Goal: Task Accomplishment & Management: Manage account settings

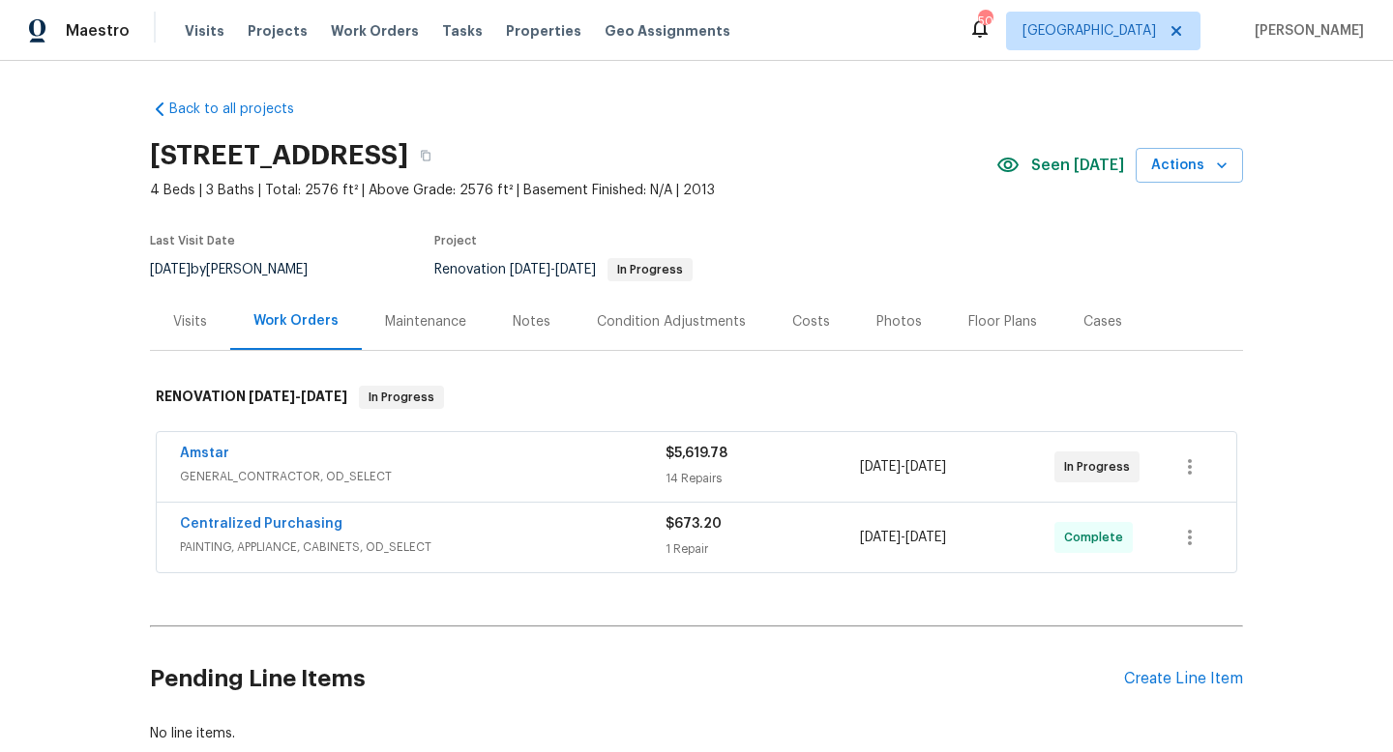
click at [513, 316] on div "Notes" at bounding box center [532, 321] width 38 height 19
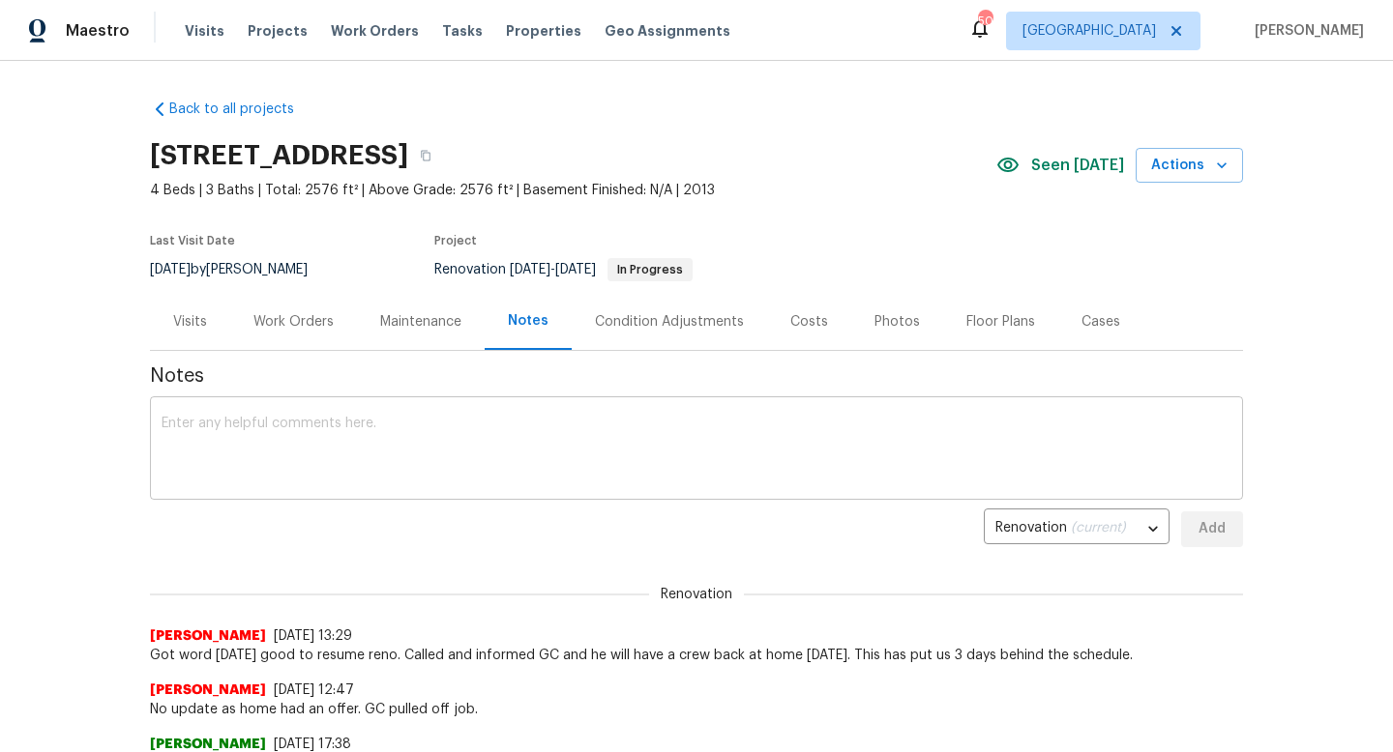
click at [486, 454] on textarea at bounding box center [697, 451] width 1070 height 68
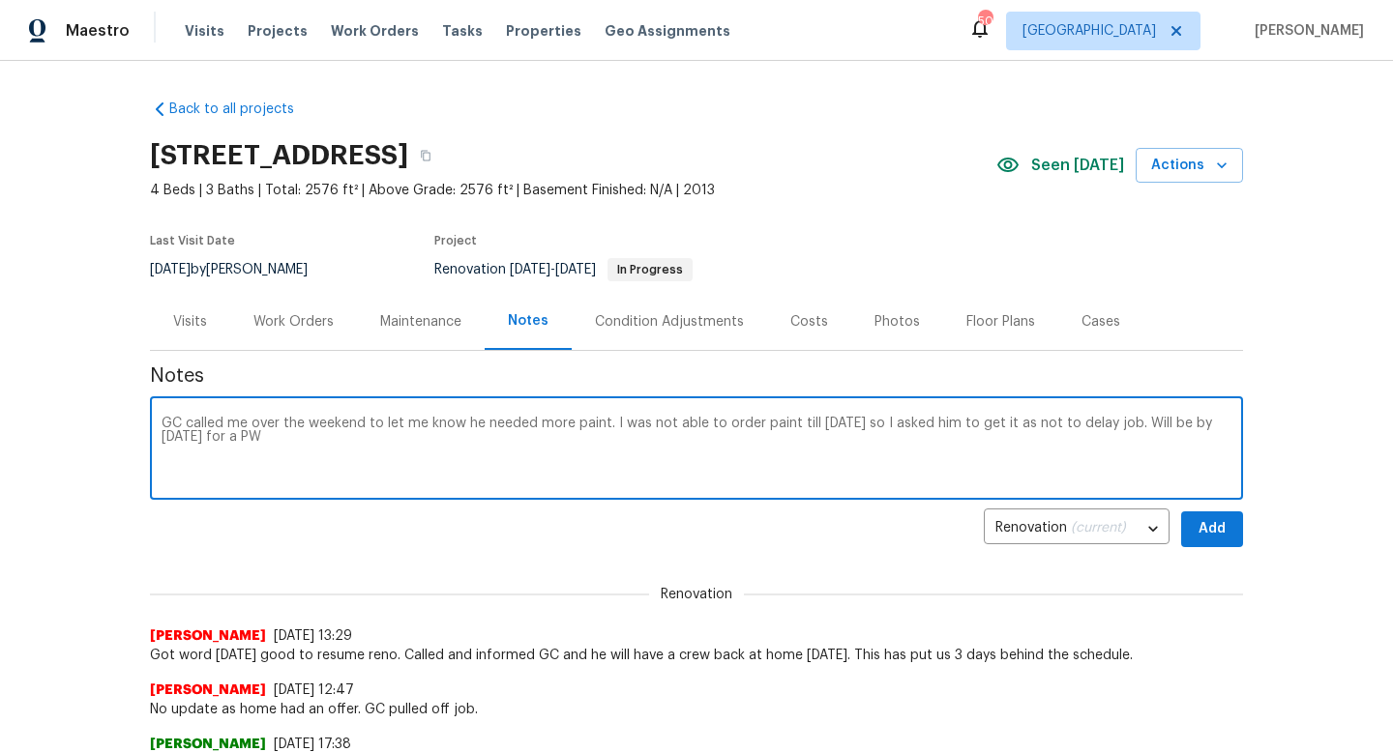
type textarea "GC called me over the weekend to let me know he needed more paint. I was not ab…"
click at [1209, 530] on span "Add" at bounding box center [1211, 529] width 31 height 24
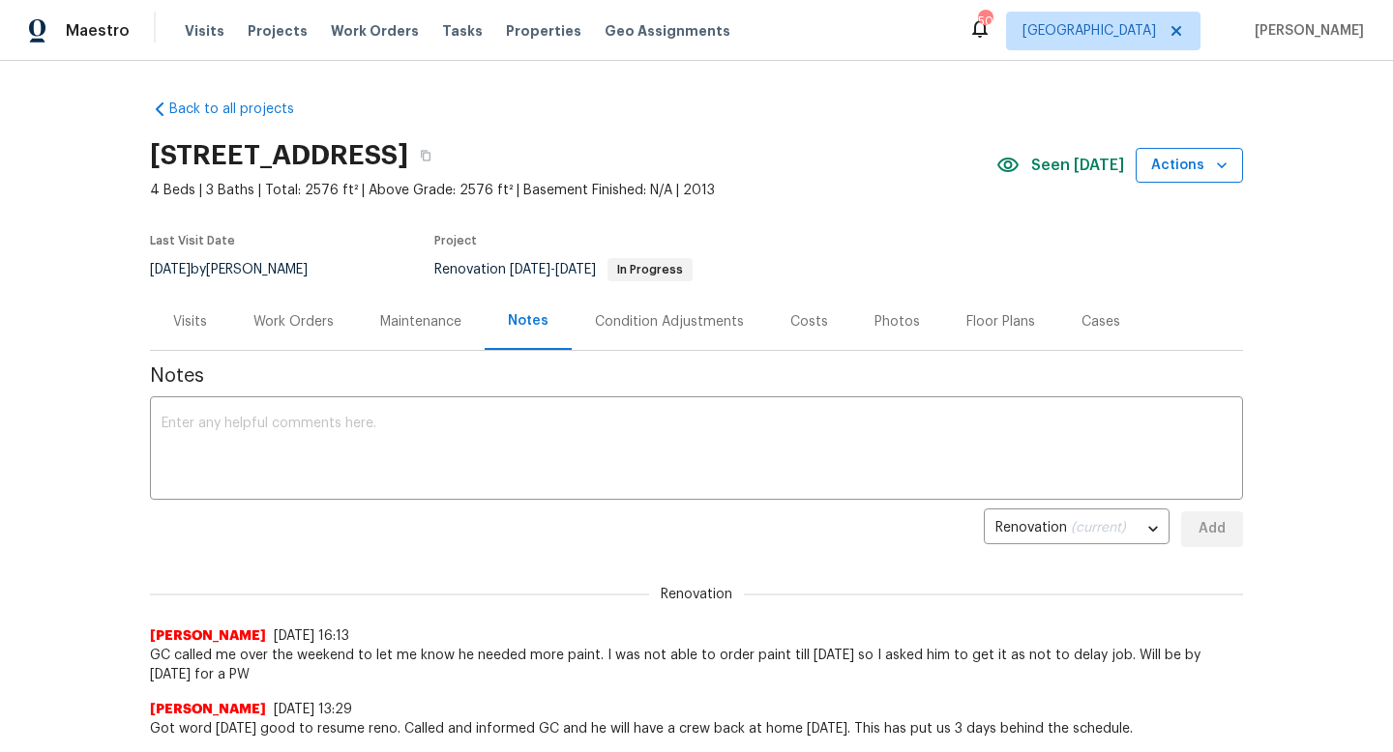
click at [1212, 171] on icon "button" at bounding box center [1221, 165] width 19 height 19
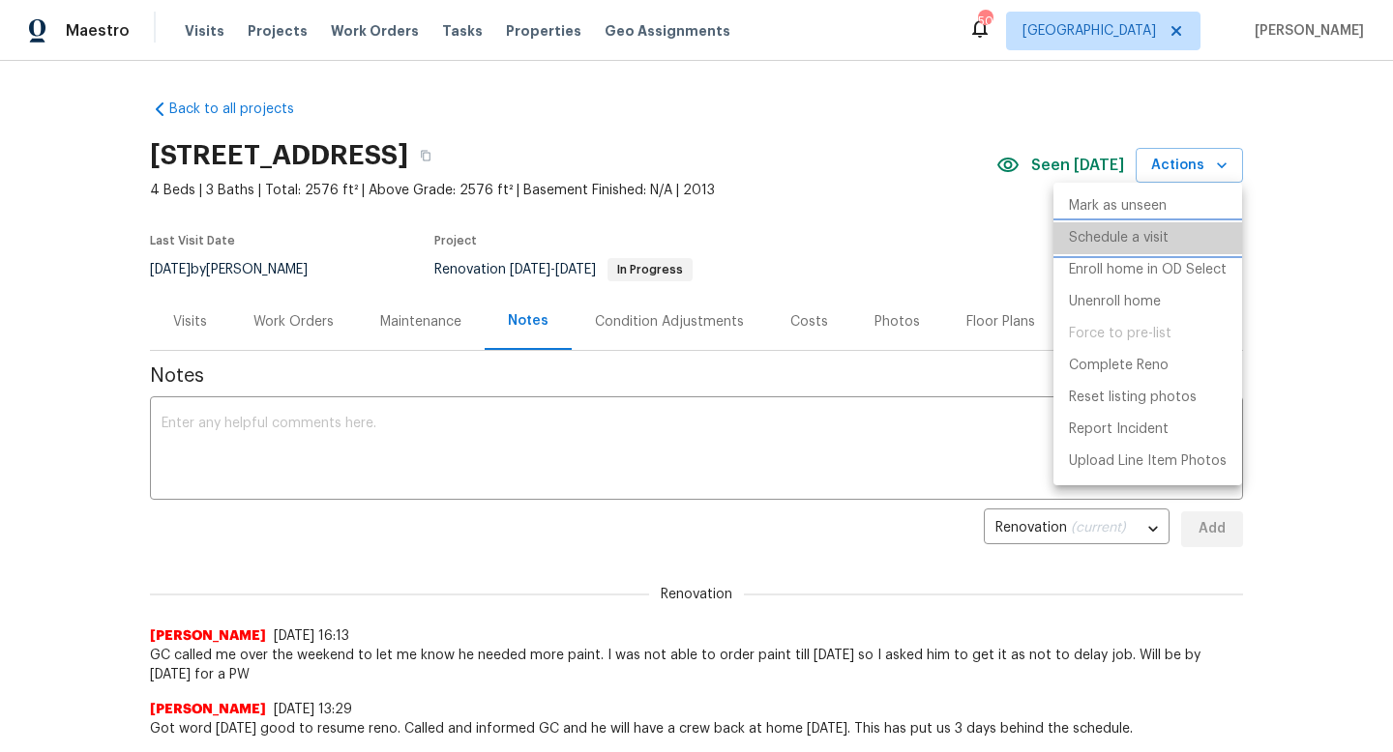
click at [1113, 237] on p "Schedule a visit" at bounding box center [1119, 238] width 100 height 20
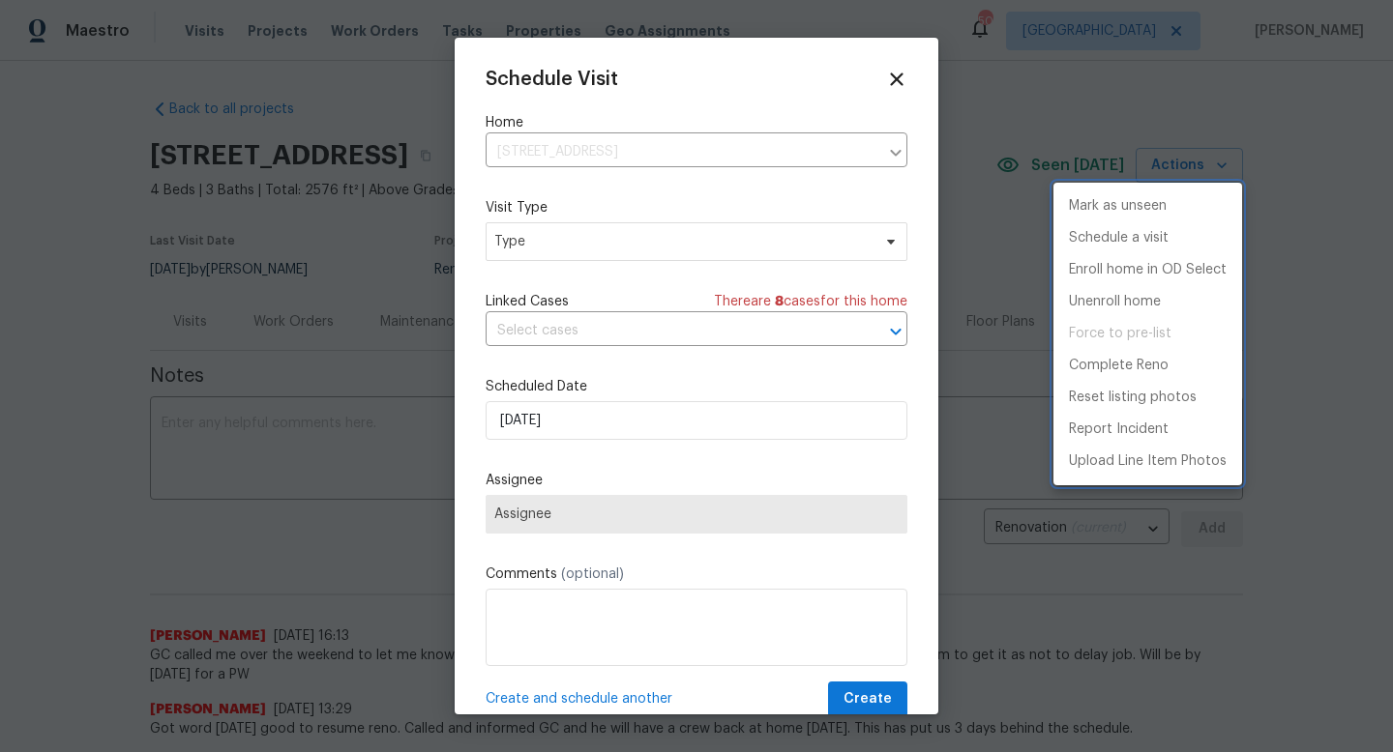
click at [553, 243] on div at bounding box center [696, 376] width 1393 height 752
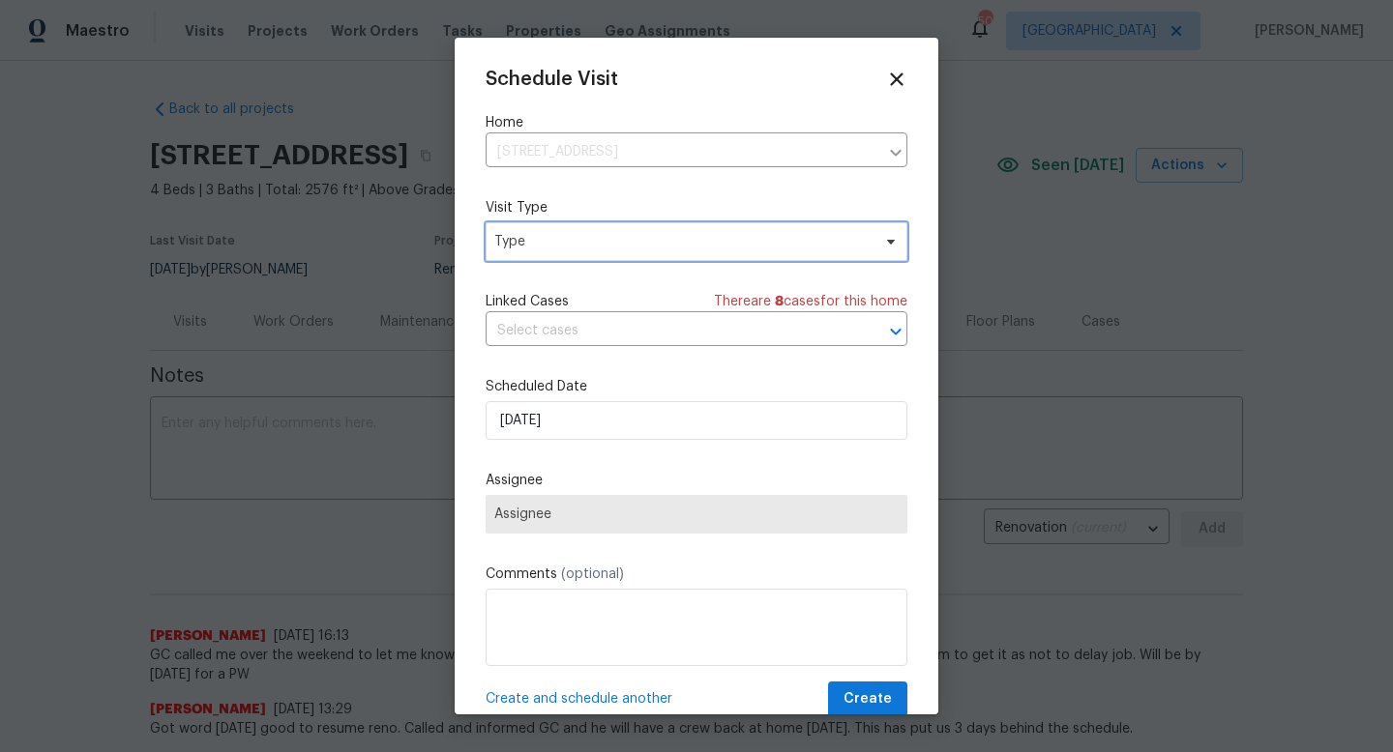
click at [553, 243] on span "Type" at bounding box center [682, 241] width 376 height 19
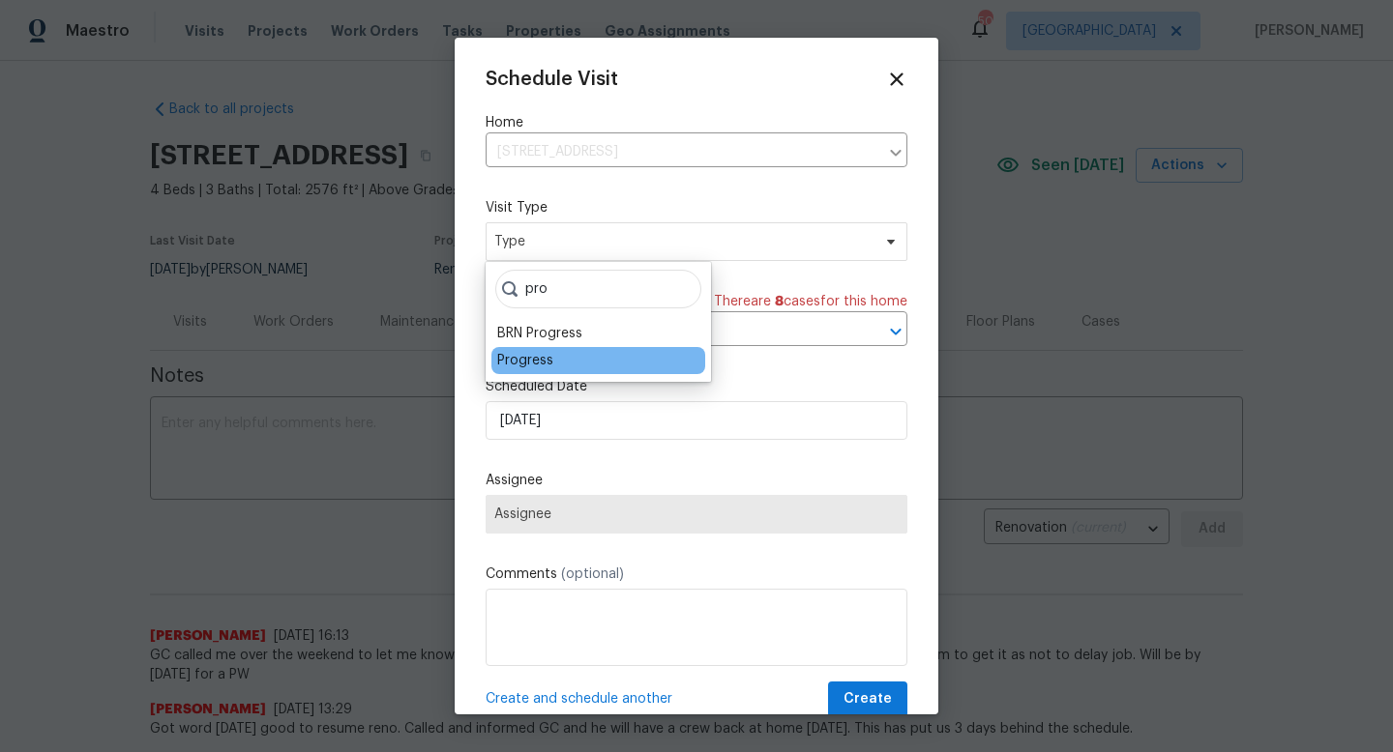
type input "pro"
click at [516, 363] on div "Progress" at bounding box center [525, 360] width 56 height 19
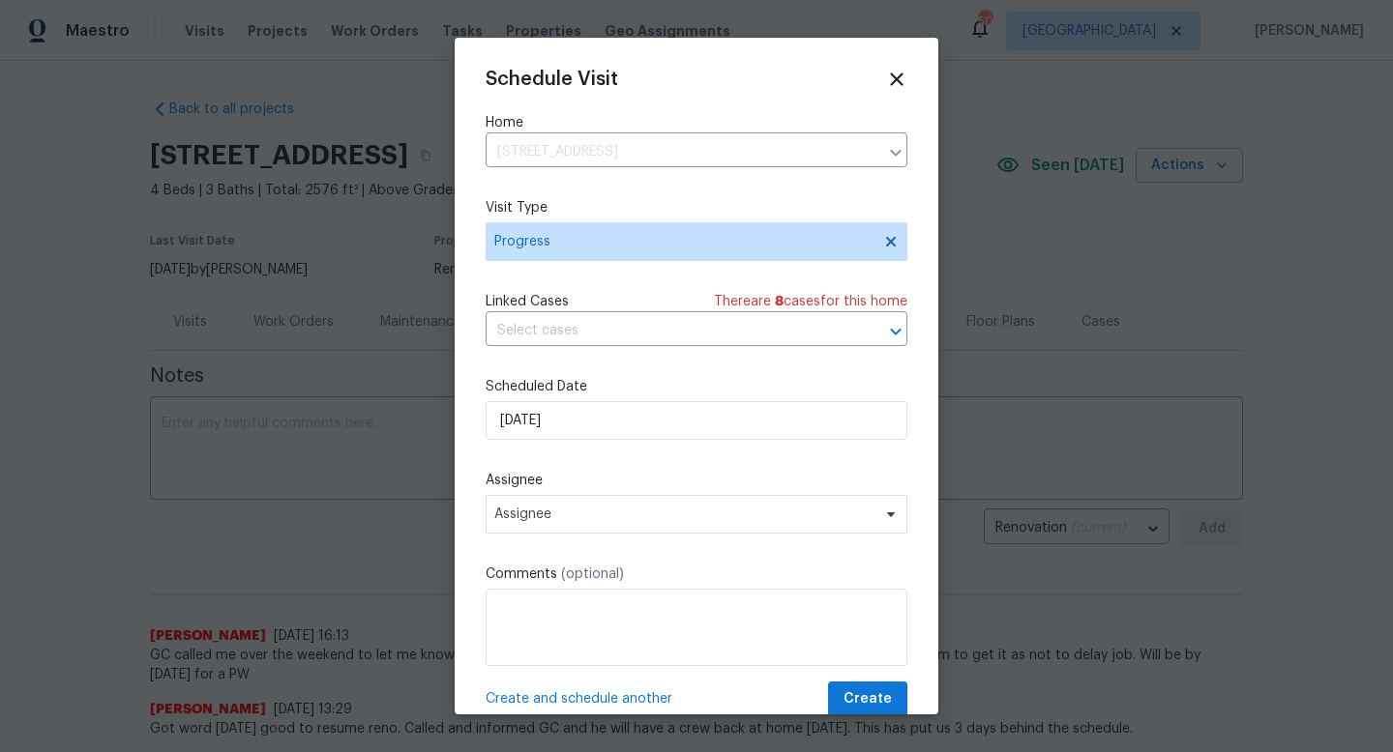
click at [546, 463] on div "Schedule Visit Home 4264 San Simeon Ln, Fort Worth, TX 76179 ​ Visit Type Progr…" at bounding box center [697, 393] width 422 height 649
click at [555, 415] on input "8/25/2025" at bounding box center [697, 420] width 422 height 39
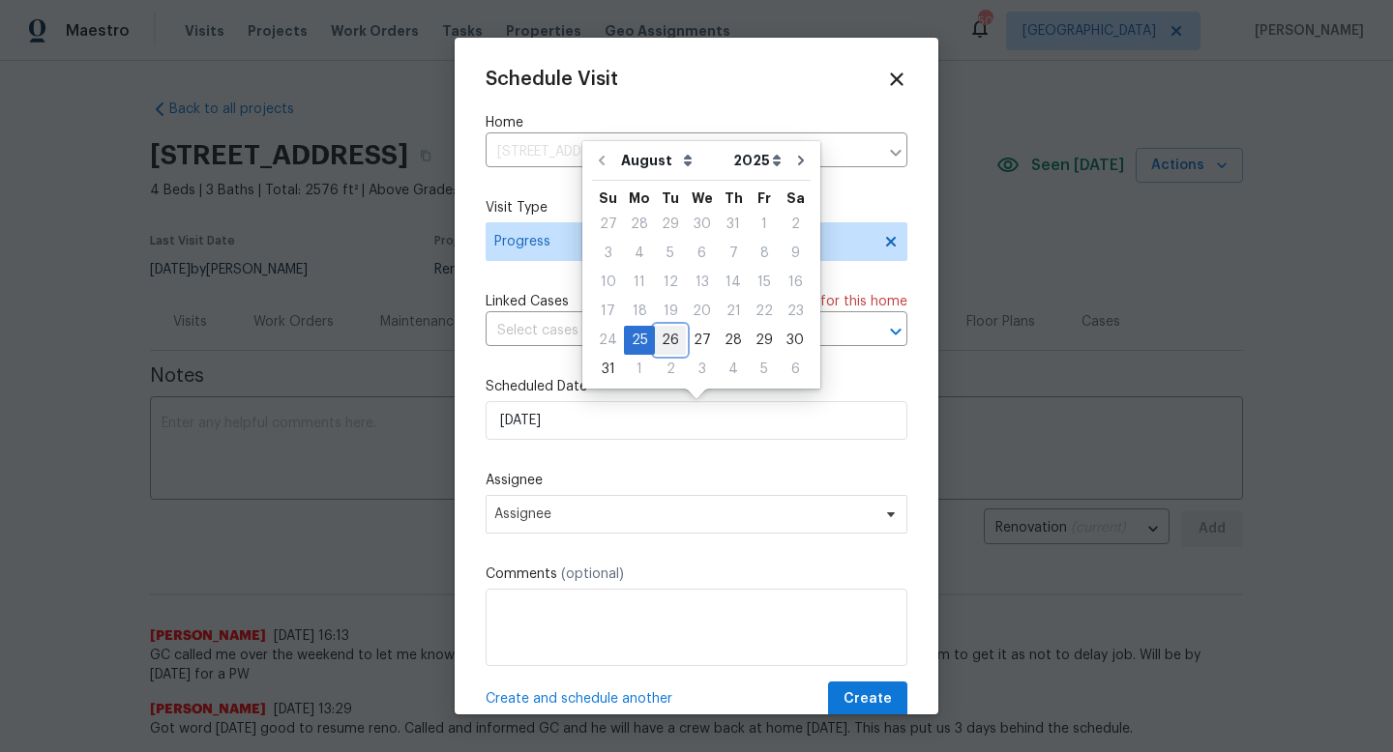
click at [658, 340] on div "26" at bounding box center [670, 340] width 31 height 27
type input "8/26/2025"
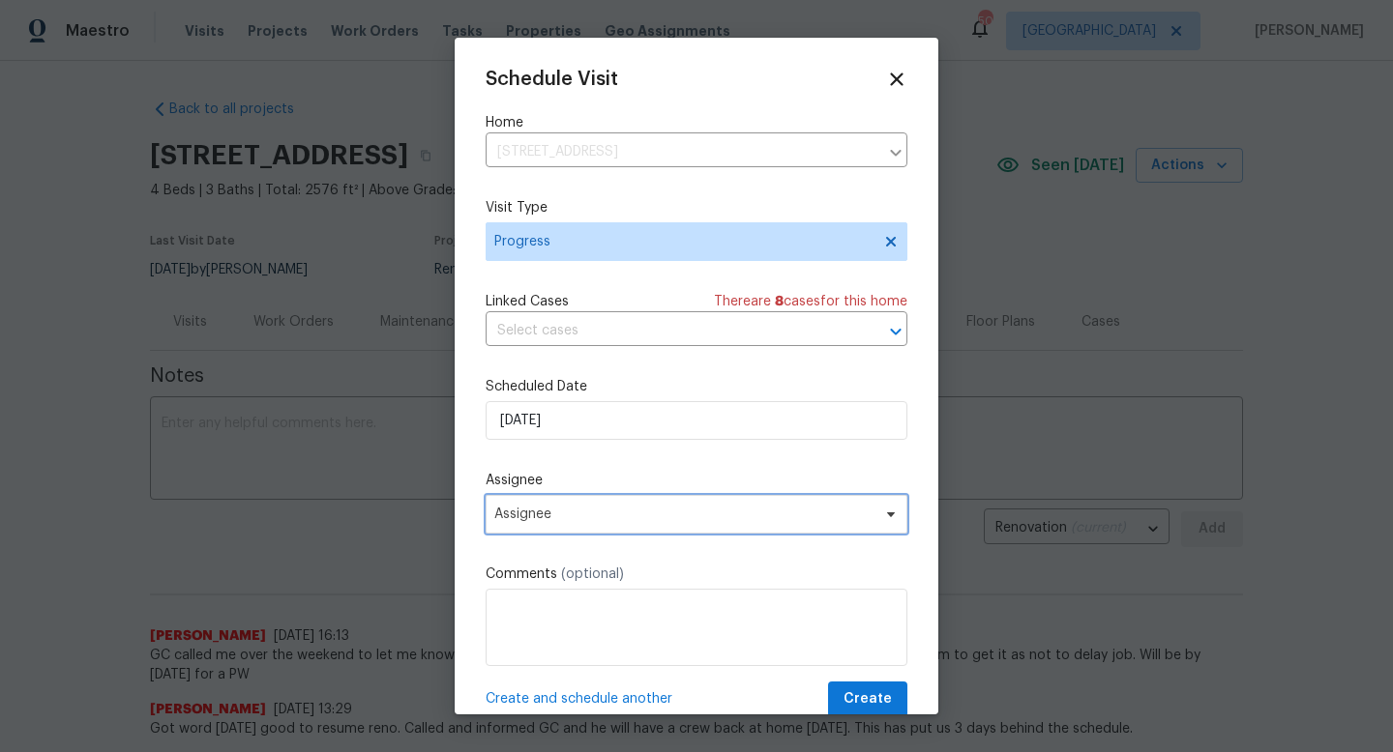
click at [583, 513] on span "Assignee" at bounding box center [683, 514] width 379 height 15
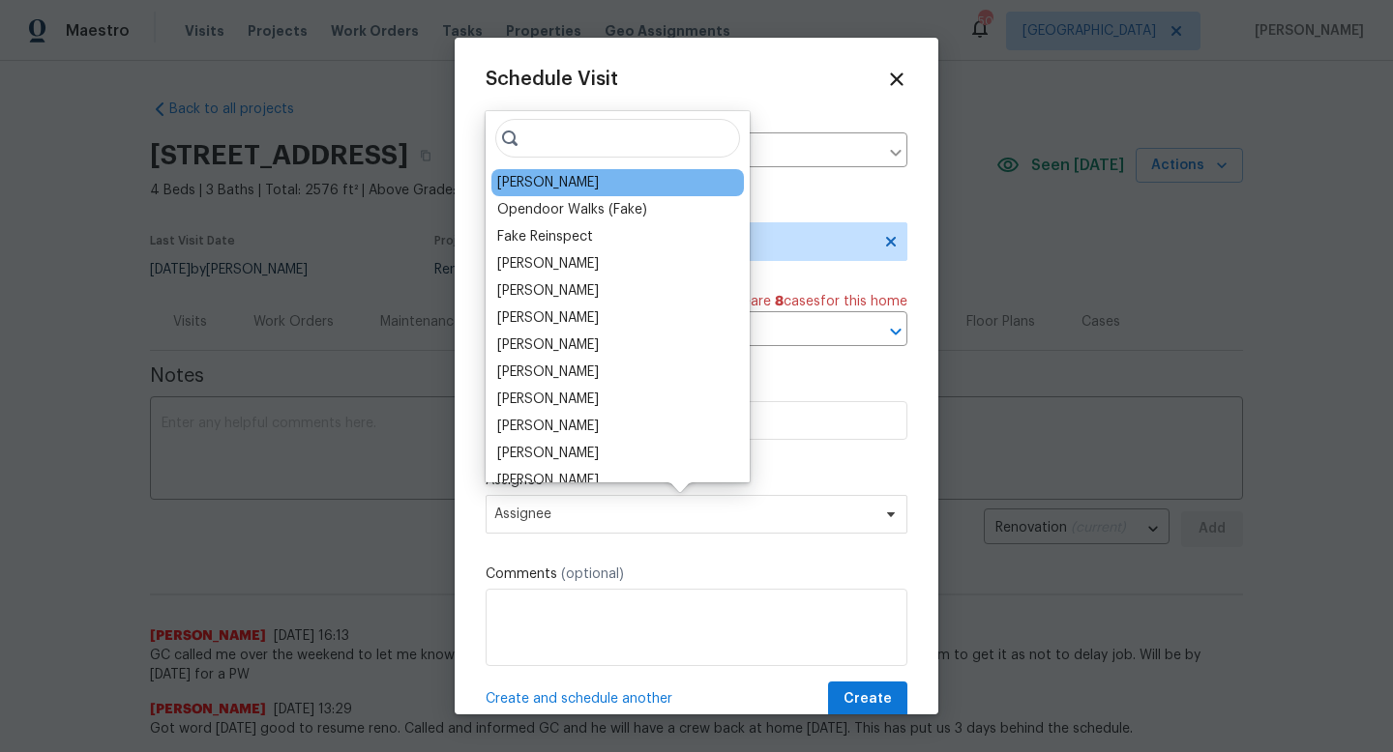
click at [577, 179] on div "[PERSON_NAME]" at bounding box center [548, 182] width 102 height 19
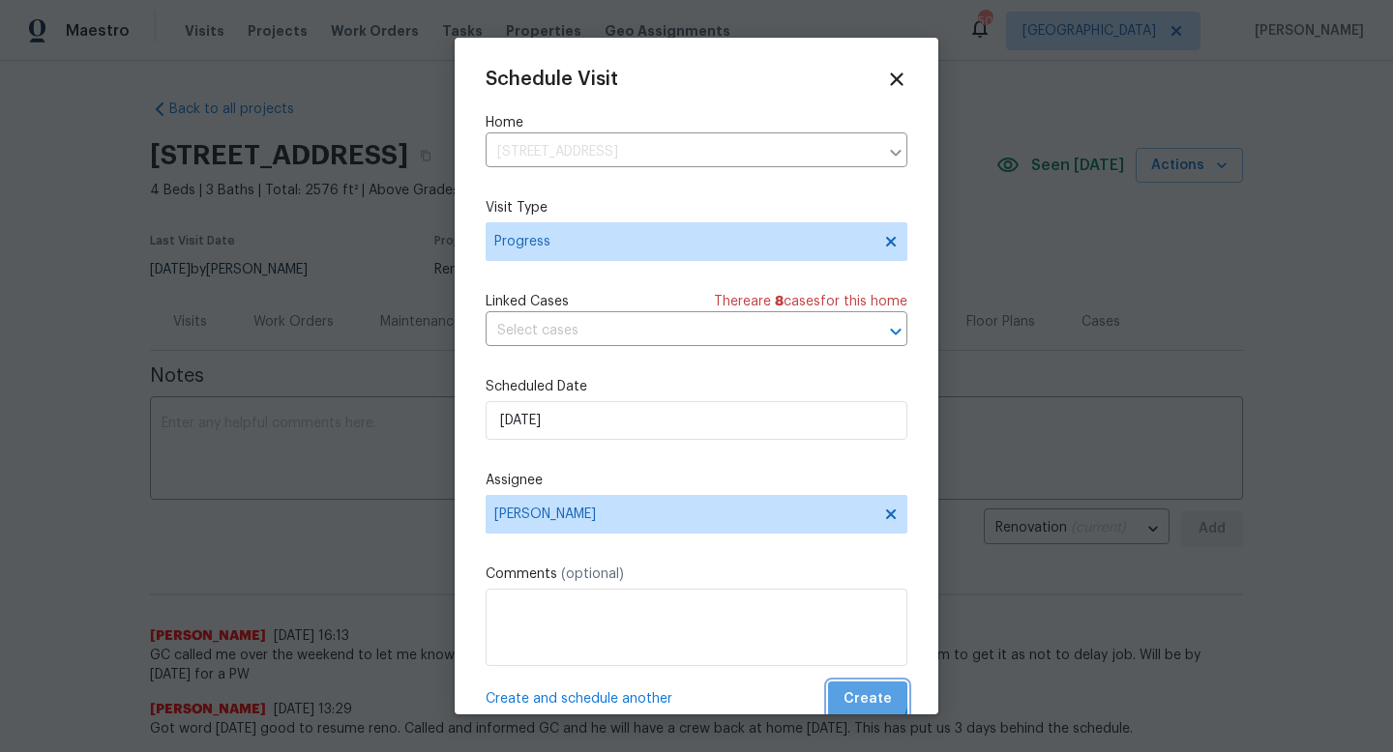
click at [848, 693] on span "Create" at bounding box center [867, 700] width 48 height 24
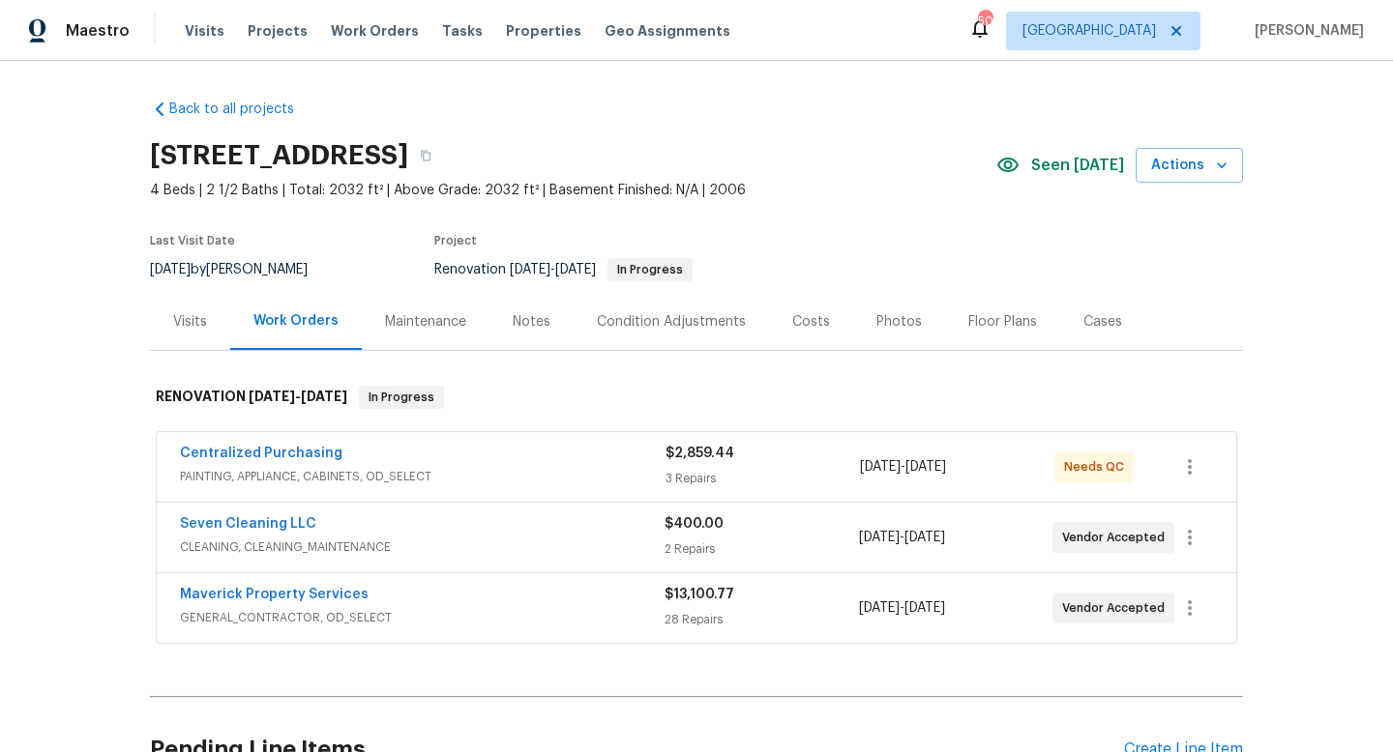
click at [445, 317] on div "Maintenance" at bounding box center [425, 321] width 81 height 19
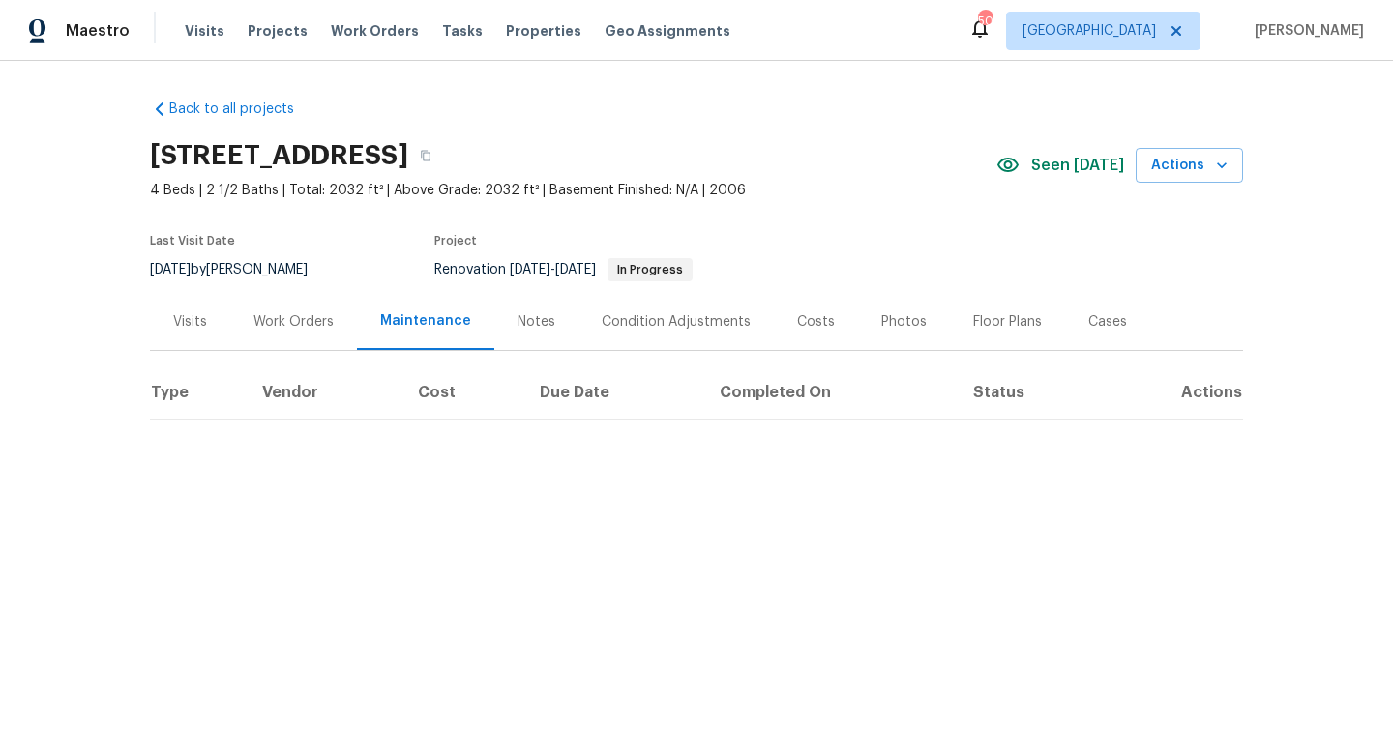
click at [540, 313] on div "Notes" at bounding box center [536, 321] width 38 height 19
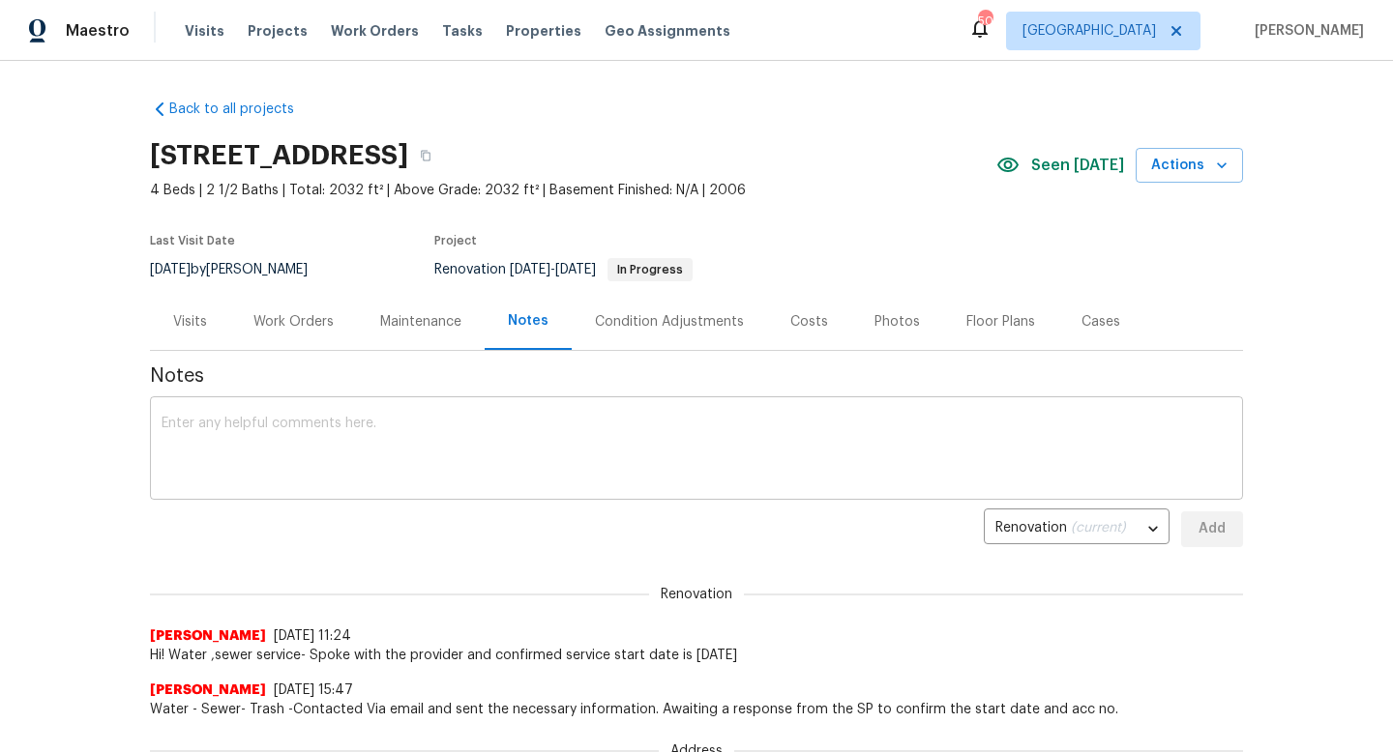
click at [327, 433] on textarea at bounding box center [697, 451] width 1070 height 68
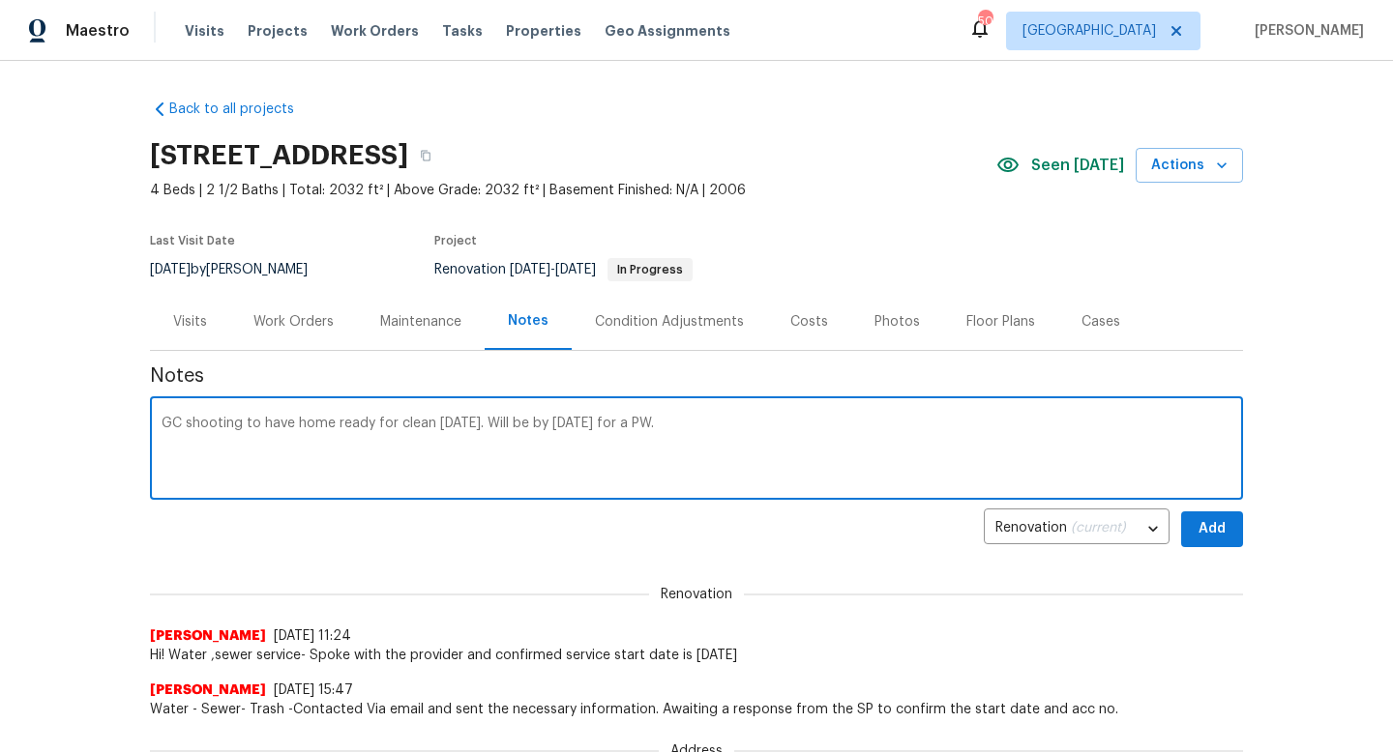
type textarea "GC shooting to have home ready for clean on thursday. Will be by tomorrow for a…"
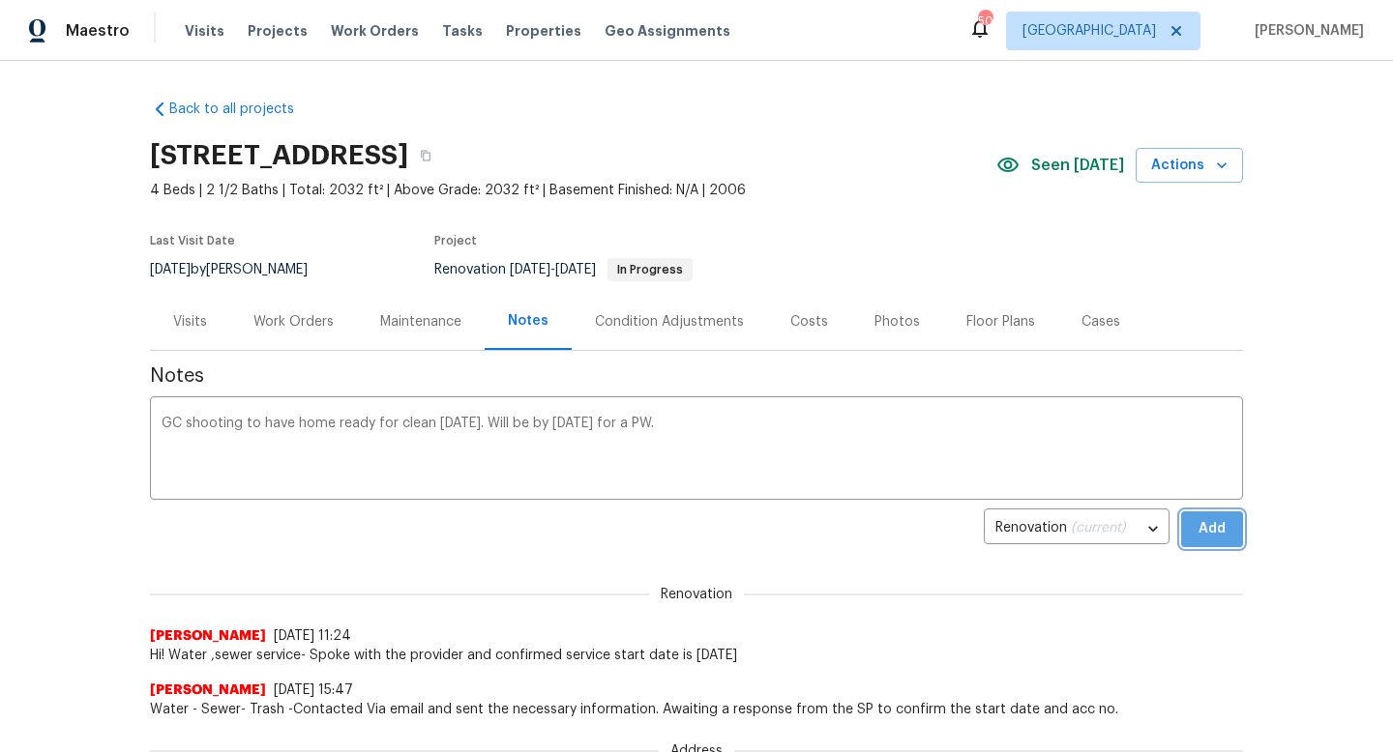
click at [1219, 522] on span "Add" at bounding box center [1211, 529] width 31 height 24
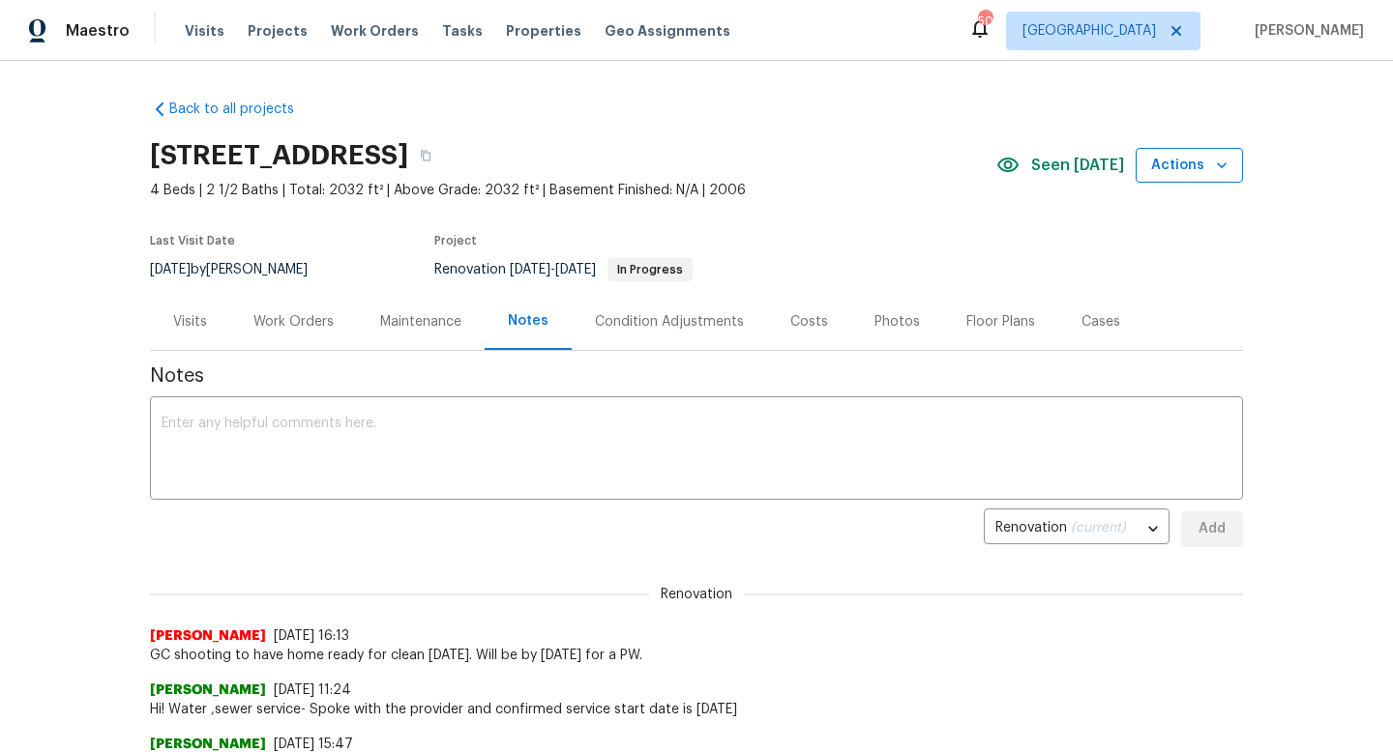
click at [1151, 175] on button "Actions" at bounding box center [1188, 166] width 107 height 36
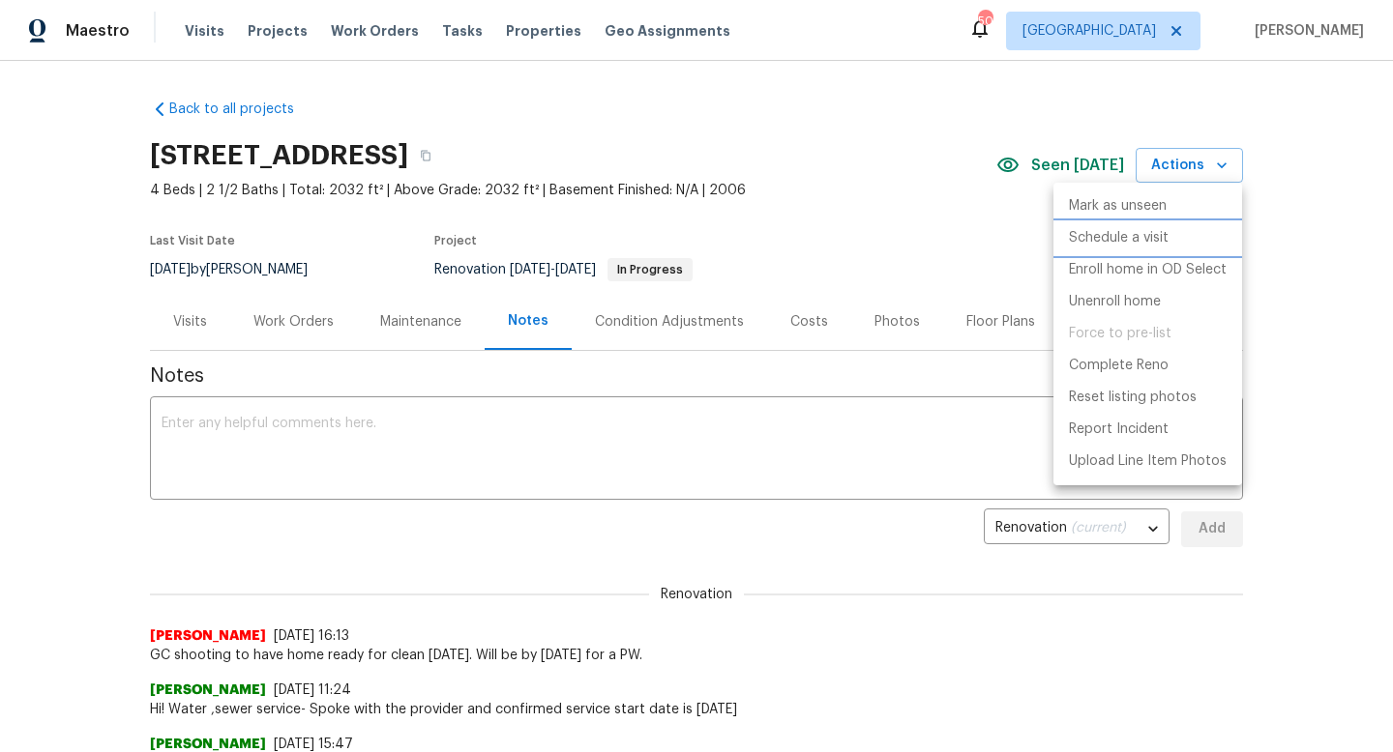
click at [1076, 230] on p "Schedule a visit" at bounding box center [1119, 238] width 100 height 20
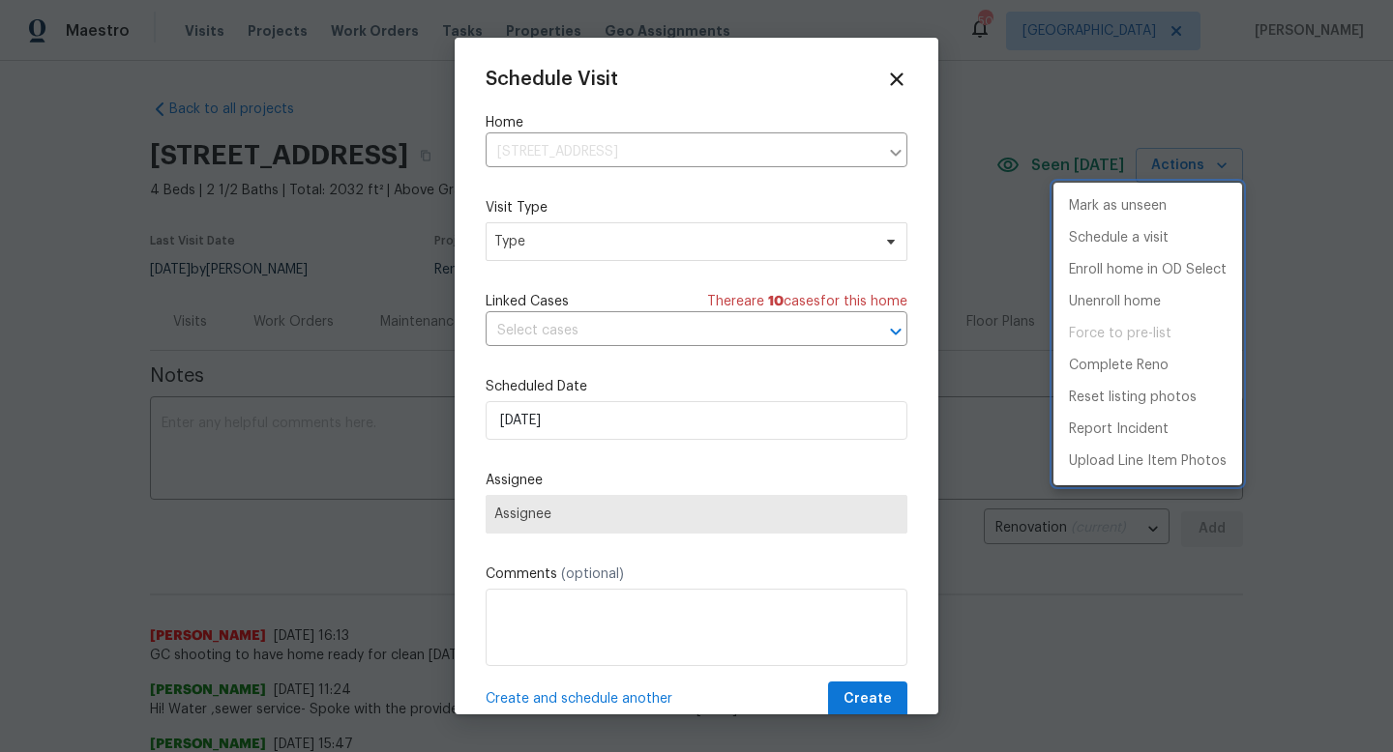
click at [570, 237] on div at bounding box center [696, 376] width 1393 height 752
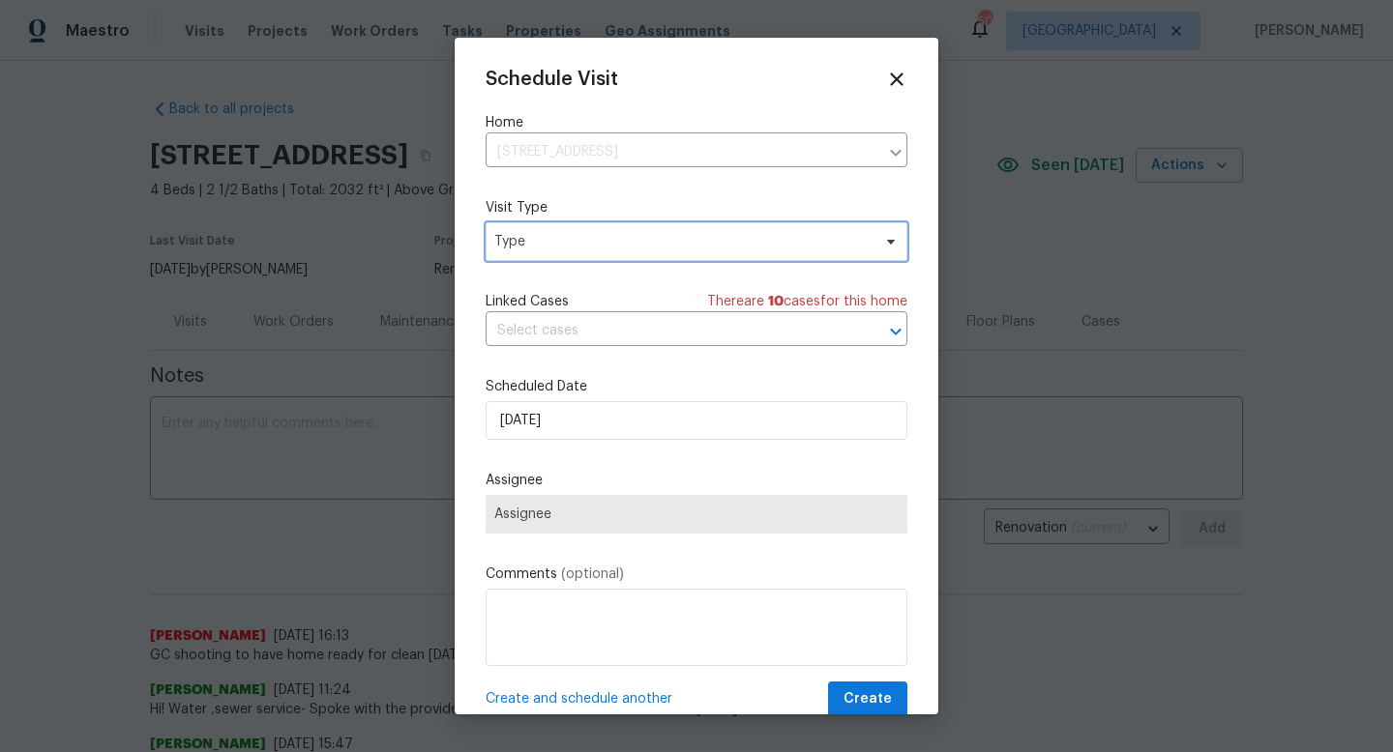
click at [557, 244] on span "Type" at bounding box center [682, 241] width 376 height 19
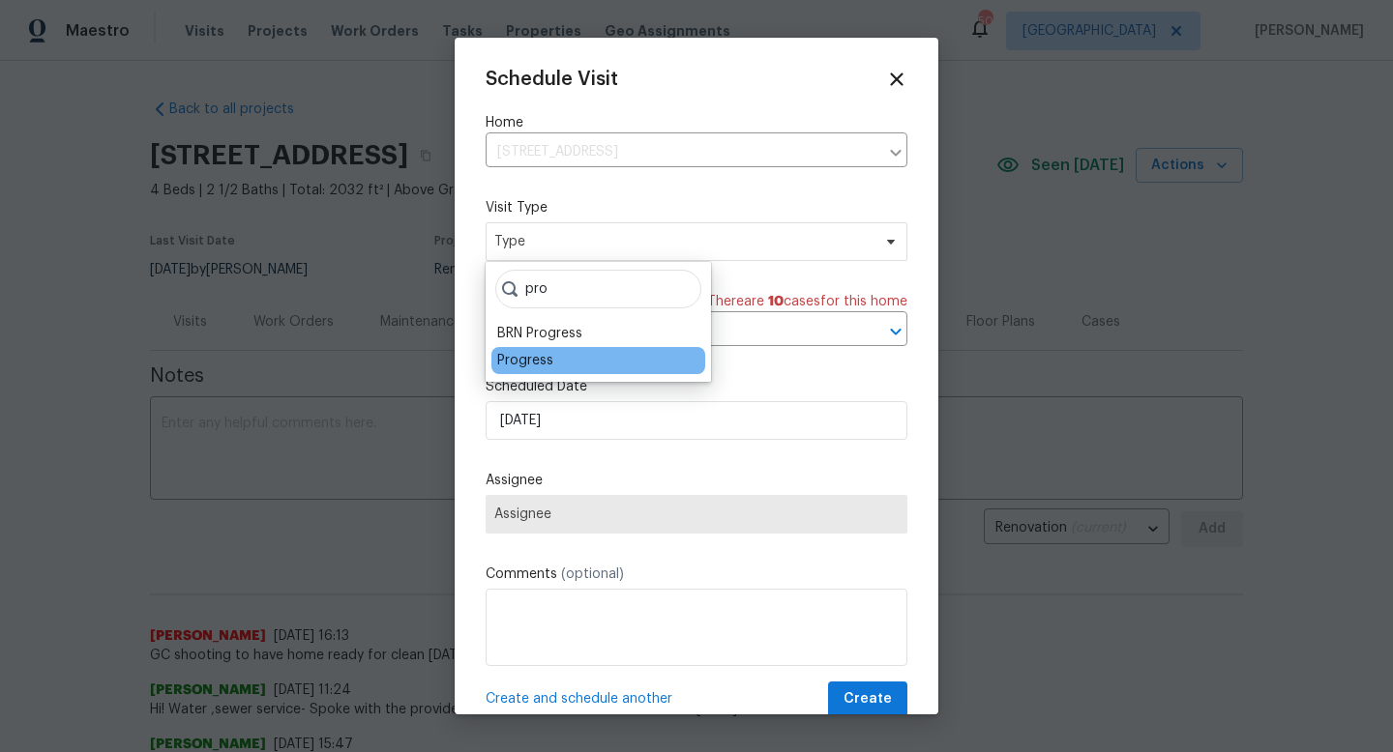
type input "pro"
click at [508, 362] on div "Progress" at bounding box center [525, 360] width 56 height 19
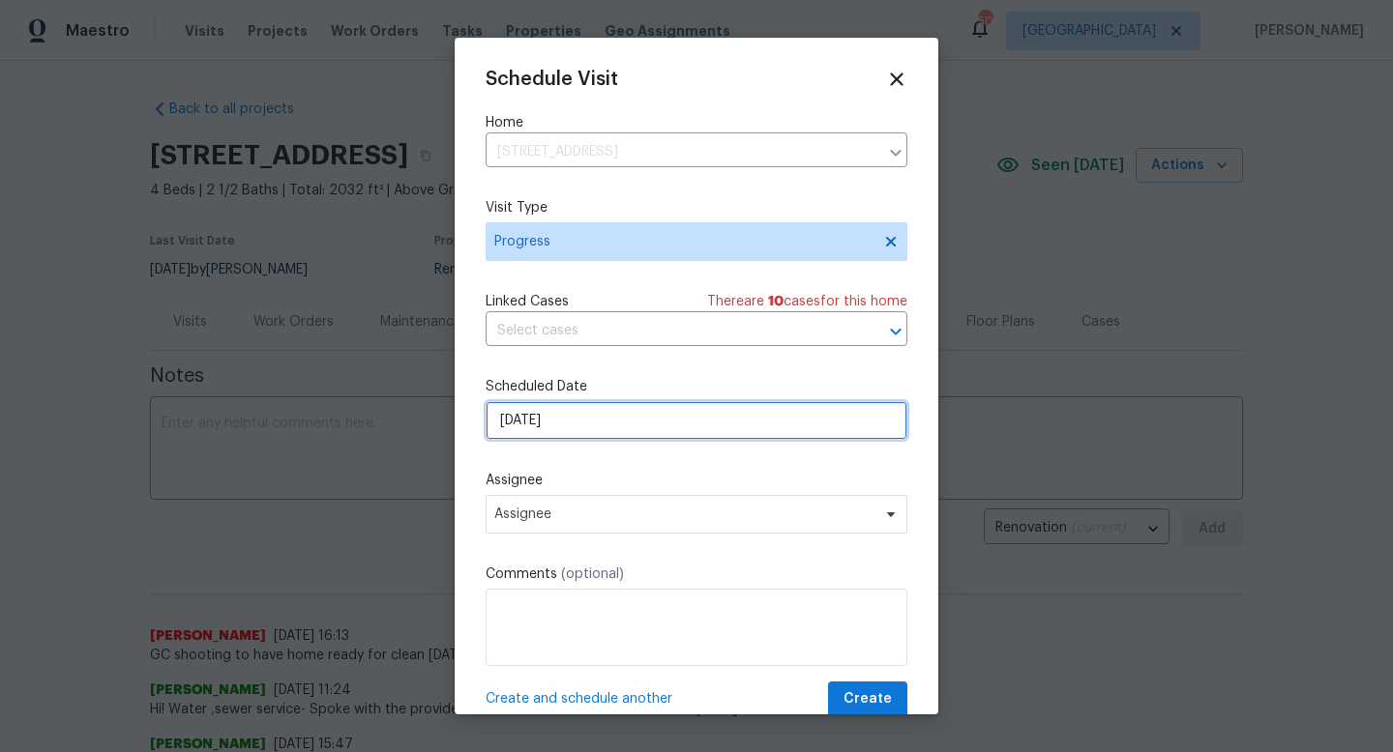
click at [543, 415] on input "[DATE]" at bounding box center [697, 420] width 422 height 39
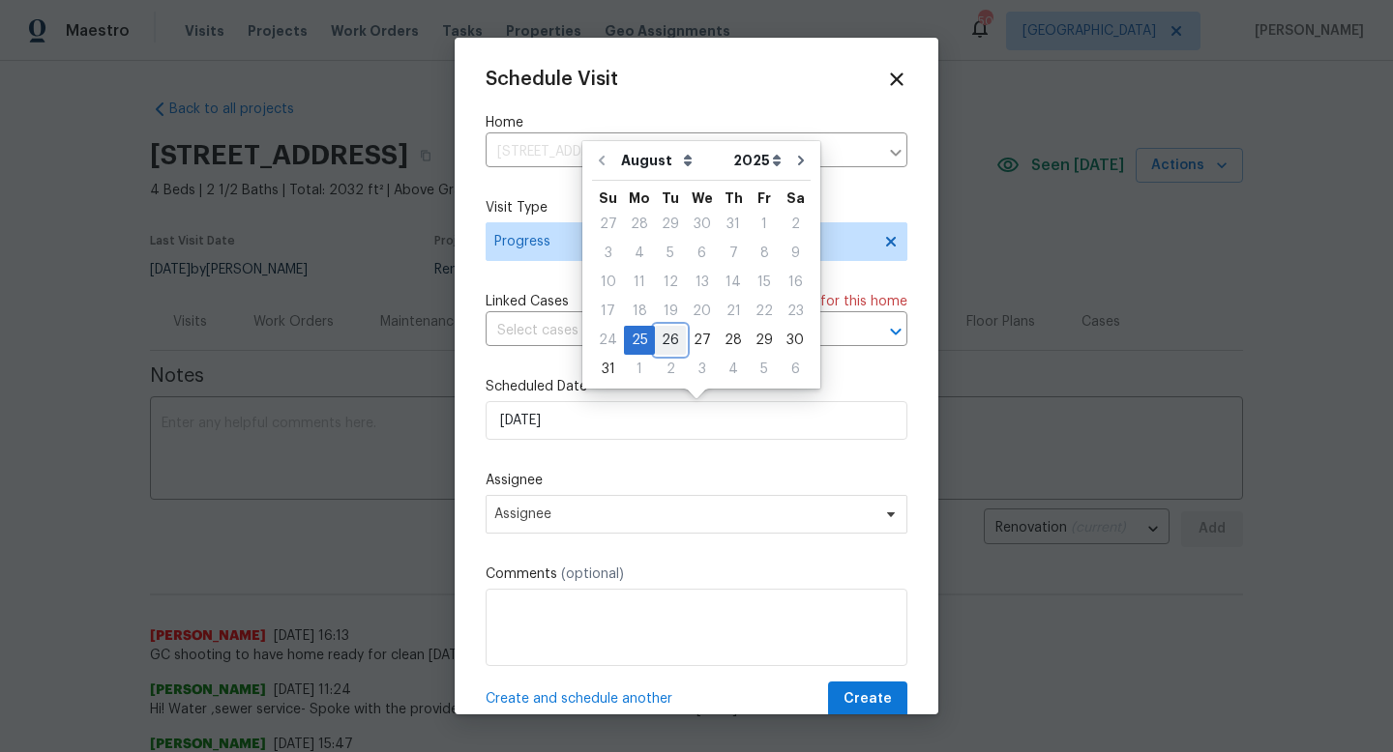
click at [655, 331] on div "26" at bounding box center [670, 340] width 31 height 27
type input "[DATE]"
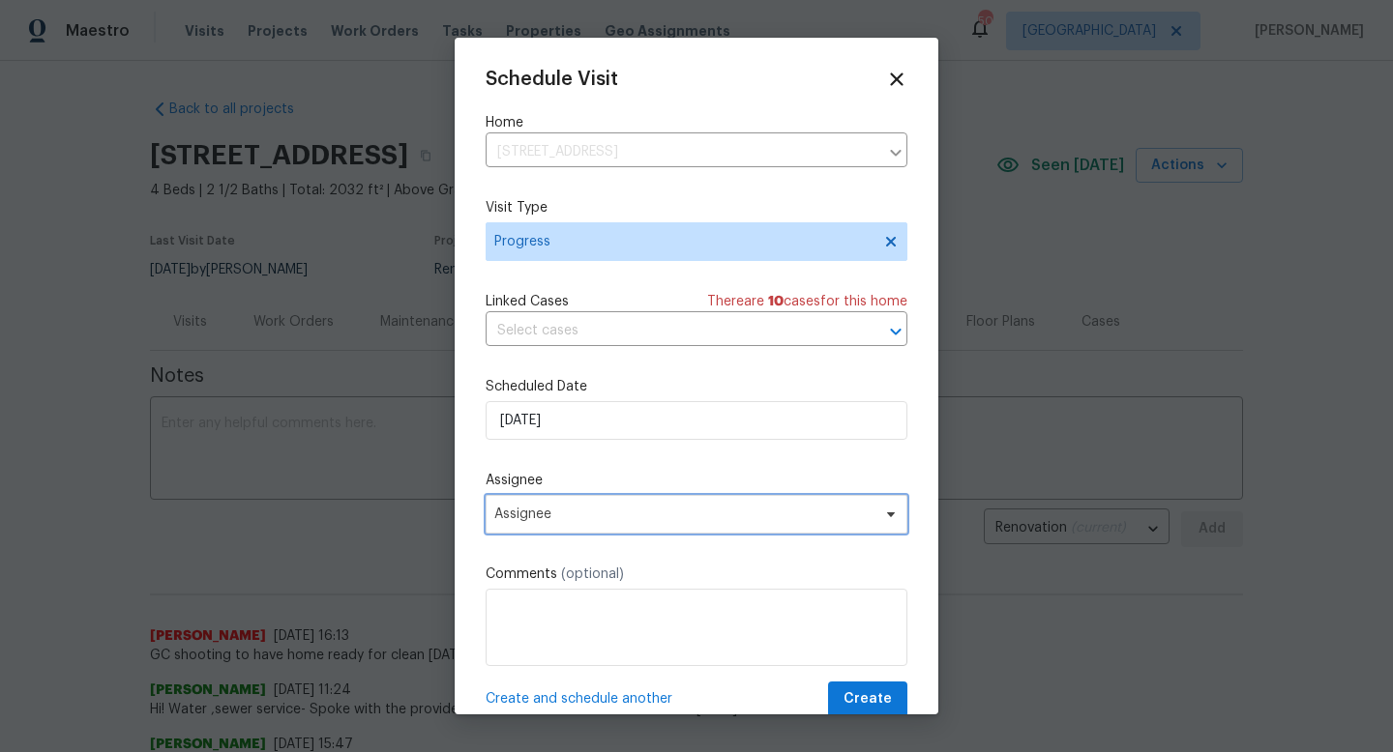
click at [532, 509] on span "Assignee" at bounding box center [683, 514] width 379 height 15
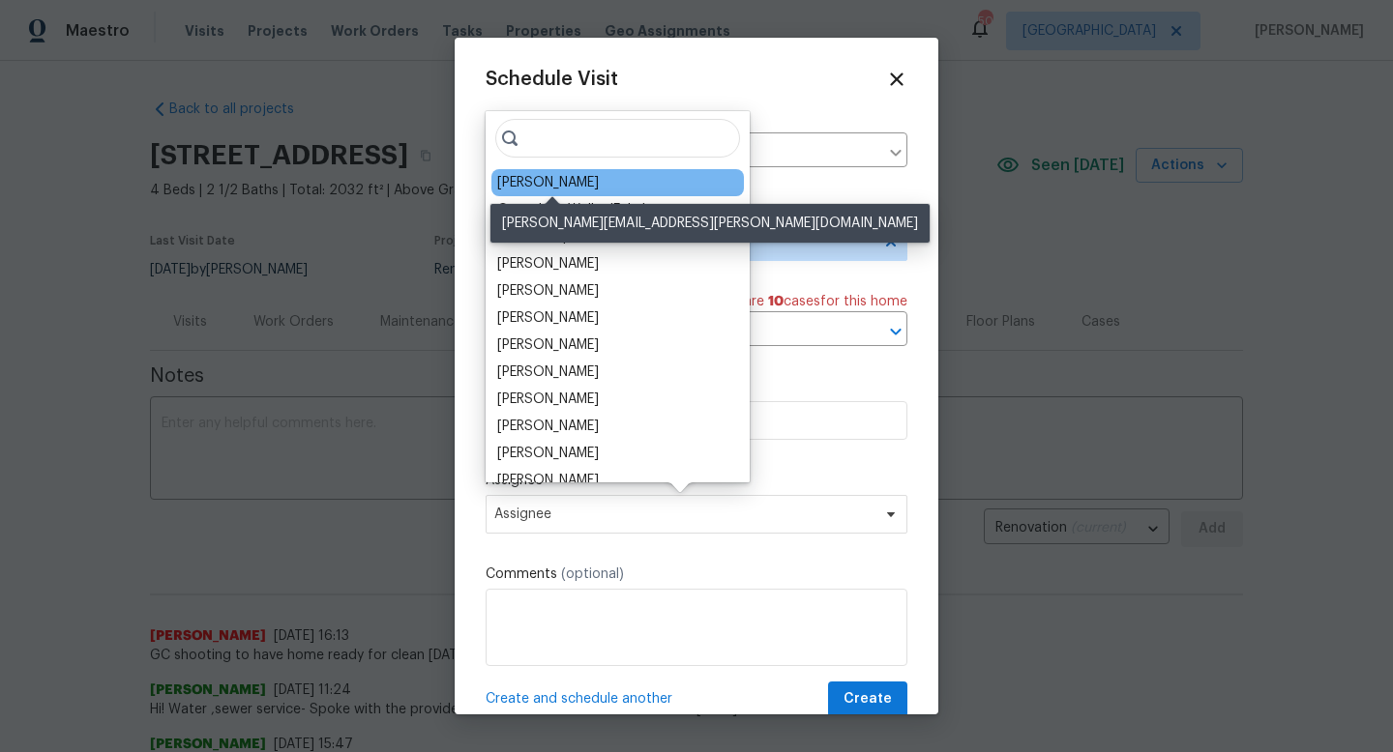
click at [535, 186] on div "[PERSON_NAME]" at bounding box center [548, 182] width 102 height 19
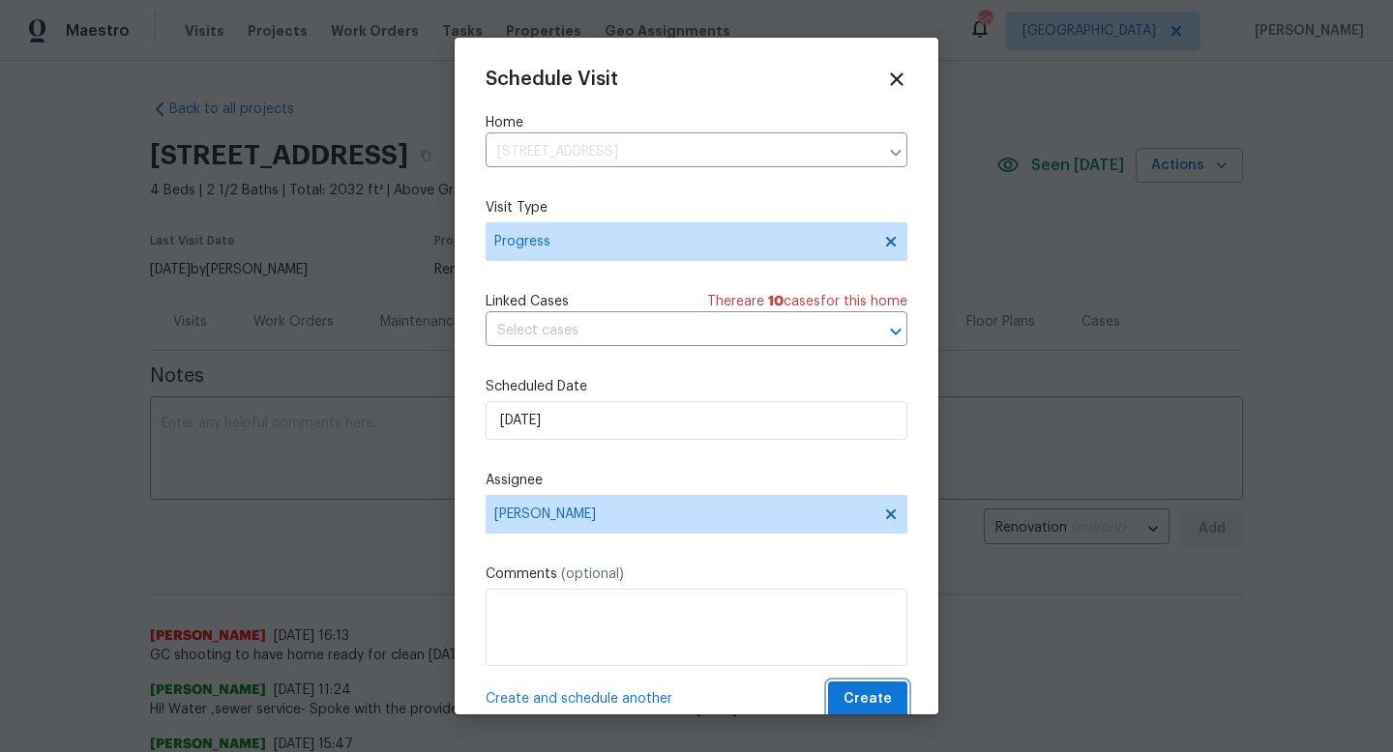
click at [873, 705] on span "Create" at bounding box center [867, 700] width 48 height 24
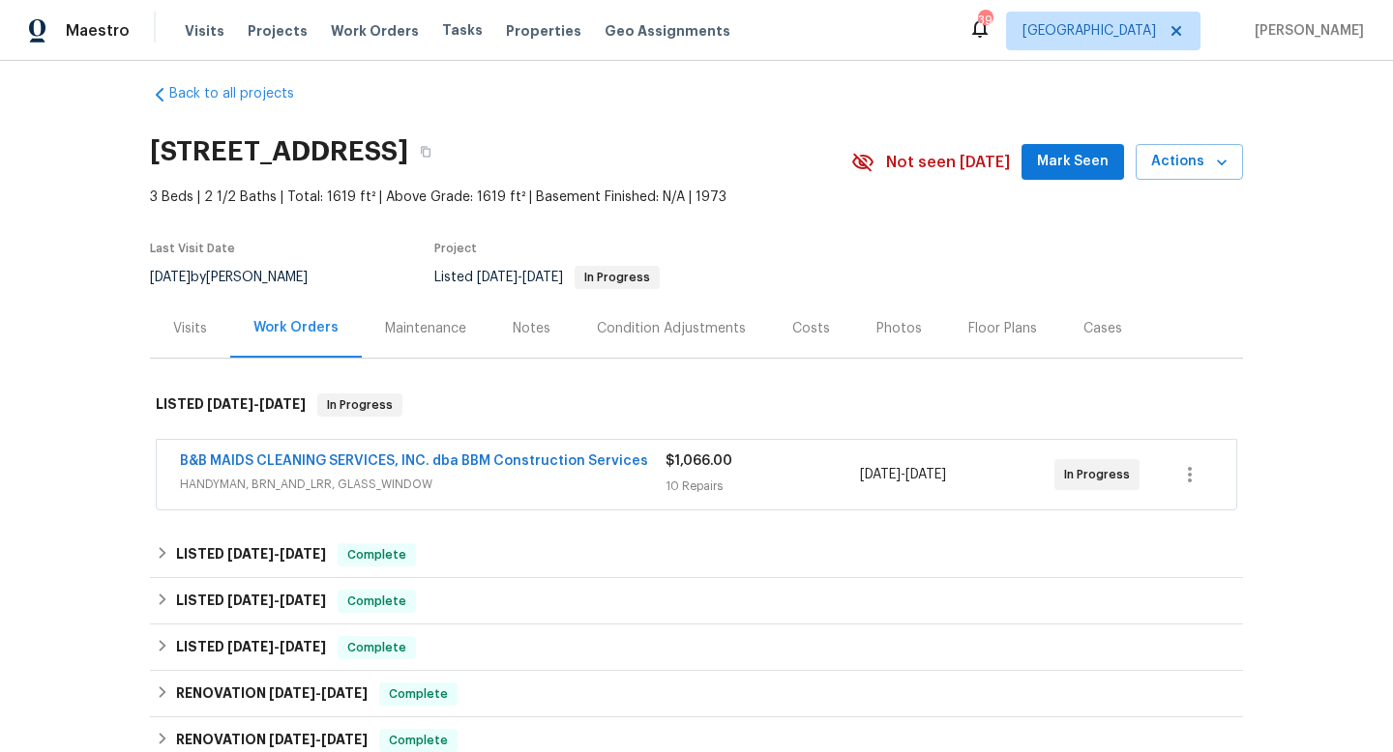
click at [360, 12] on div "Visits Projects Work Orders Tasks Properties Geo Assignments" at bounding box center [469, 31] width 569 height 39
click at [357, 29] on span "Work Orders" at bounding box center [375, 31] width 88 height 20
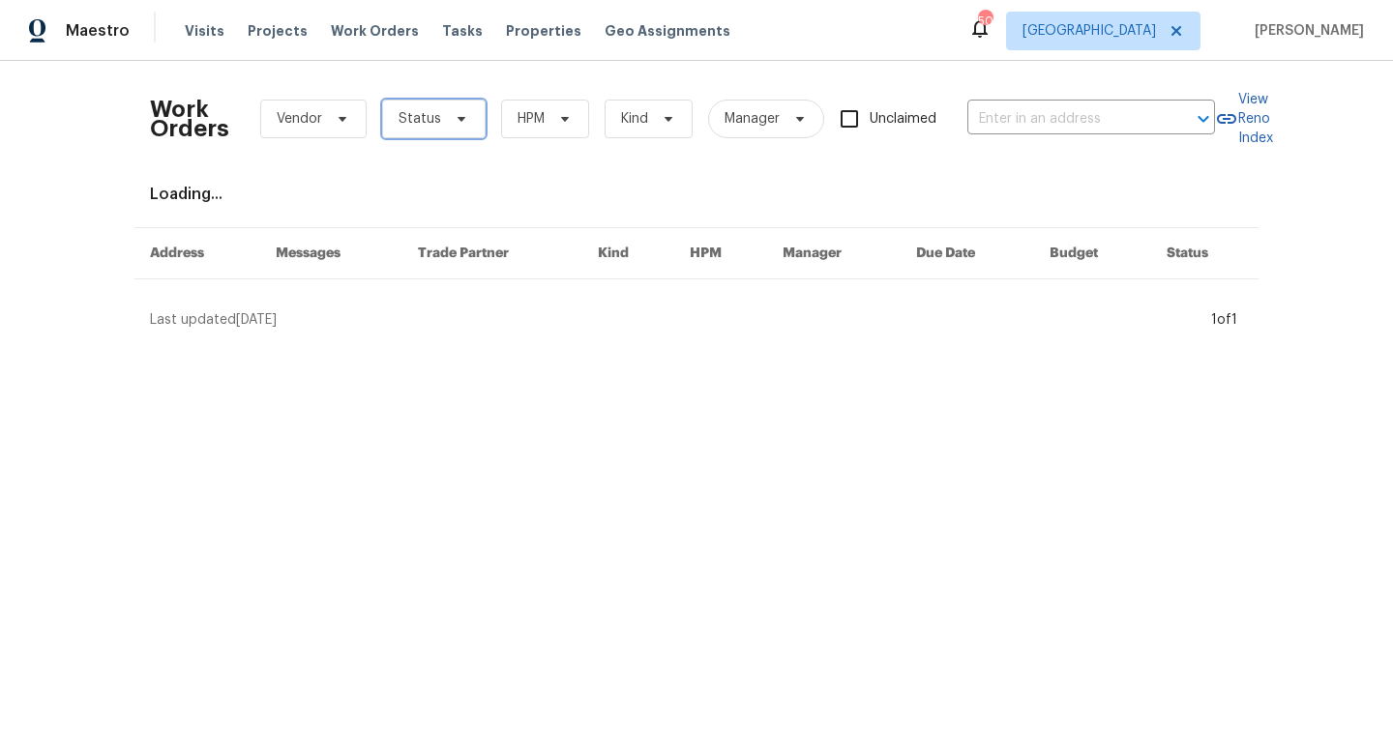
click at [441, 127] on span "Status" at bounding box center [433, 119] width 103 height 39
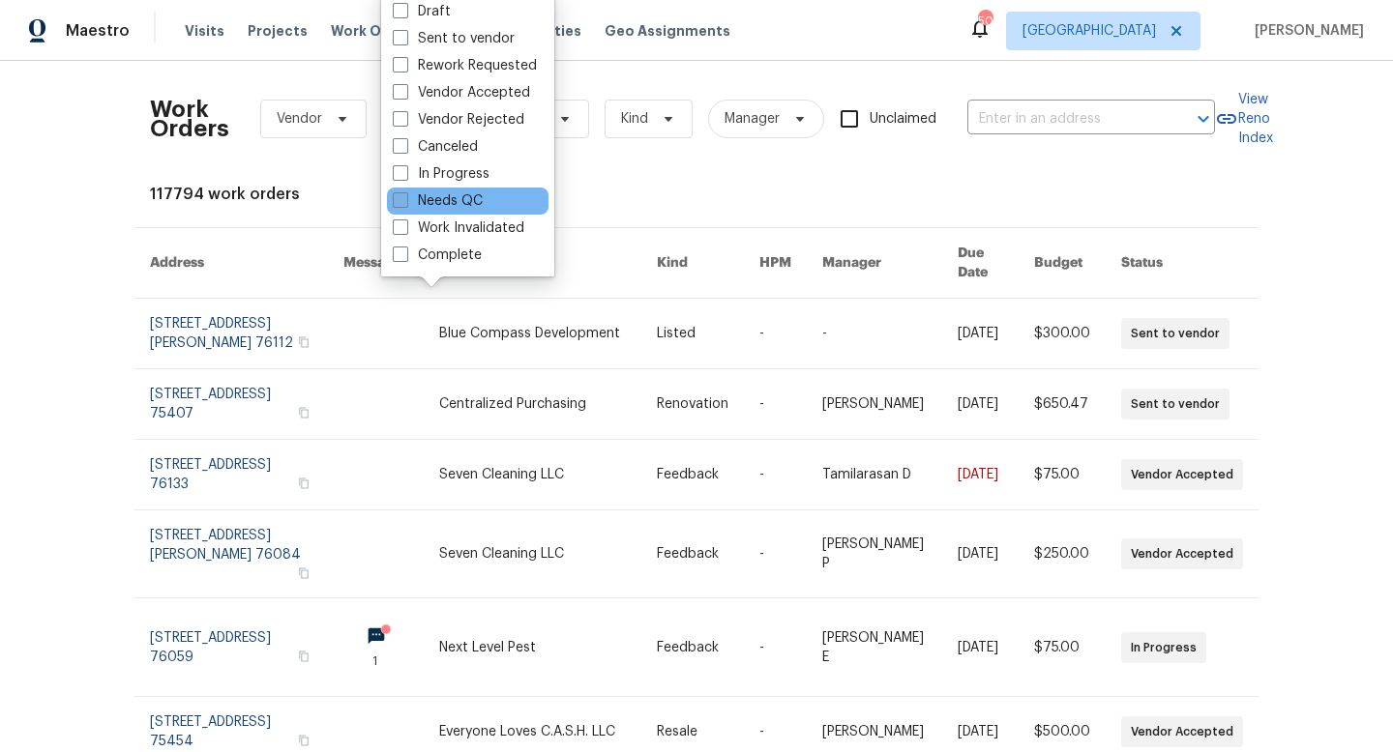
click at [459, 204] on label "Needs QC" at bounding box center [438, 201] width 90 height 19
click at [405, 204] on input "Needs QC" at bounding box center [399, 198] width 13 height 13
checkbox input "true"
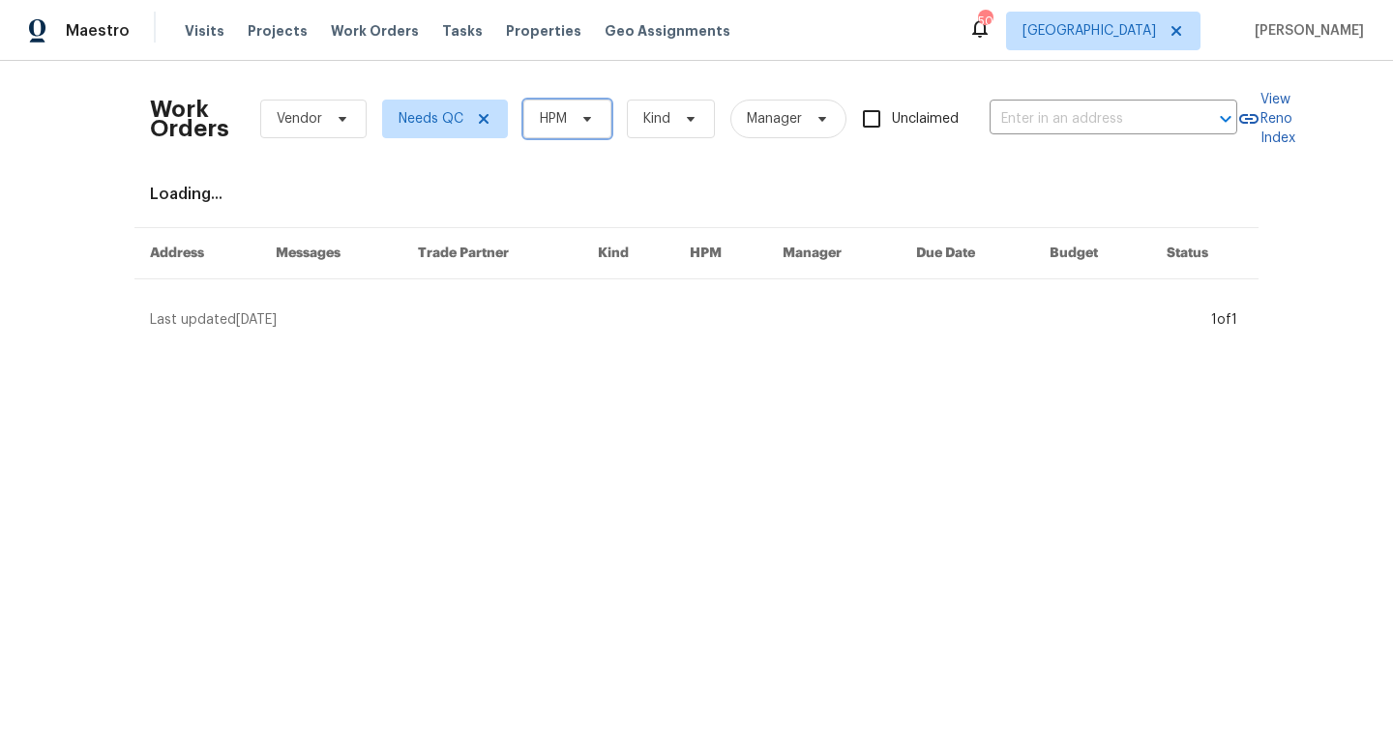
click at [572, 117] on span "HPM" at bounding box center [567, 119] width 88 height 39
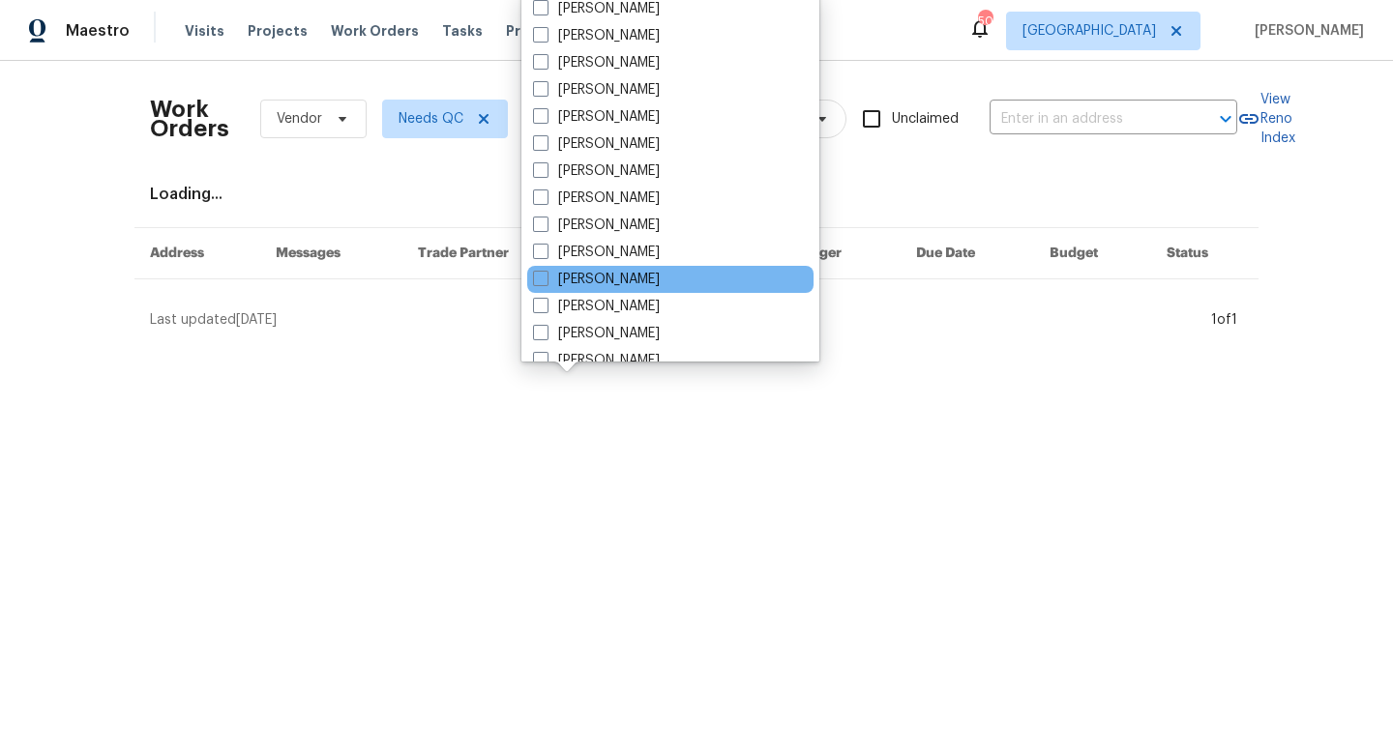
scroll to position [1053, 0]
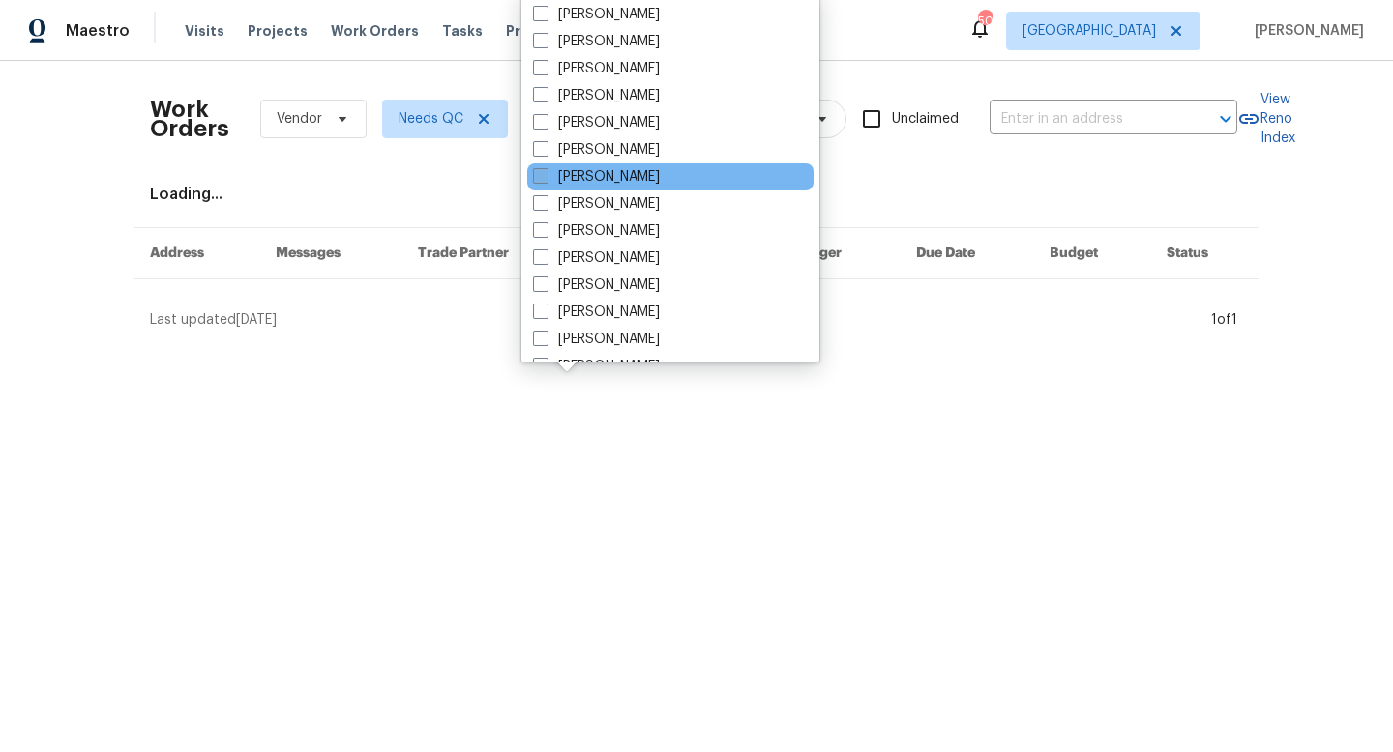
click at [598, 174] on label "[PERSON_NAME]" at bounding box center [596, 176] width 127 height 19
click at [546, 174] on input "[PERSON_NAME]" at bounding box center [539, 173] width 13 height 13
checkbox input "true"
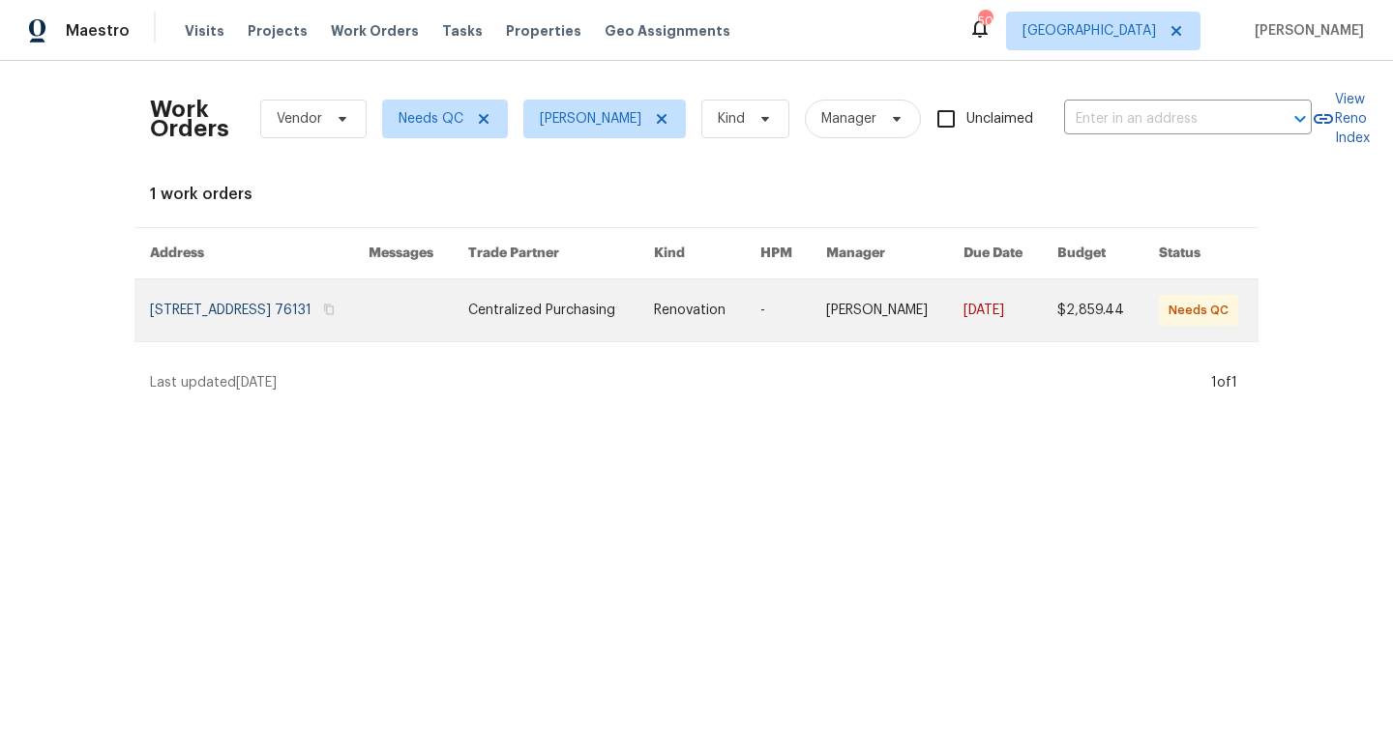
click at [542, 312] on link at bounding box center [561, 311] width 186 height 62
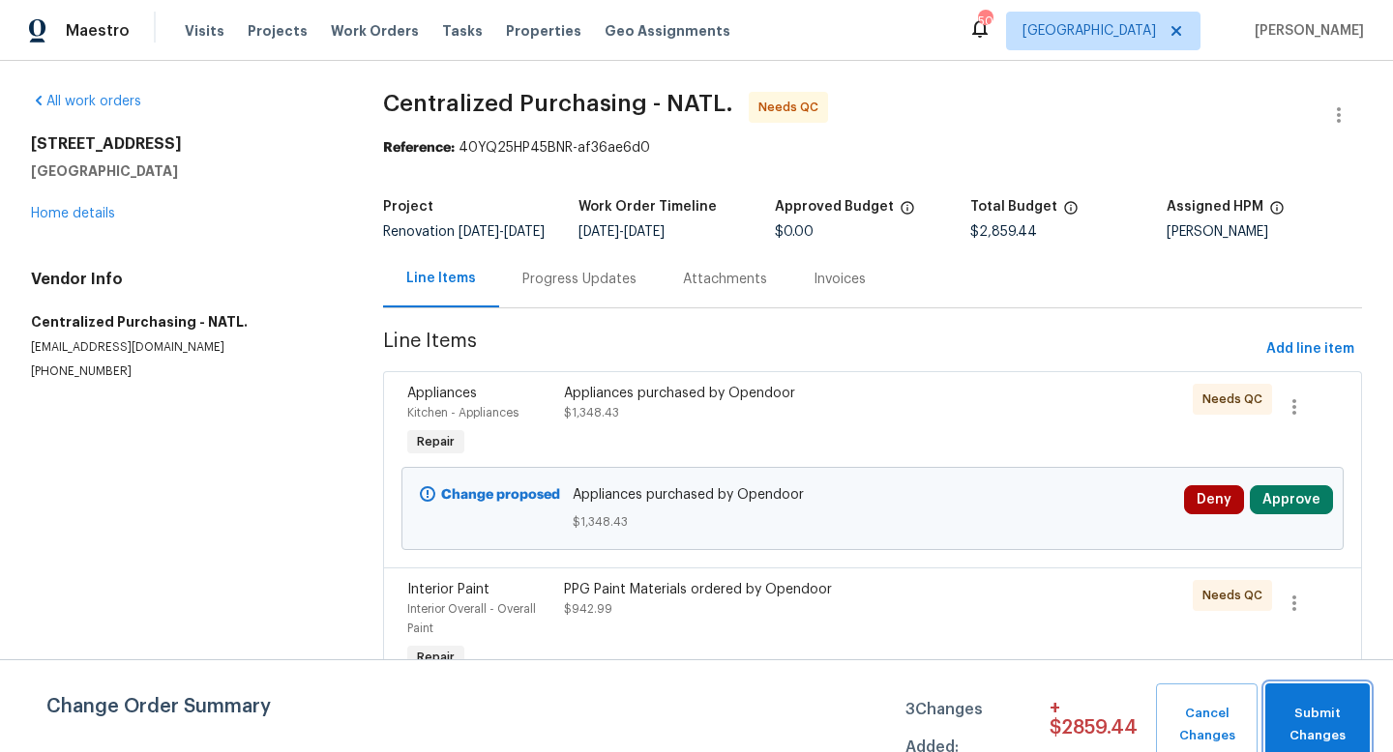
click at [1301, 703] on span "Submit Changes" at bounding box center [1317, 725] width 85 height 44
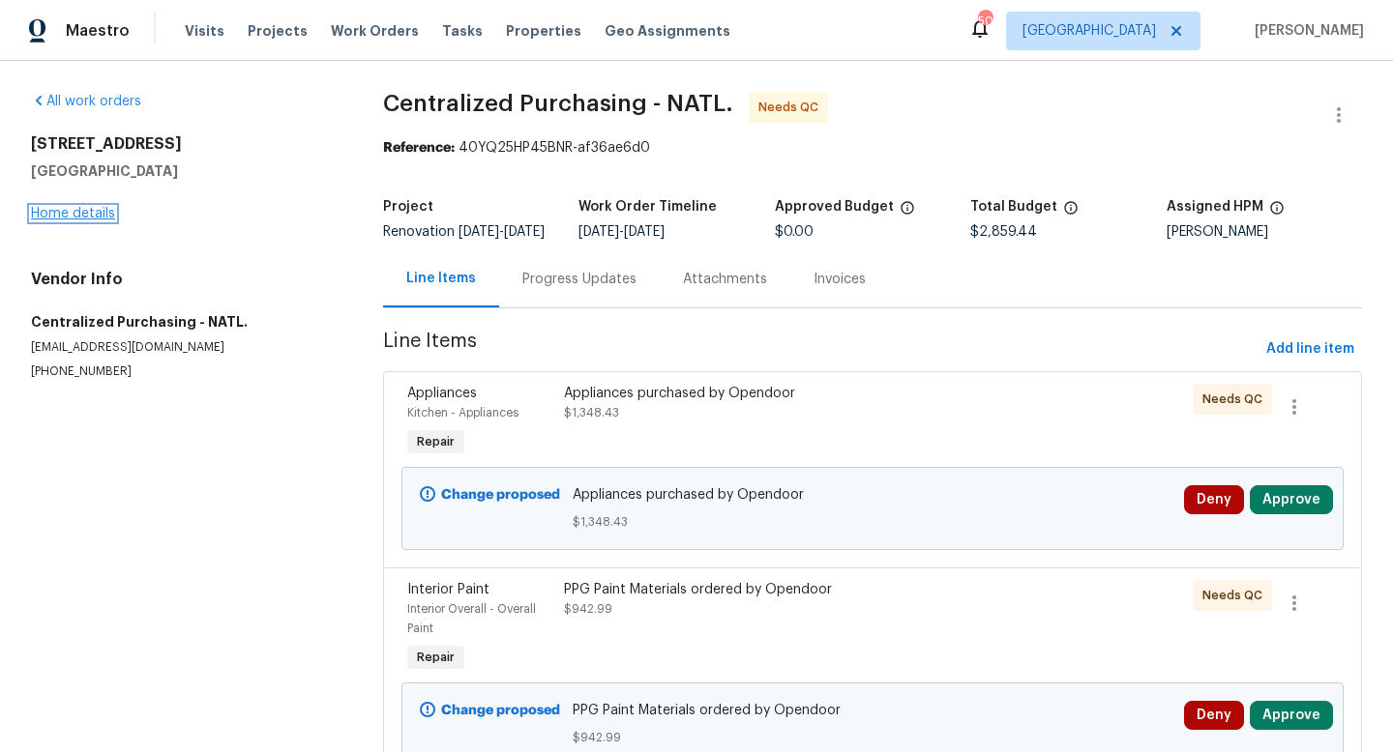
click at [84, 213] on link "Home details" at bounding box center [73, 214] width 84 height 14
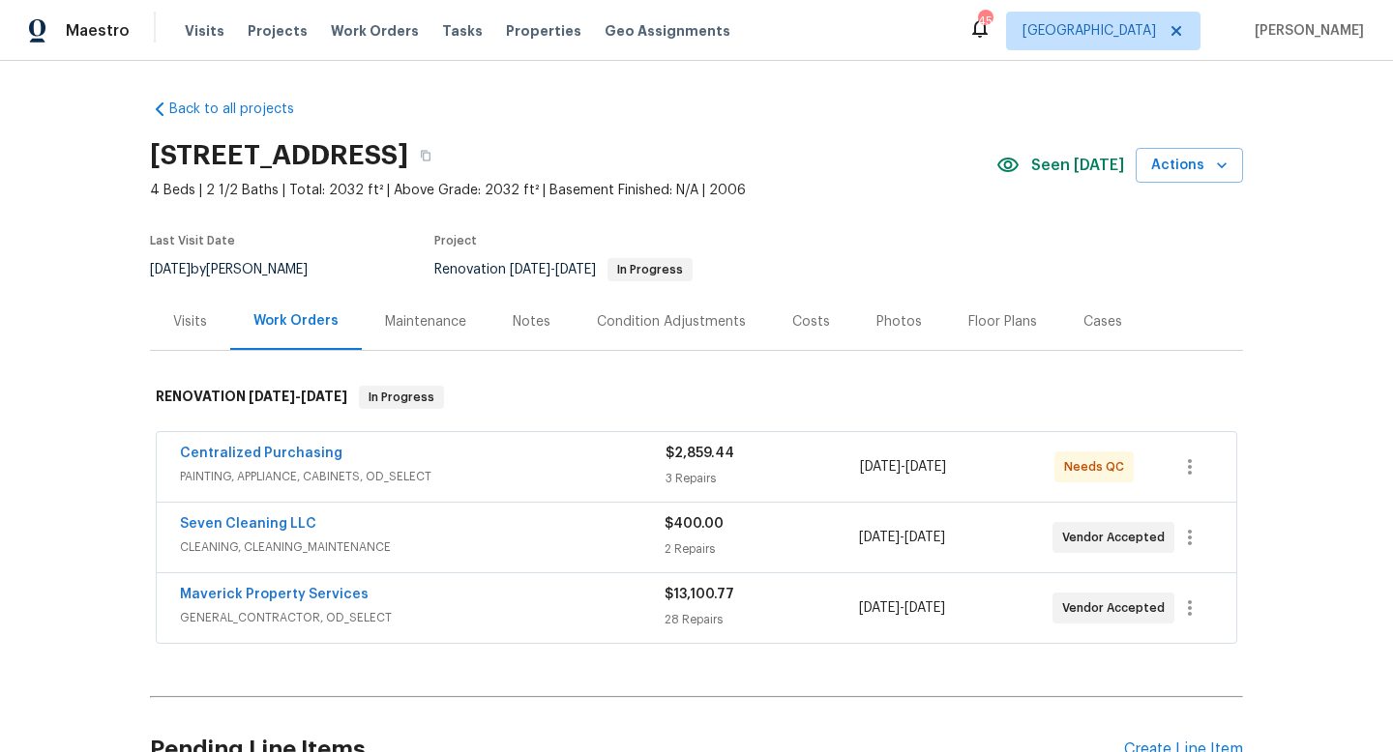
click at [396, 470] on span "PAINTING, APPLIANCE, CABINETS, OD_SELECT" at bounding box center [423, 476] width 486 height 19
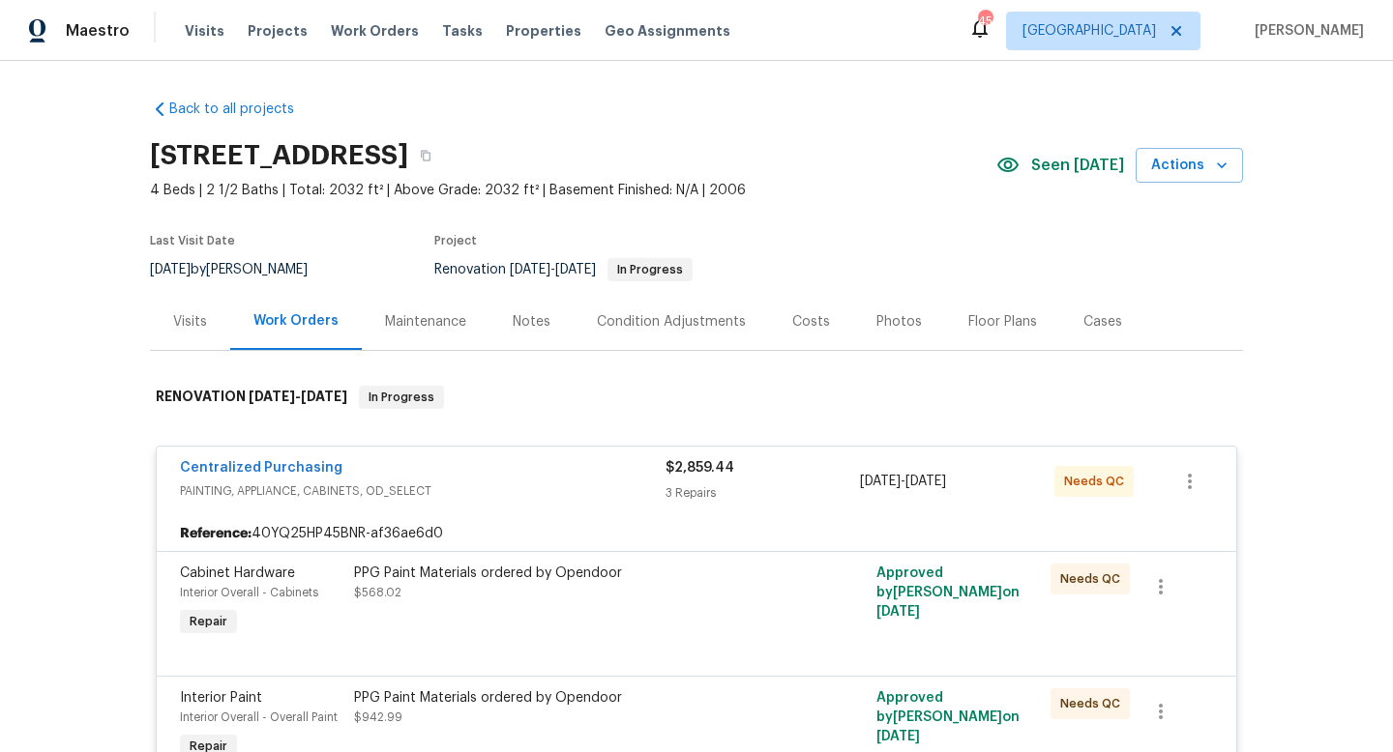
click at [403, 591] on div "PPG Paint Materials ordered by Opendoor $568.02" at bounding box center [566, 583] width 424 height 39
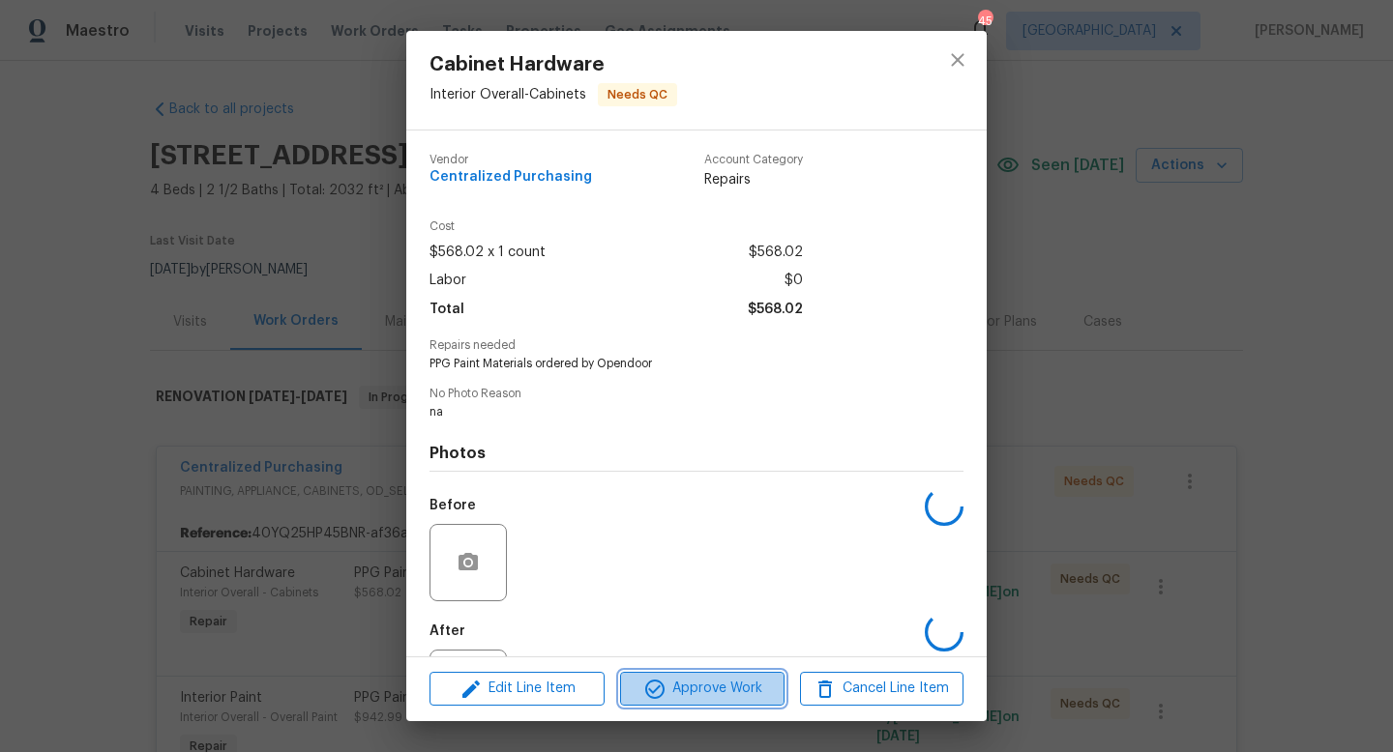
click at [715, 680] on span "Approve Work" at bounding box center [702, 689] width 152 height 24
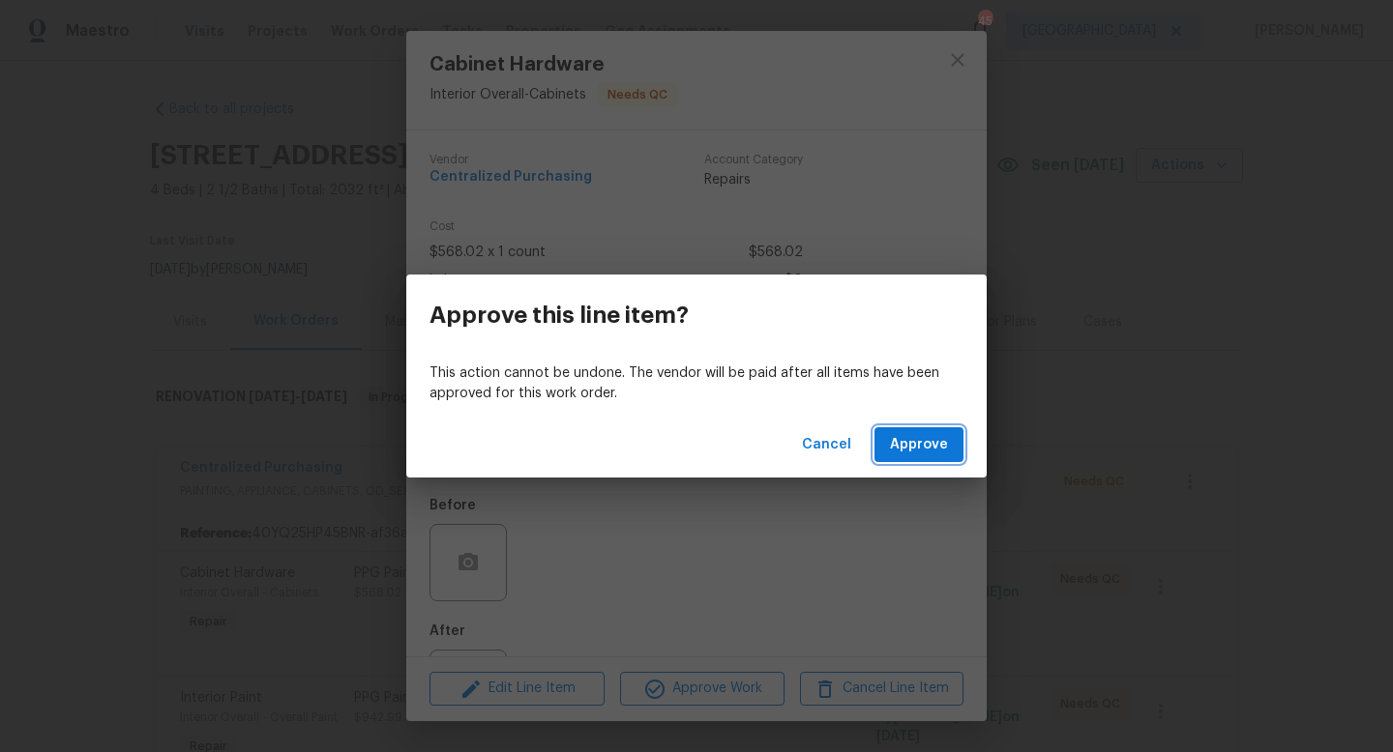
click at [904, 454] on span "Approve" at bounding box center [919, 445] width 58 height 24
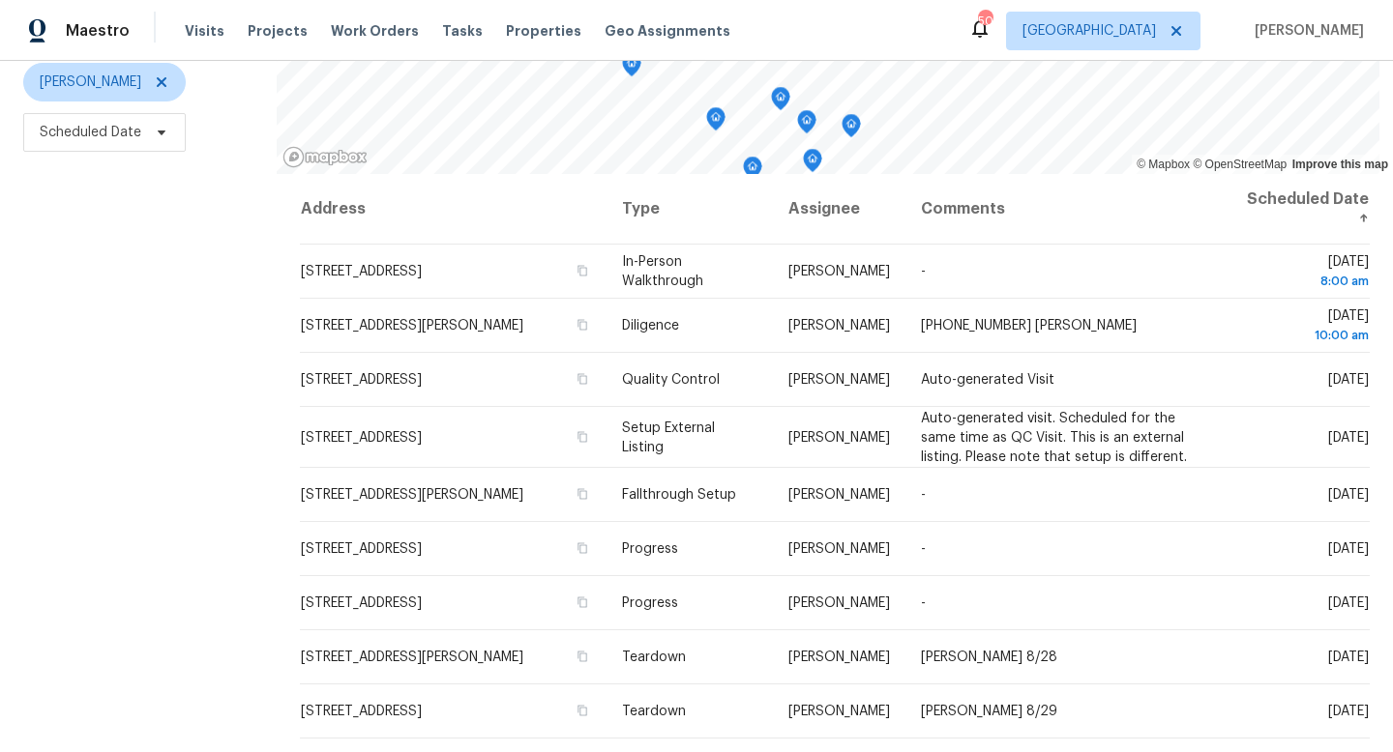
scroll to position [258, 0]
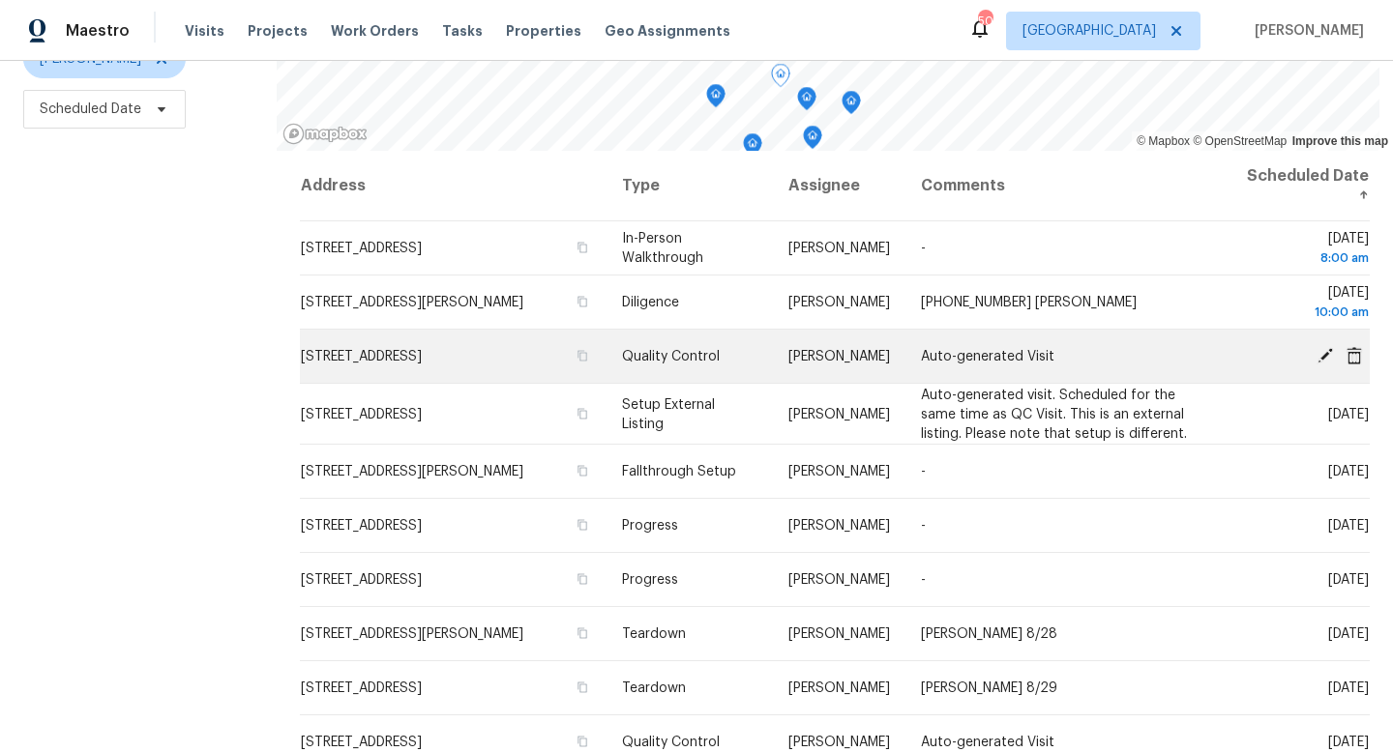
click at [1320, 349] on icon at bounding box center [1324, 354] width 17 height 17
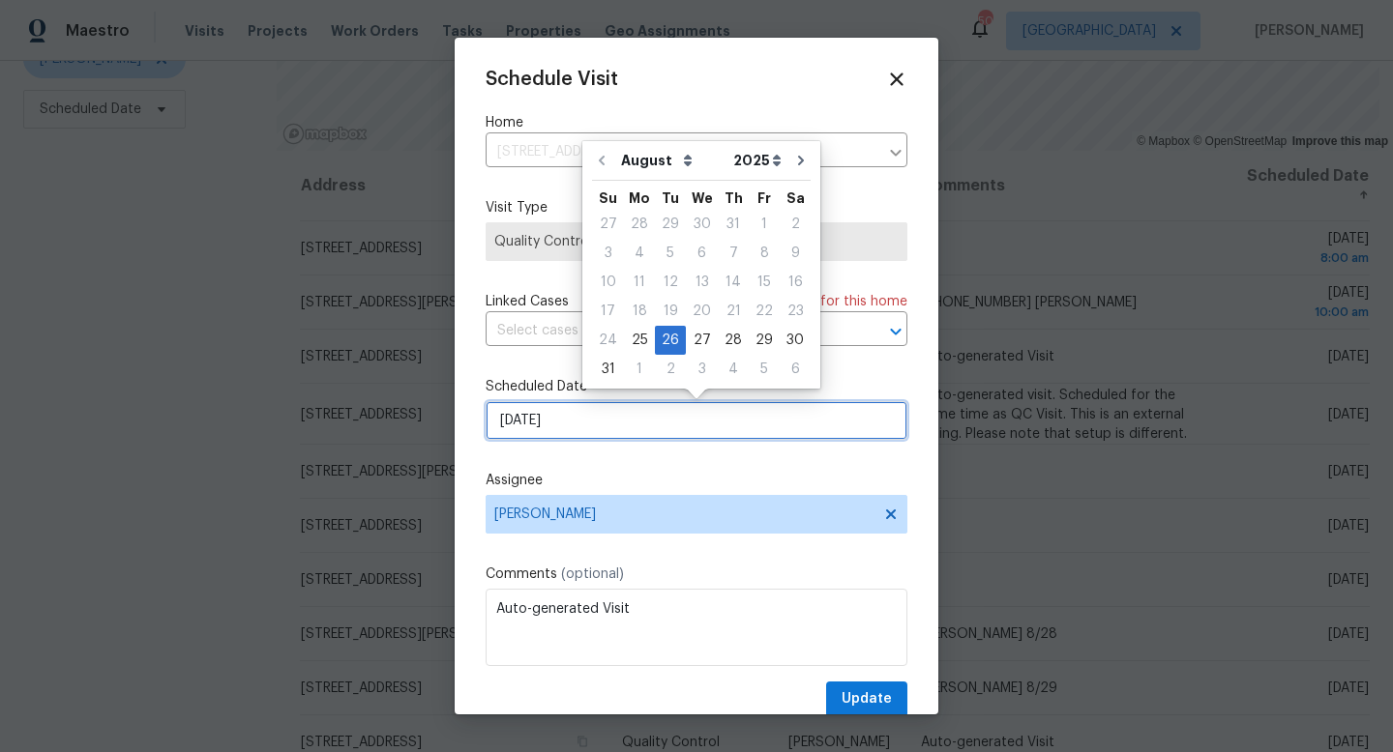
click at [575, 430] on input "[DATE]" at bounding box center [697, 420] width 422 height 39
click at [721, 339] on div "28" at bounding box center [733, 340] width 31 height 27
type input "[DATE]"
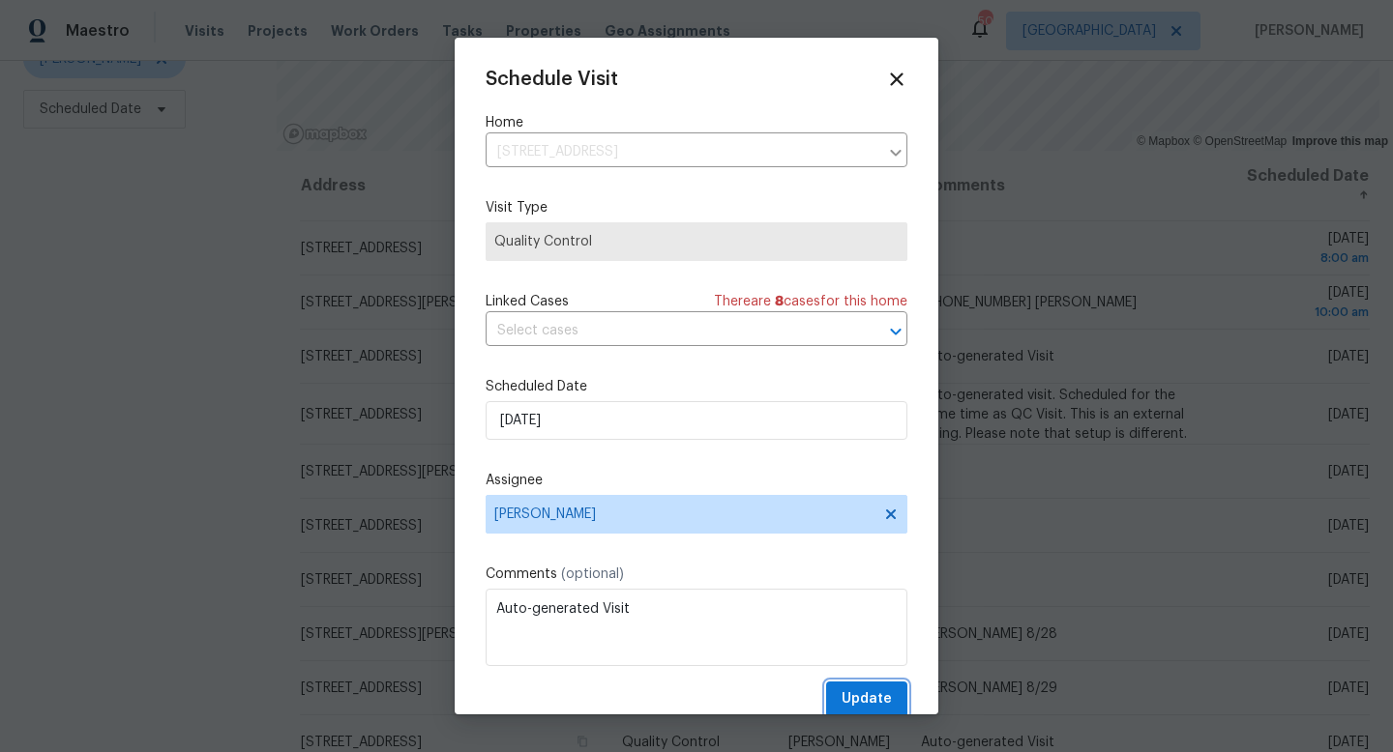
click at [875, 694] on span "Update" at bounding box center [866, 700] width 50 height 24
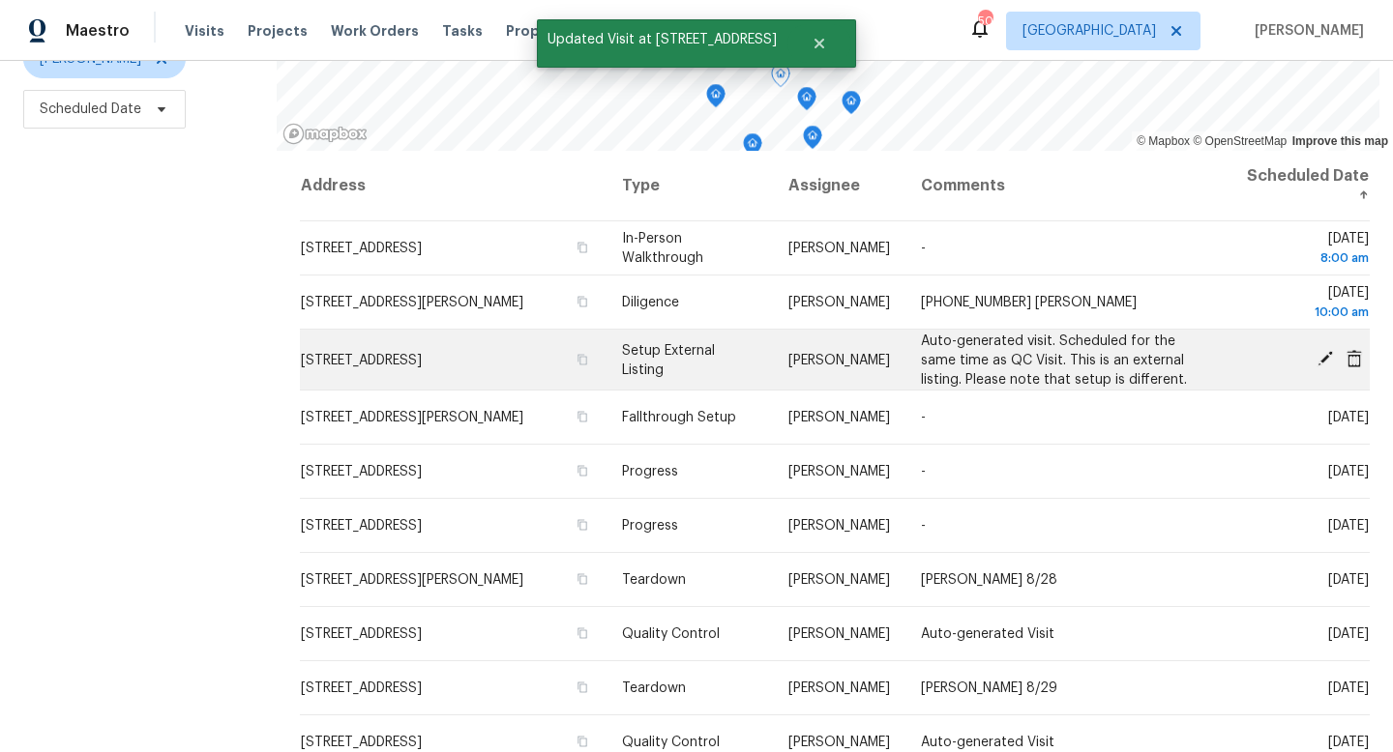
click at [1321, 355] on icon at bounding box center [1324, 358] width 17 height 17
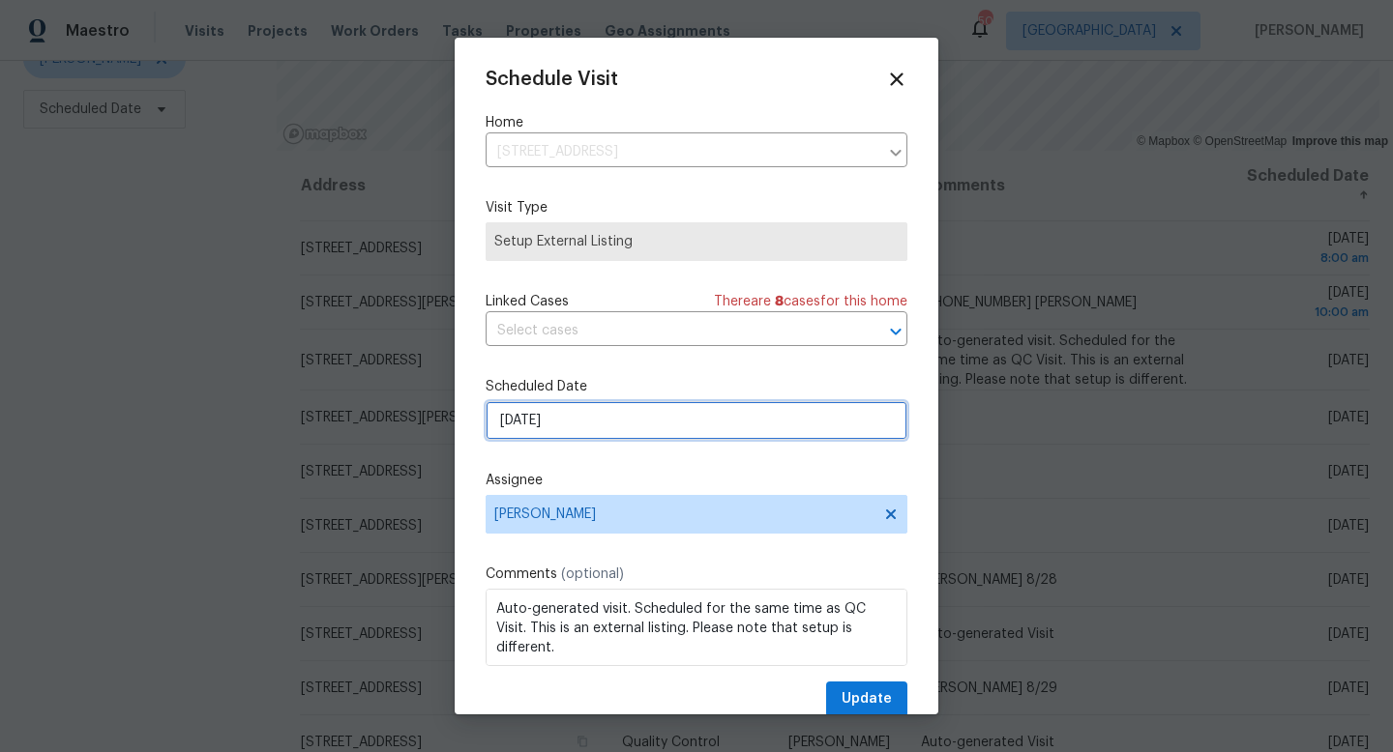
click at [575, 426] on input "[DATE]" at bounding box center [697, 420] width 422 height 39
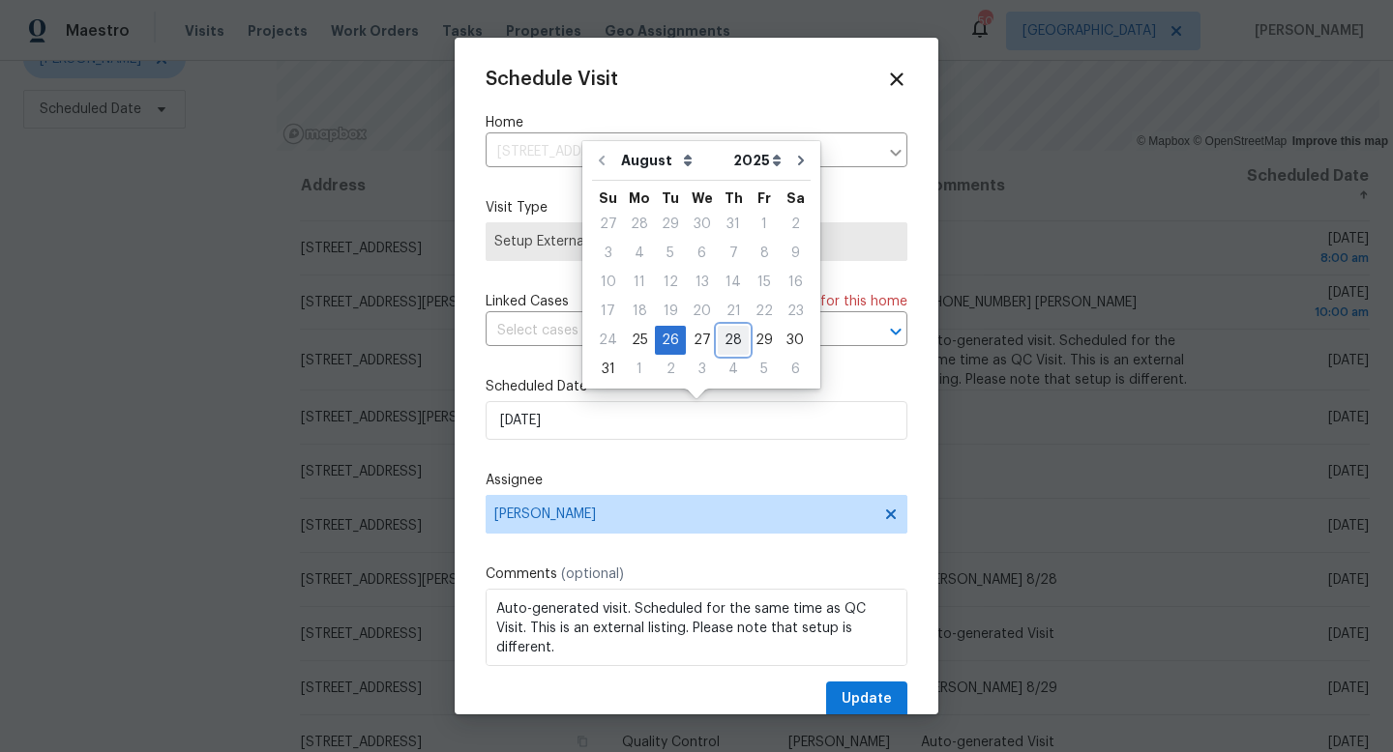
click at [722, 339] on div "28" at bounding box center [733, 340] width 31 height 27
type input "[DATE]"
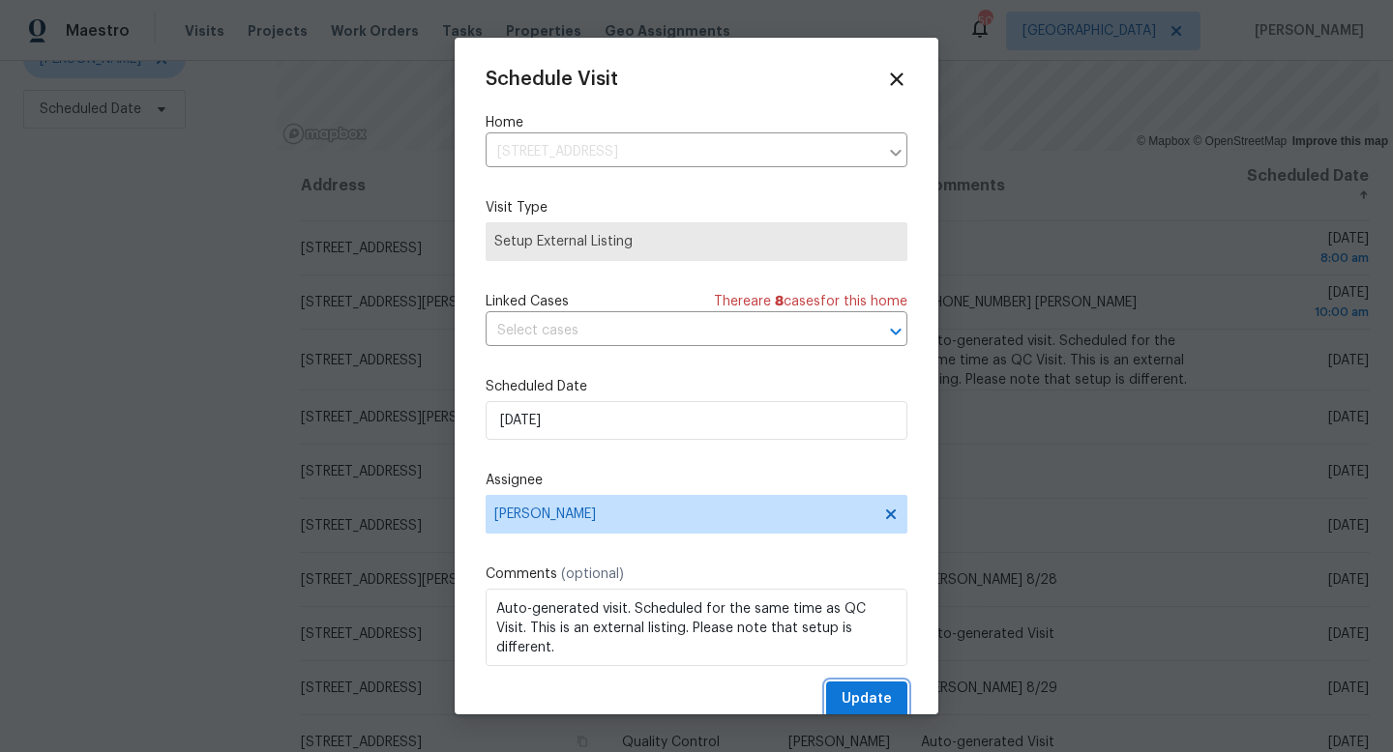
click at [870, 707] on span "Update" at bounding box center [866, 700] width 50 height 24
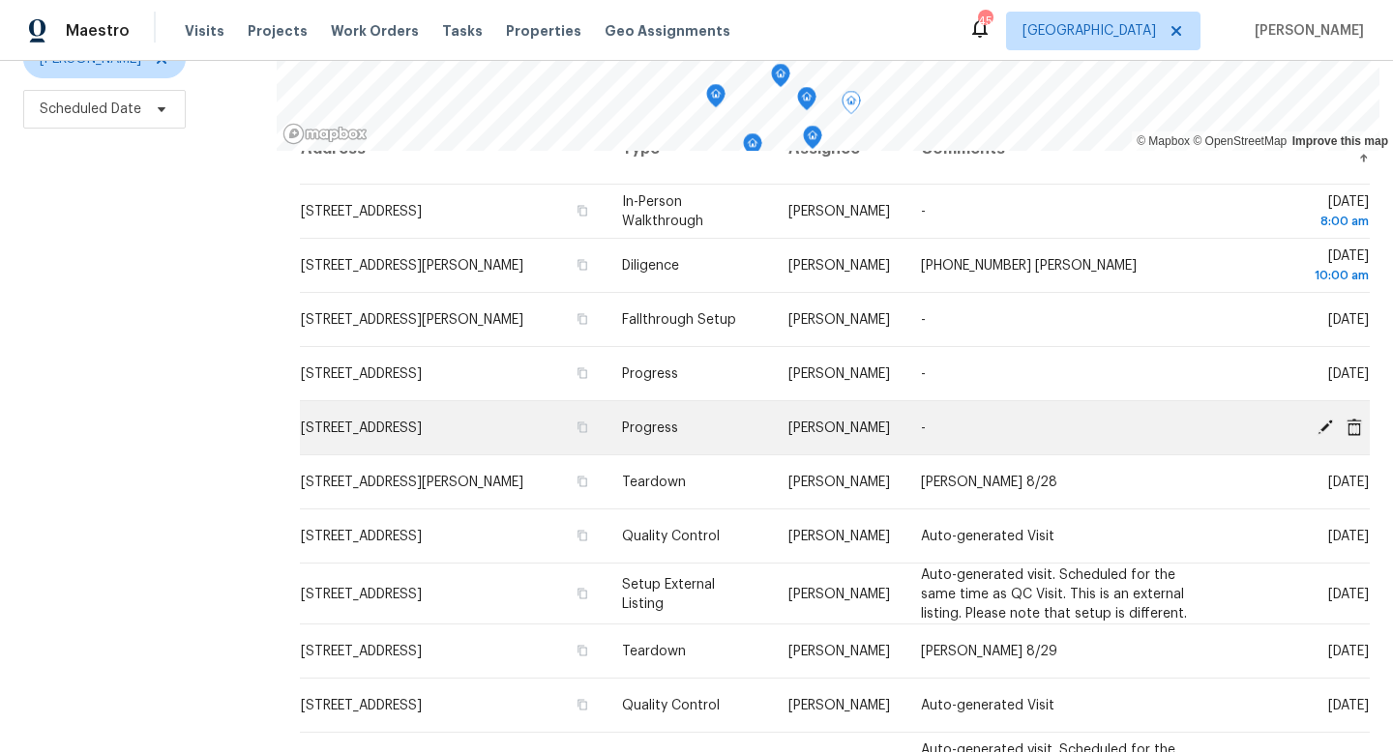
scroll to position [0, 0]
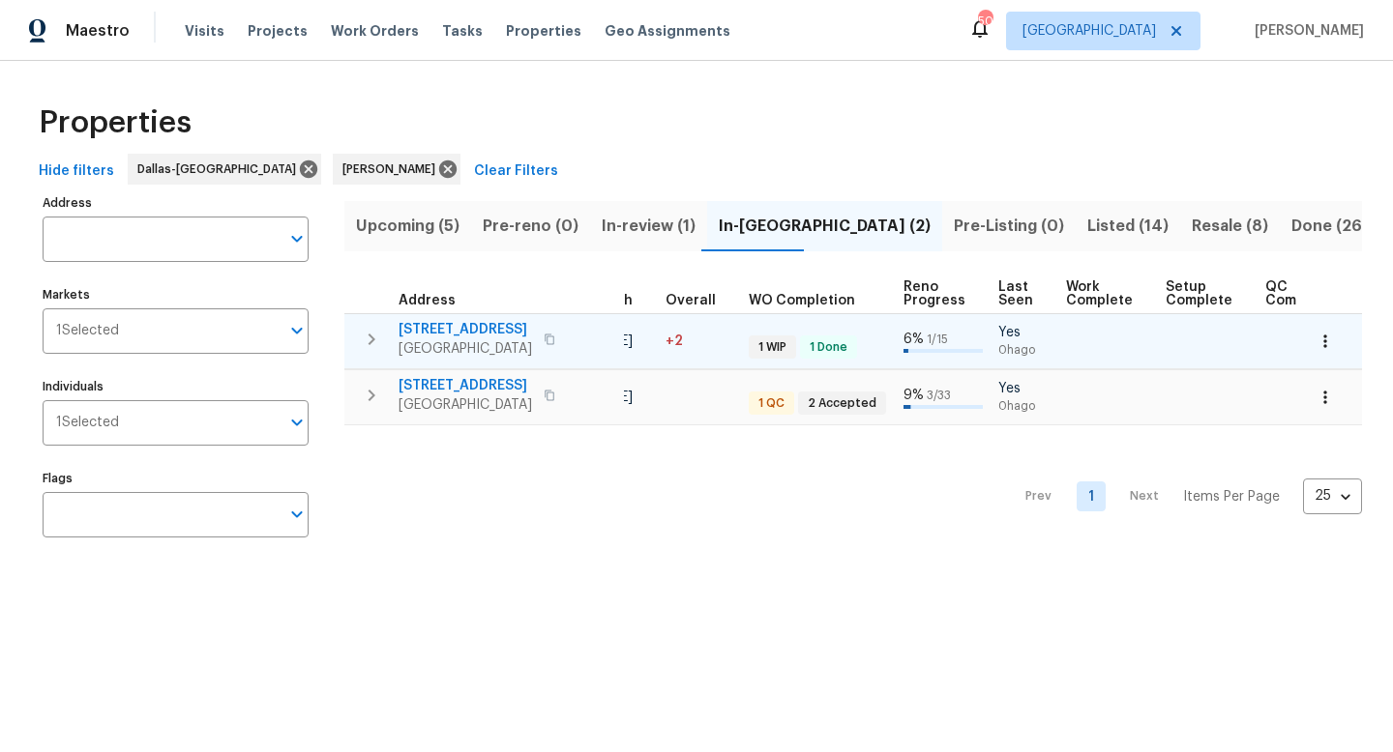
scroll to position [0, 624]
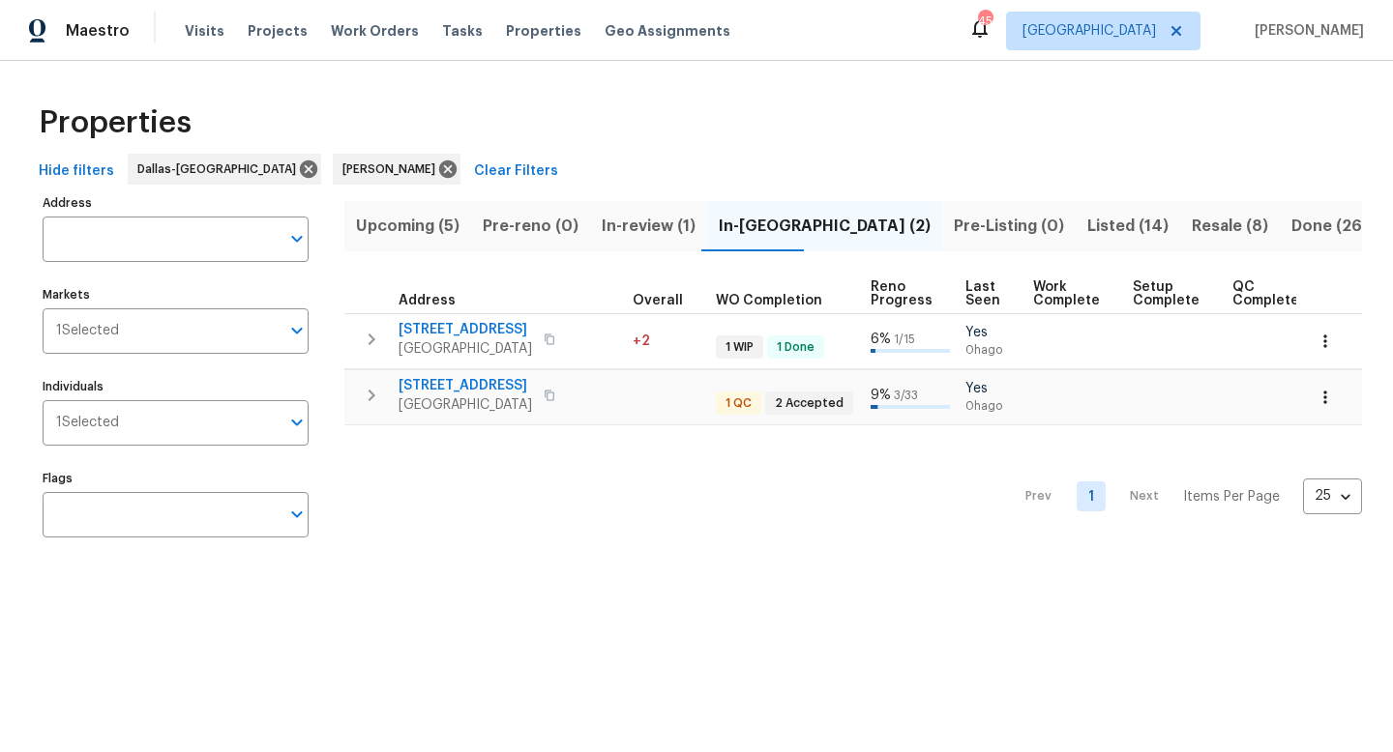
click at [1087, 220] on span "Listed (14)" at bounding box center [1127, 226] width 81 height 27
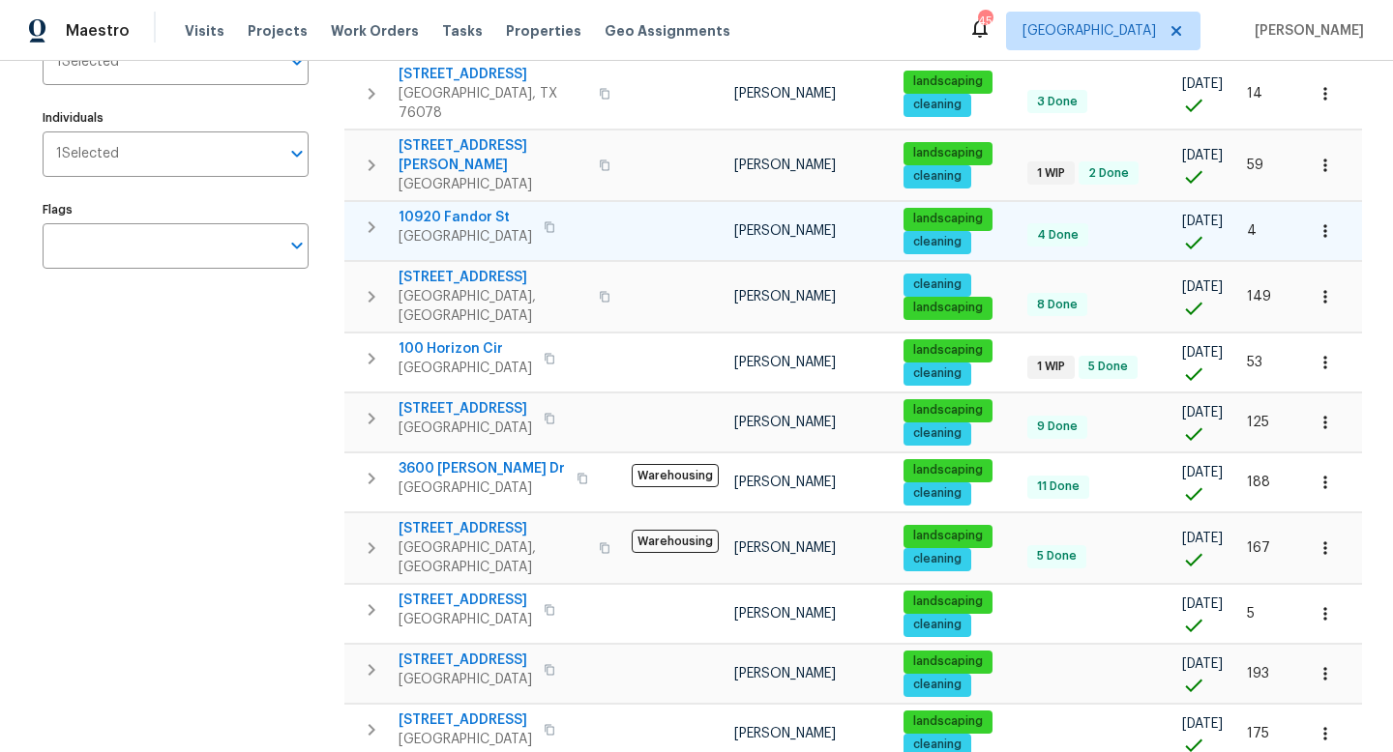
scroll to position [270, 0]
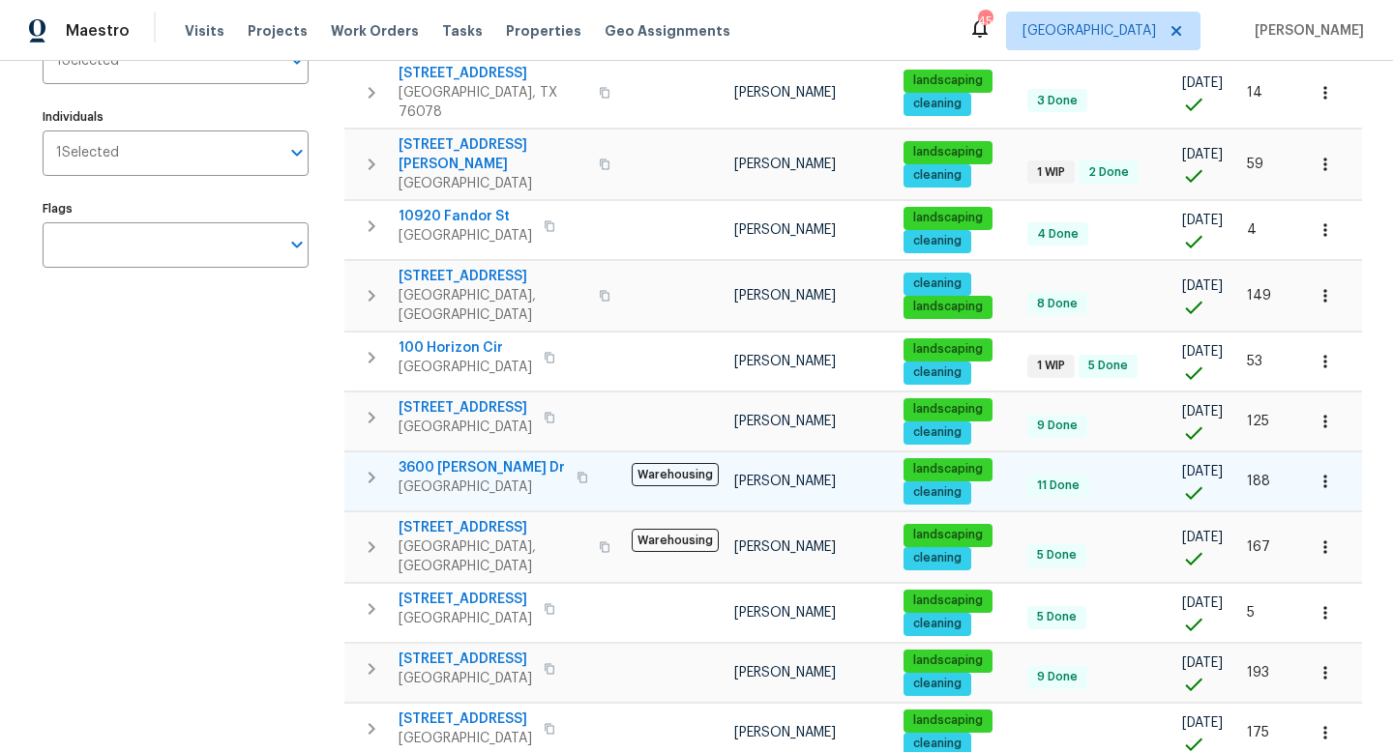
click at [457, 458] on span "3600 Beatriz Dr" at bounding box center [481, 467] width 166 height 19
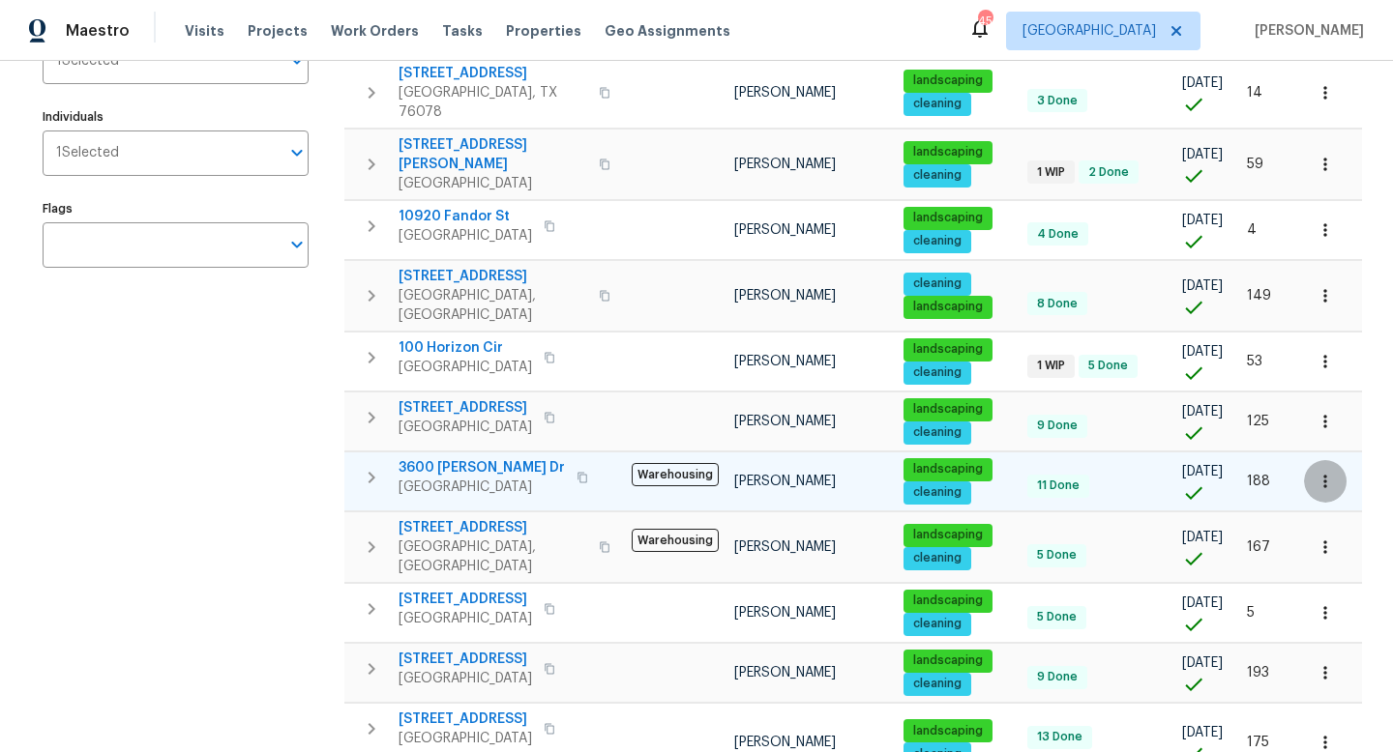
click at [1325, 475] on icon "button" at bounding box center [1324, 481] width 3 height 13
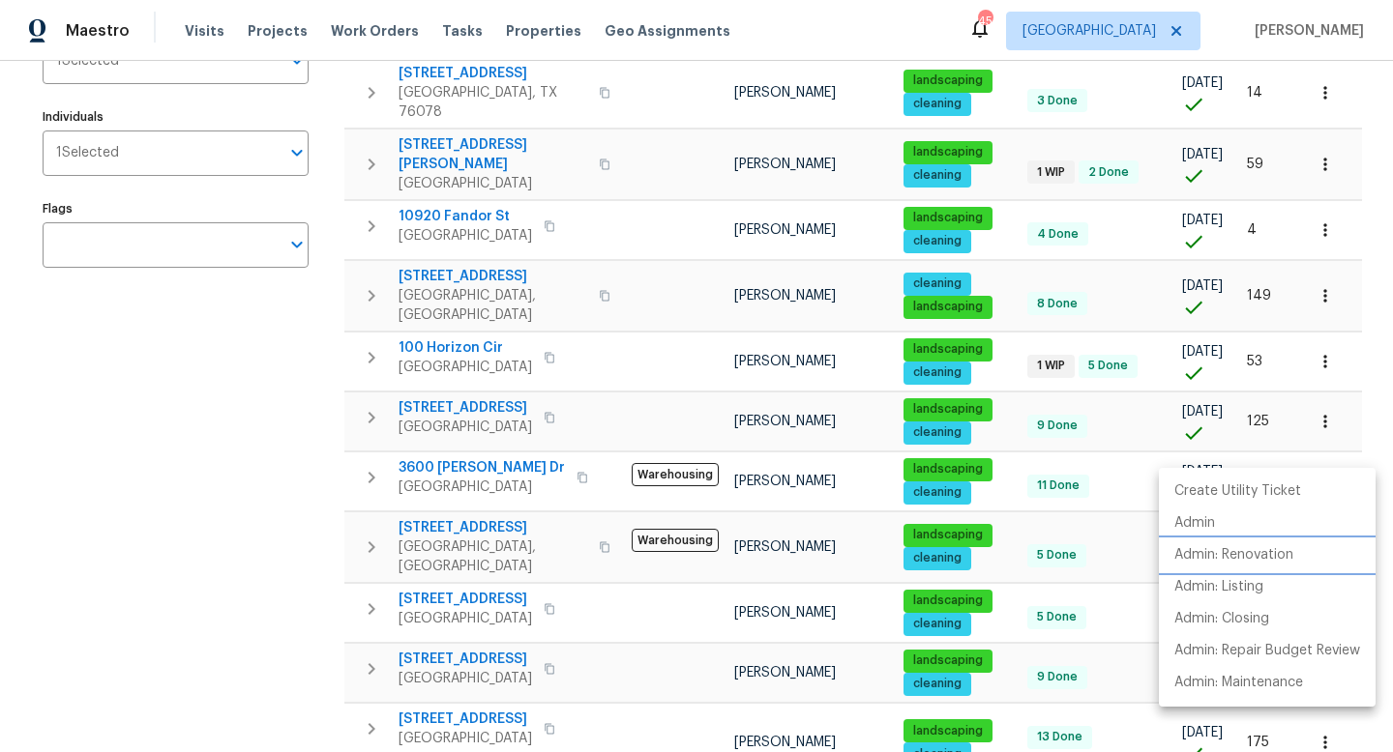
click at [1258, 554] on p "Admin: Renovation" at bounding box center [1233, 556] width 119 height 20
click at [266, 337] on div at bounding box center [696, 376] width 1393 height 752
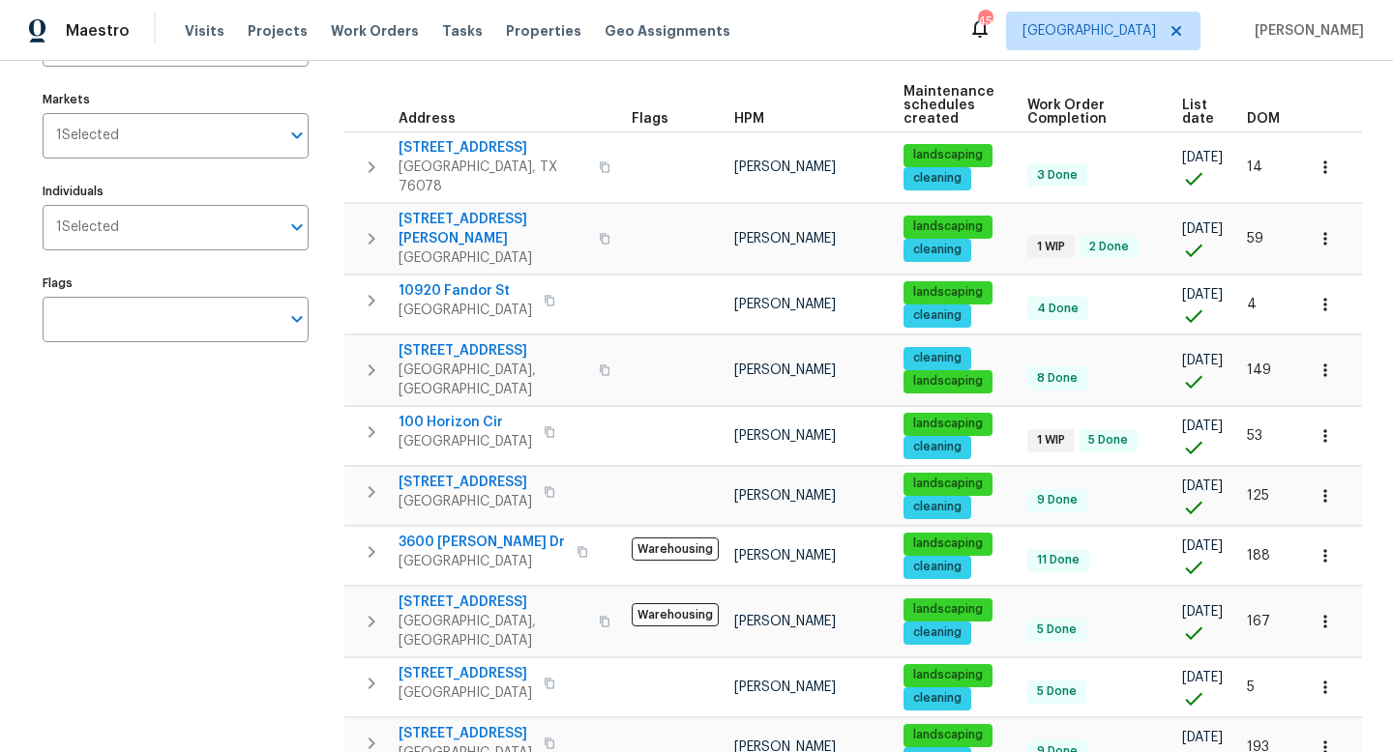
scroll to position [0, 0]
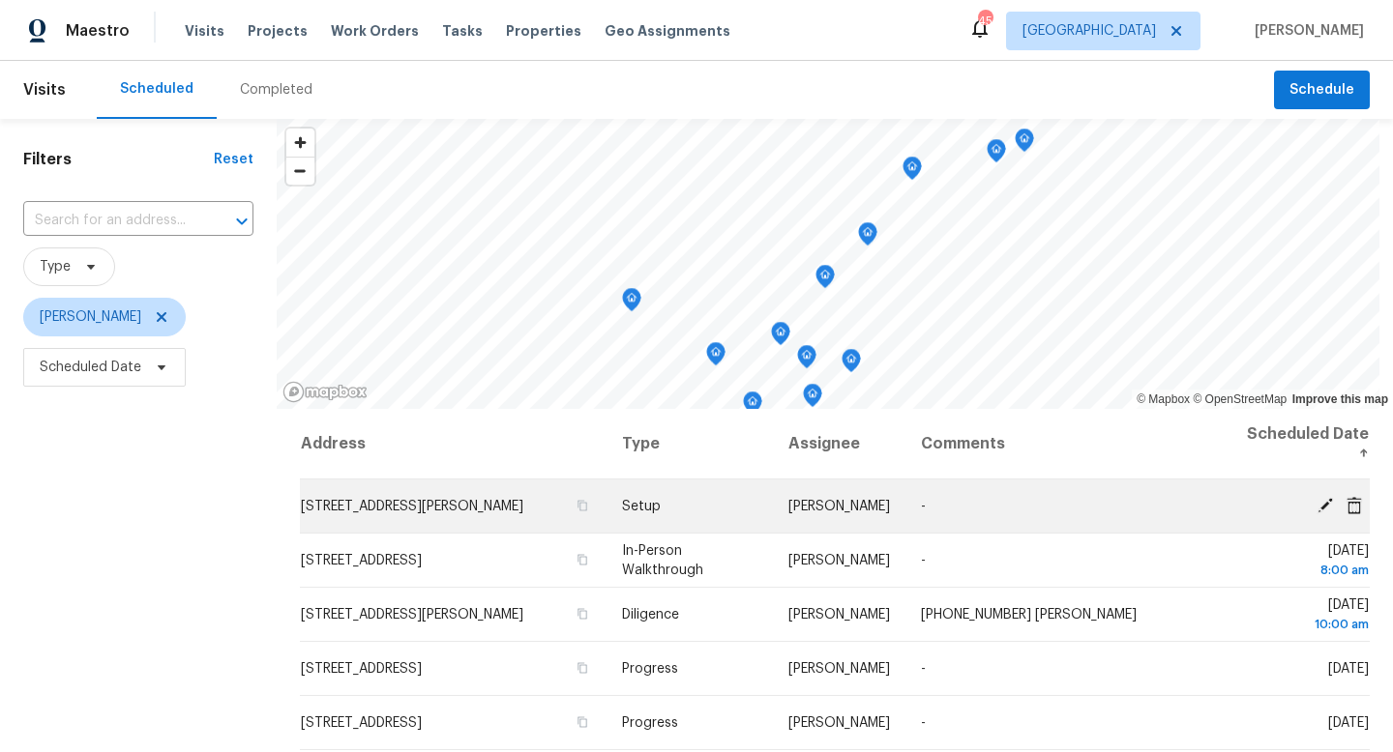
click at [1351, 506] on icon at bounding box center [1353, 504] width 15 height 17
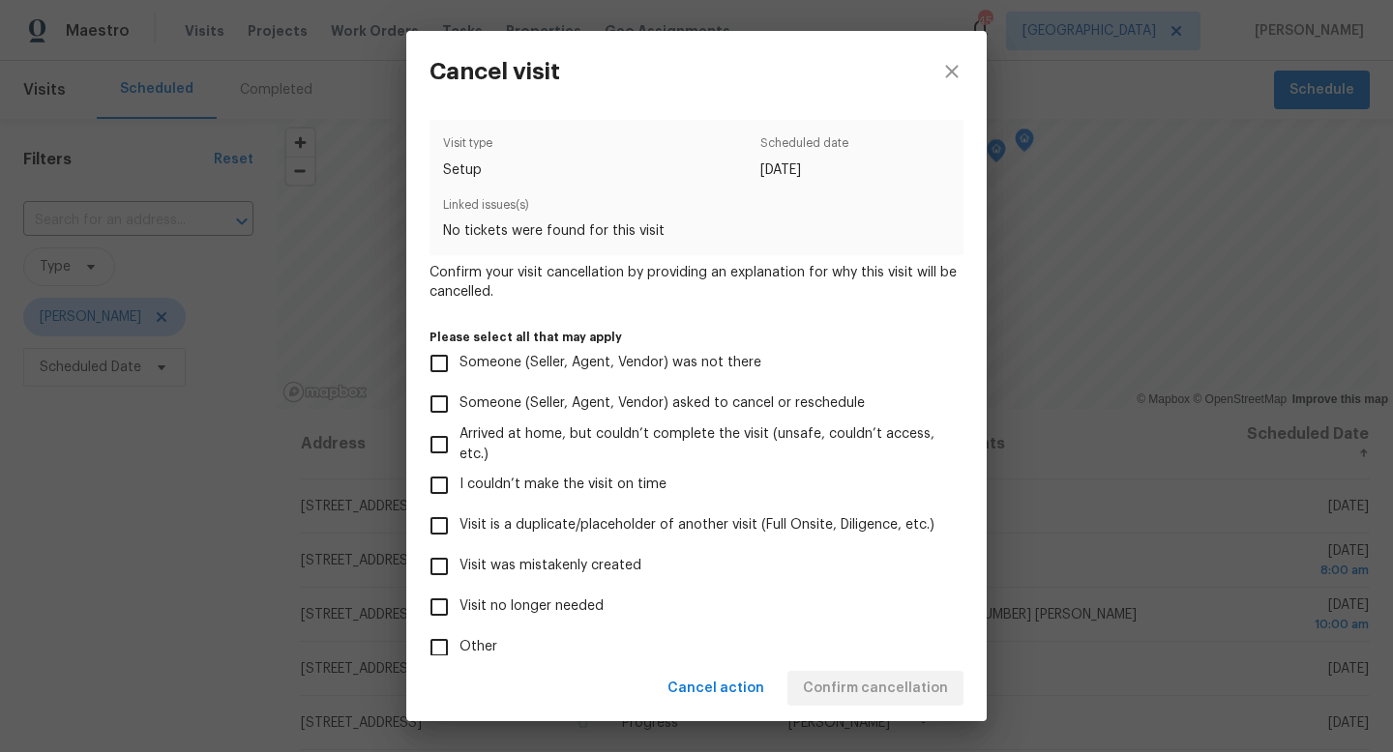
click at [430, 607] on input "Visit no longer needed" at bounding box center [439, 607] width 41 height 41
checkbox input "true"
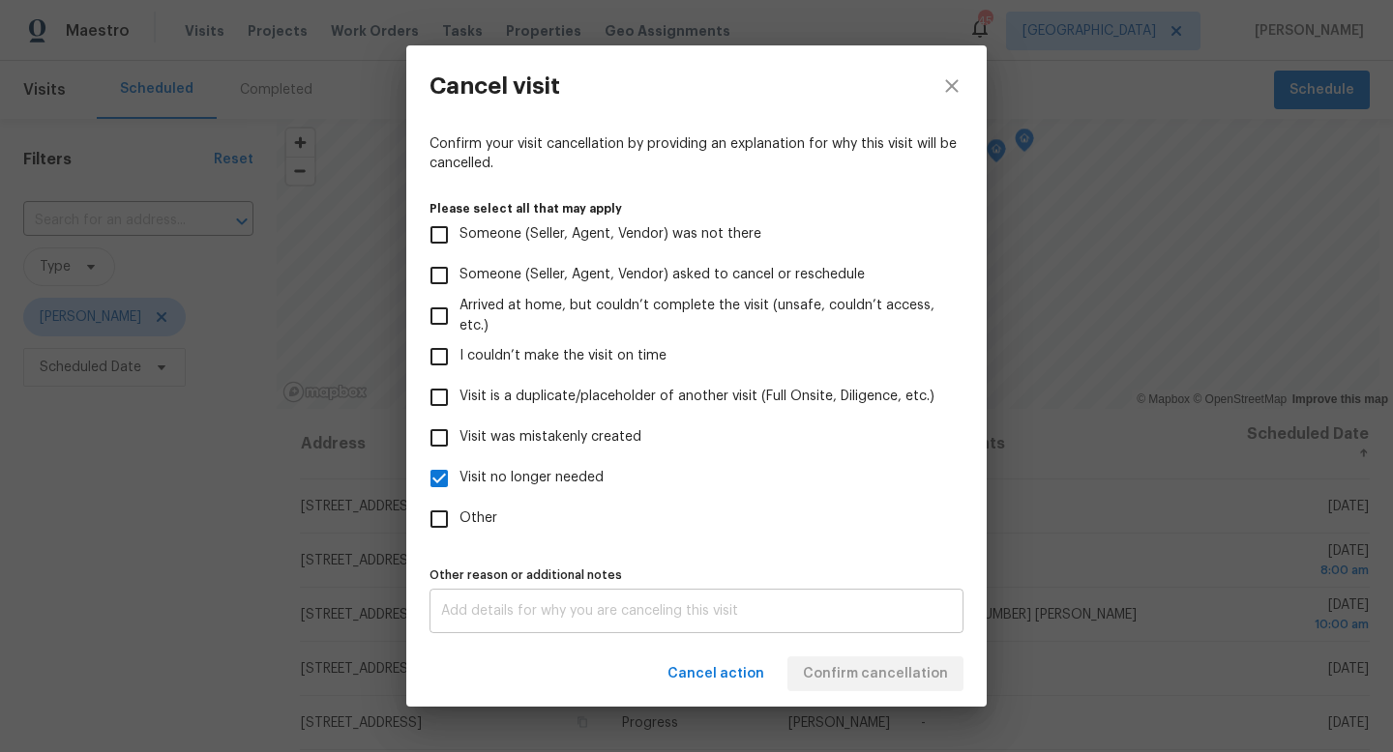
click at [482, 609] on textarea at bounding box center [696, 611] width 511 height 14
click at [438, 527] on input "Other" at bounding box center [439, 519] width 41 height 41
checkbox input "true"
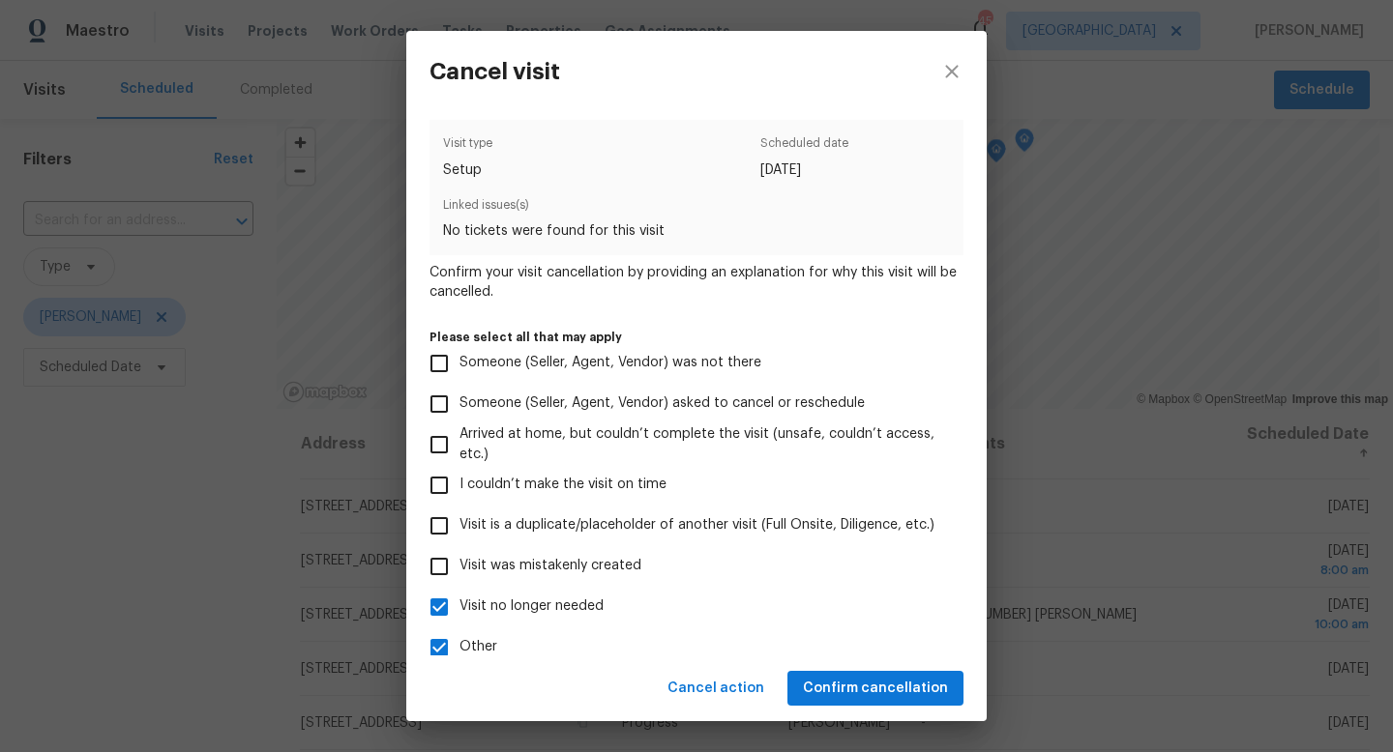
click at [442, 606] on input "Visit no longer needed" at bounding box center [439, 607] width 41 height 41
checkbox input "false"
click at [853, 687] on span "Confirm cancellation" at bounding box center [875, 689] width 145 height 24
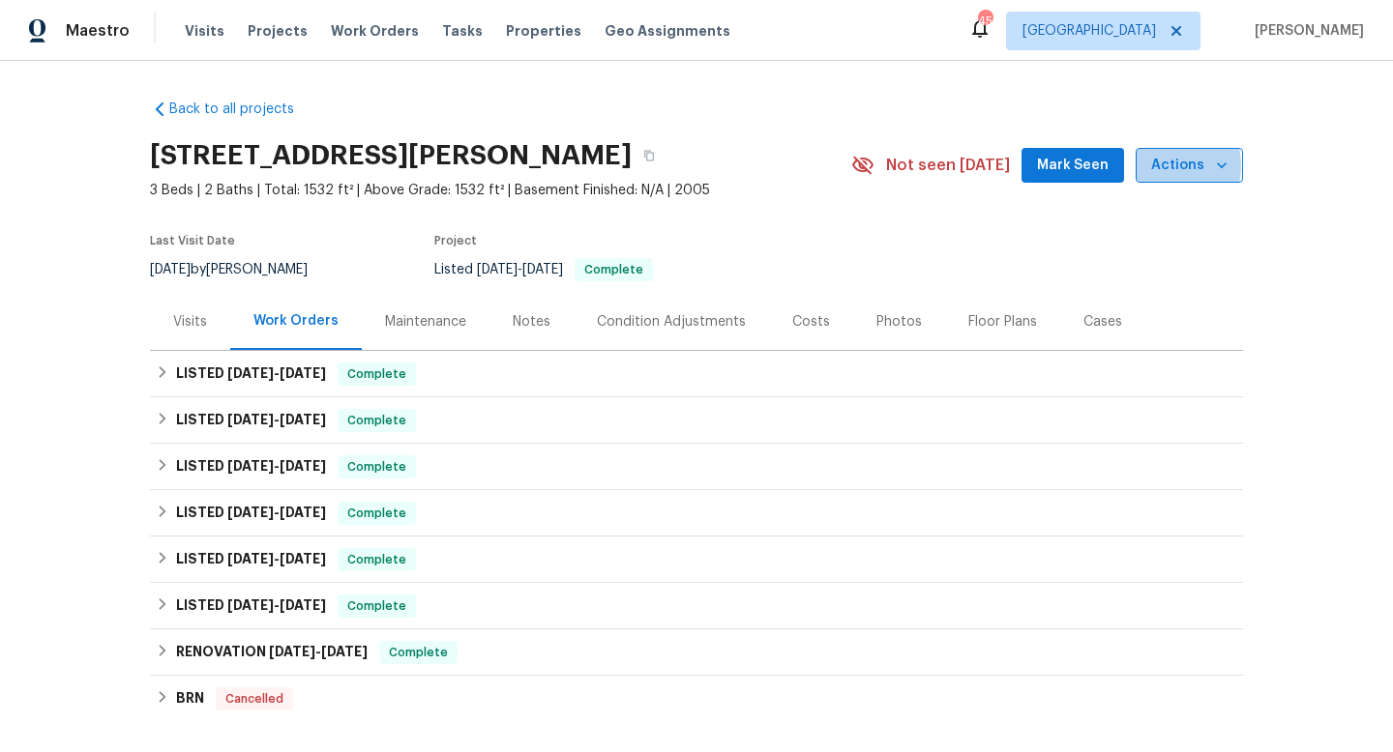
click at [1170, 166] on span "Actions" at bounding box center [1189, 166] width 76 height 24
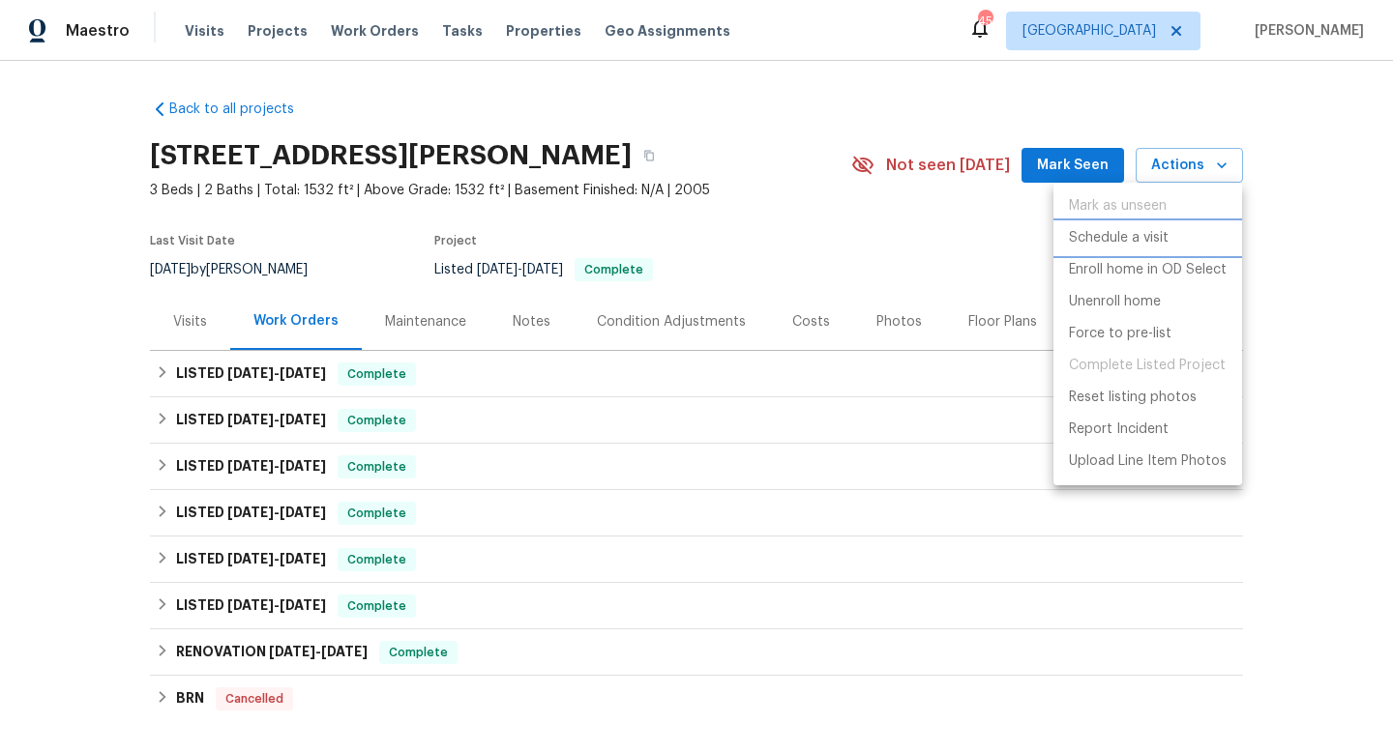
click at [1099, 233] on p "Schedule a visit" at bounding box center [1119, 238] width 100 height 20
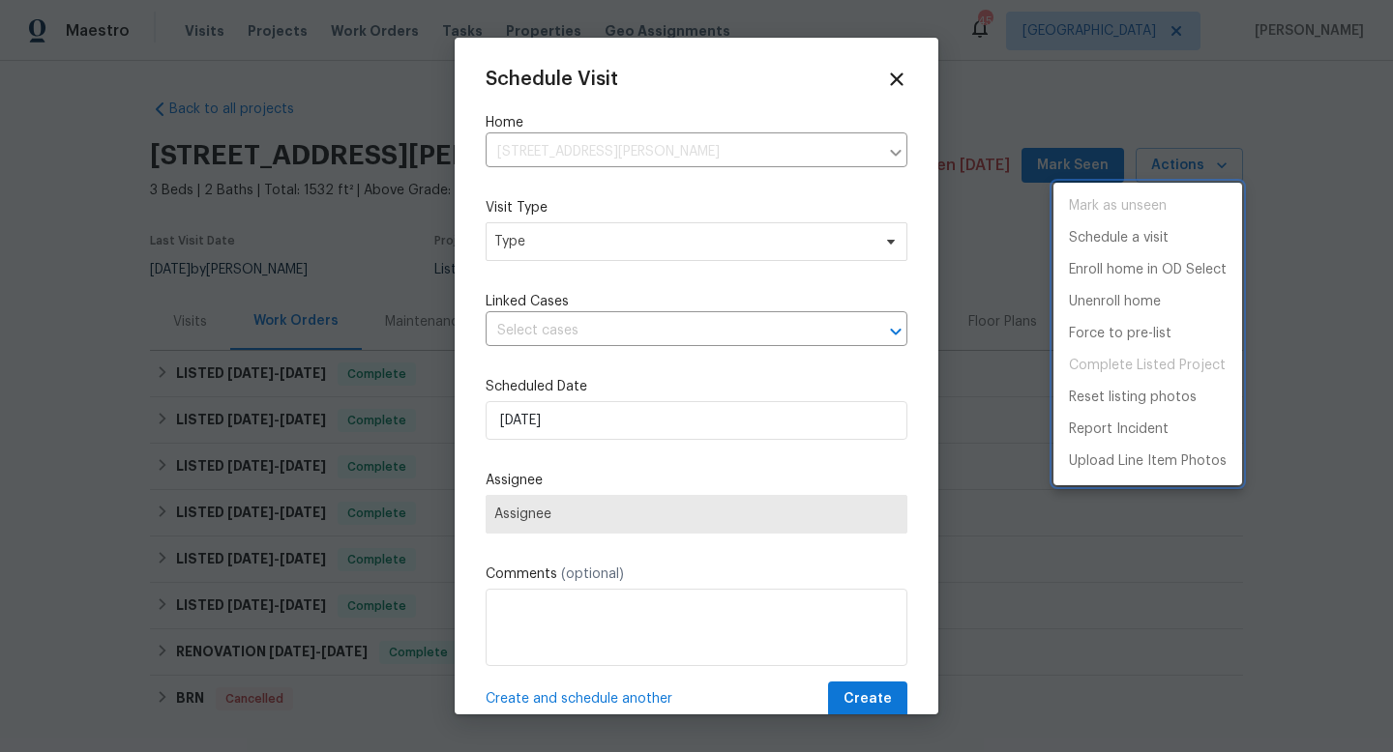
click at [583, 255] on div at bounding box center [696, 376] width 1393 height 752
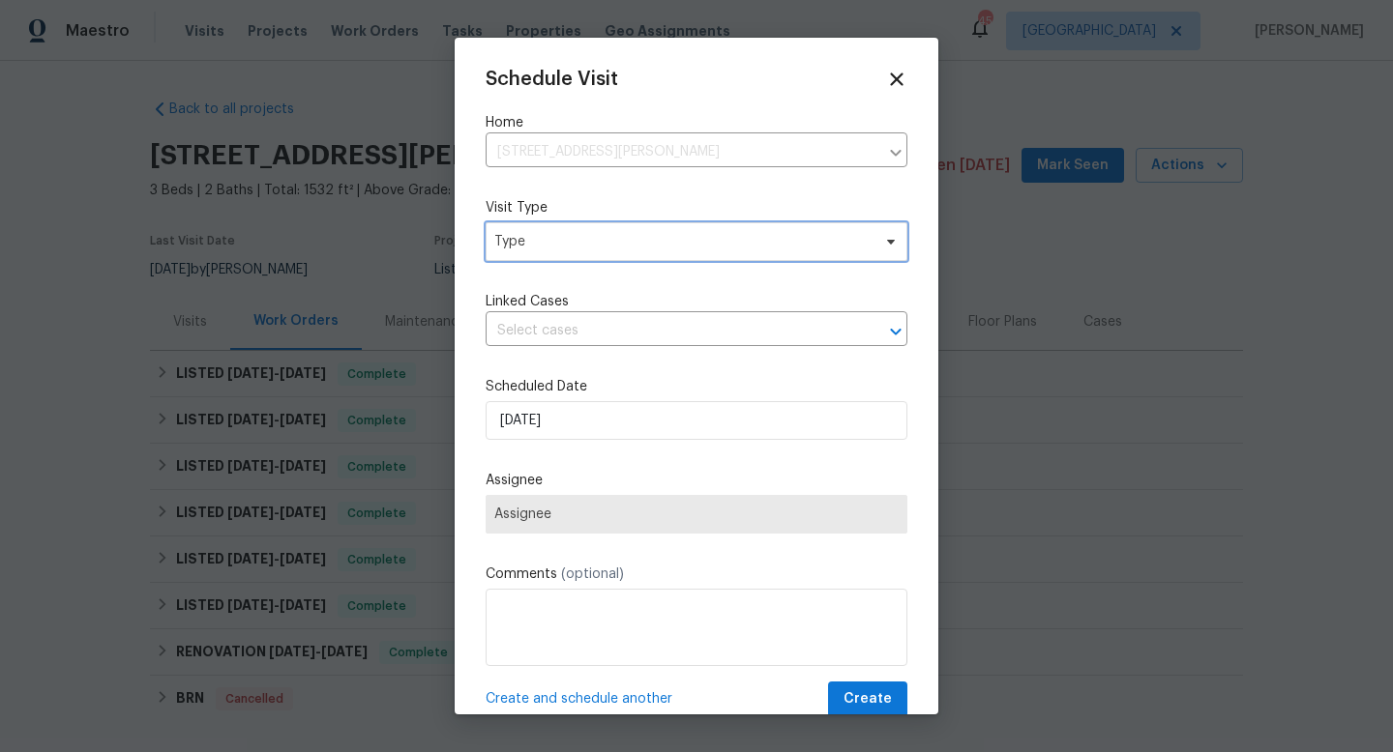
click at [575, 247] on span "Type" at bounding box center [682, 241] width 376 height 19
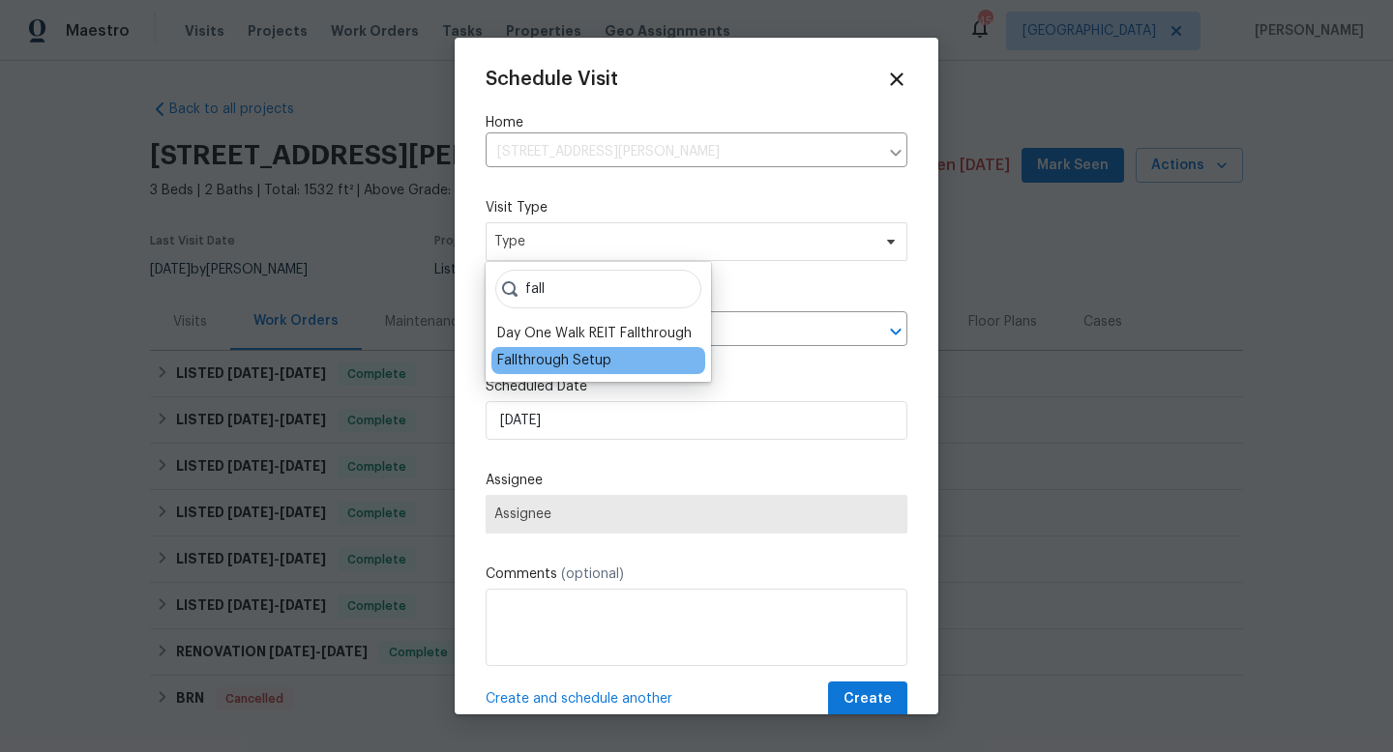
type input "fall"
click at [526, 363] on div "Fallthrough Setup" at bounding box center [554, 360] width 114 height 19
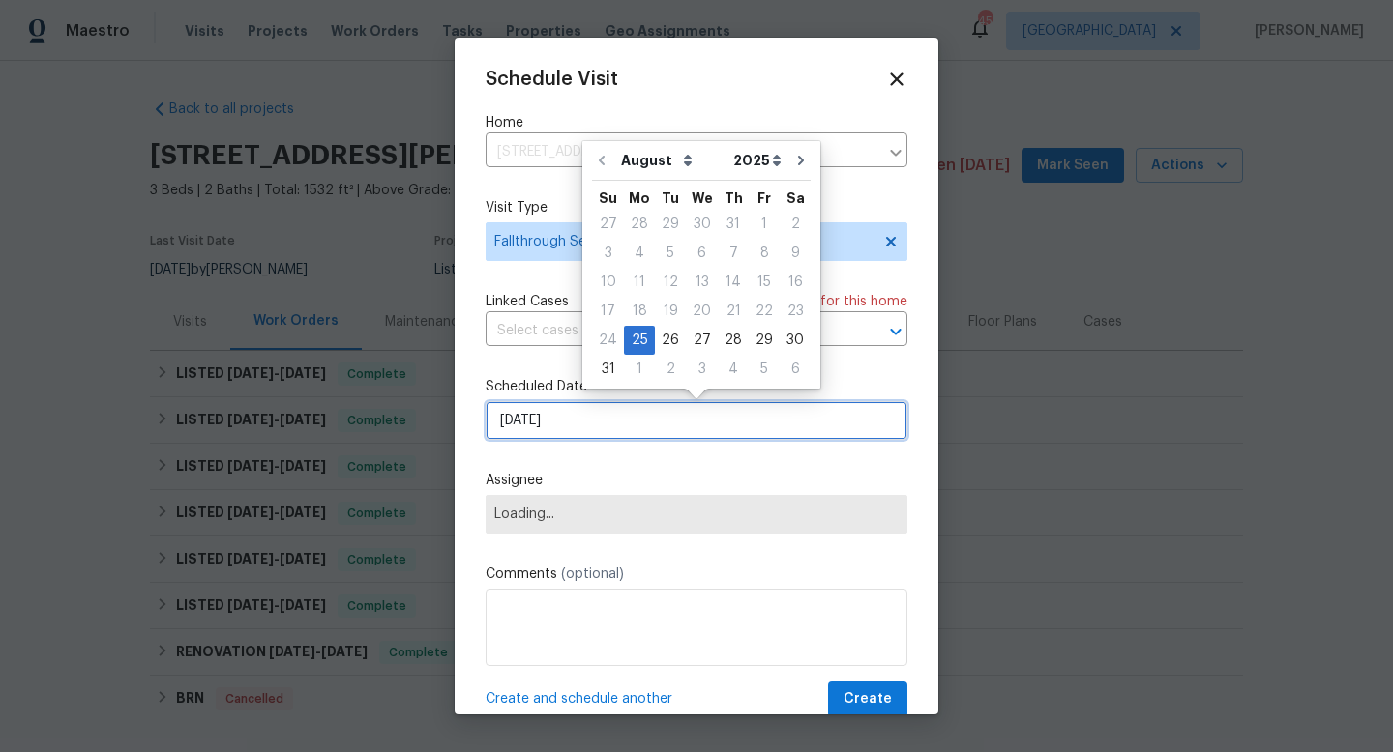
click at [583, 422] on input "8/25/2025" at bounding box center [697, 420] width 422 height 39
click at [668, 344] on div "26" at bounding box center [670, 340] width 31 height 27
type input "8/26/2025"
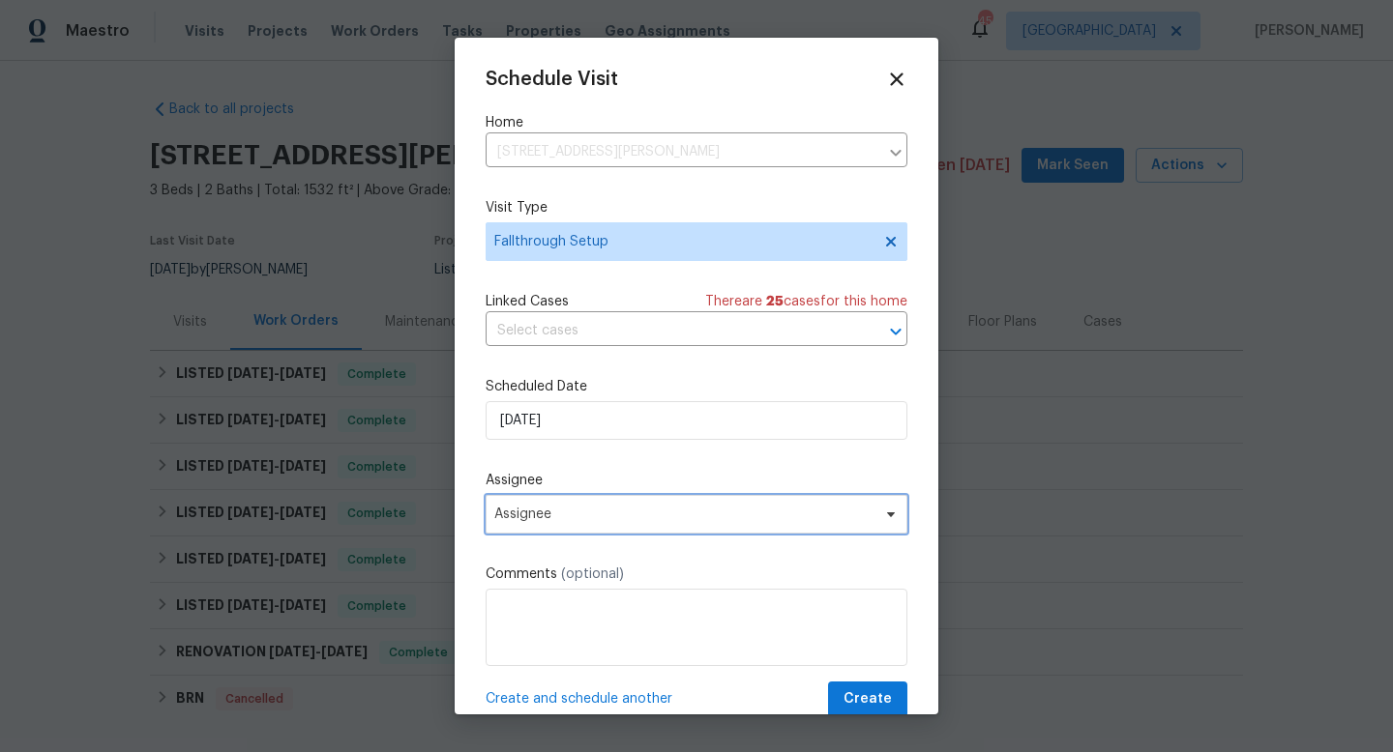
click at [600, 516] on span "Assignee" at bounding box center [683, 514] width 379 height 15
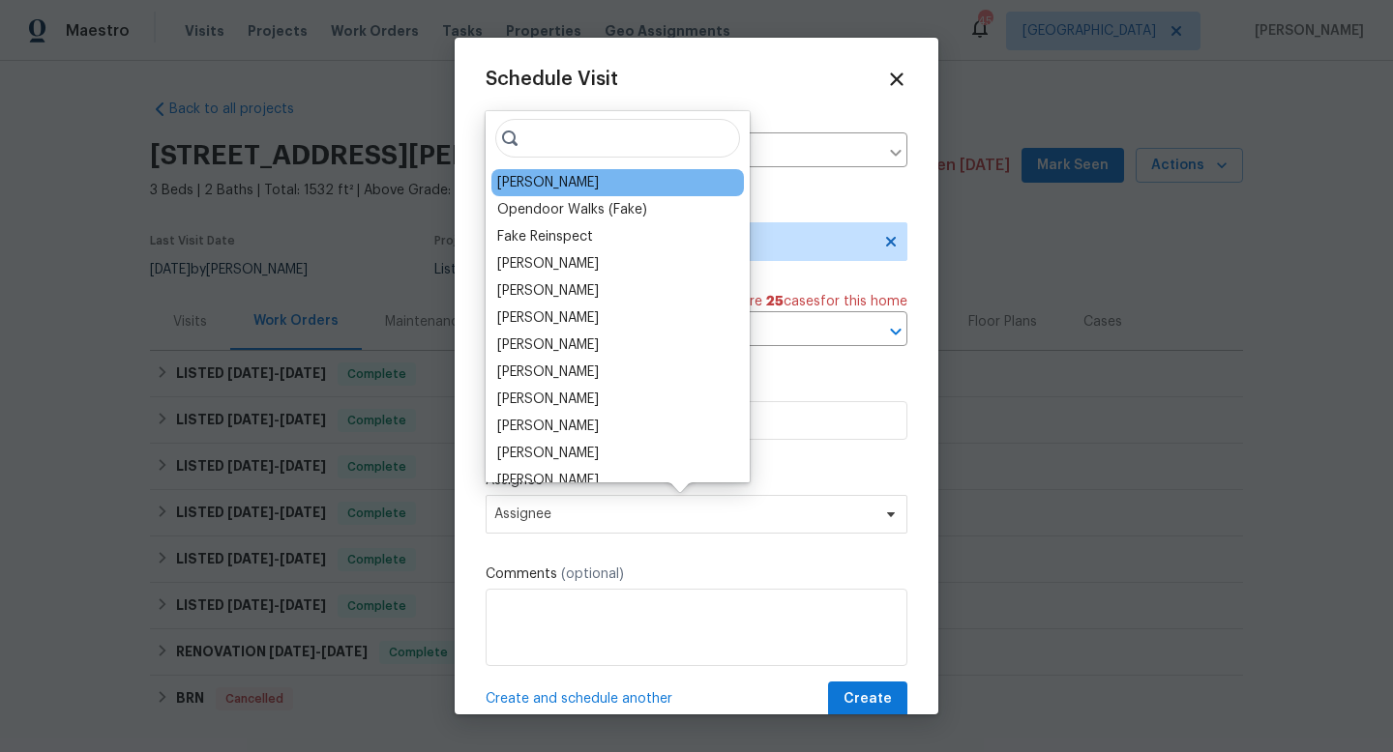
click at [555, 181] on div "[PERSON_NAME]" at bounding box center [548, 182] width 102 height 19
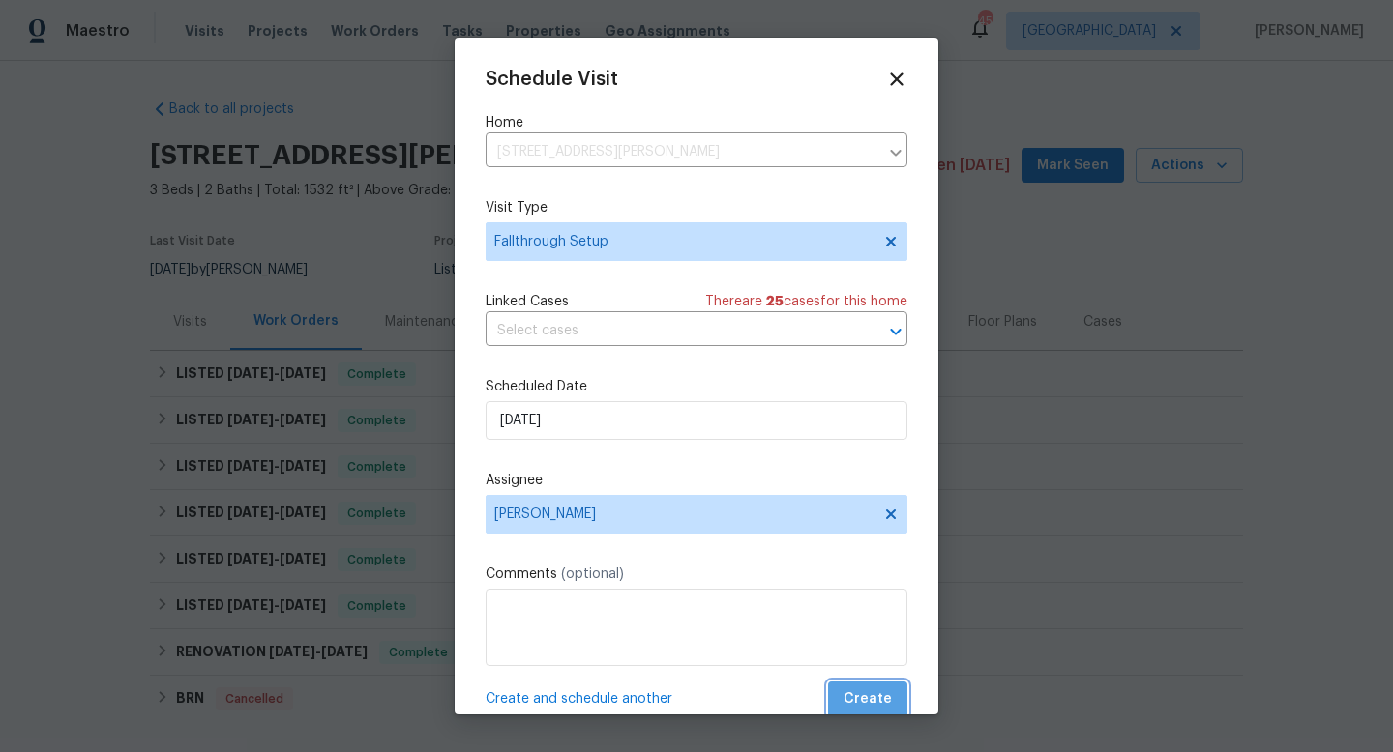
click at [874, 692] on span "Create" at bounding box center [867, 700] width 48 height 24
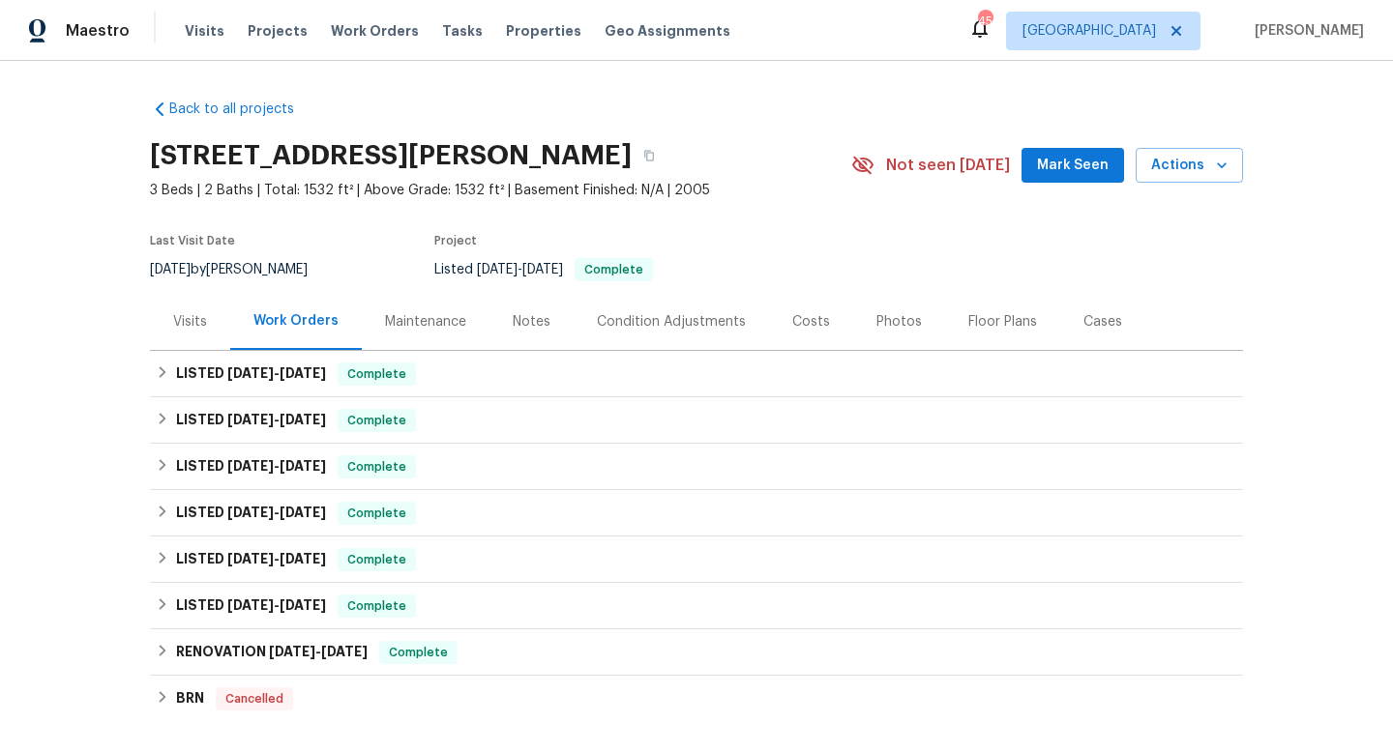
click at [520, 329] on div "Notes" at bounding box center [532, 321] width 38 height 19
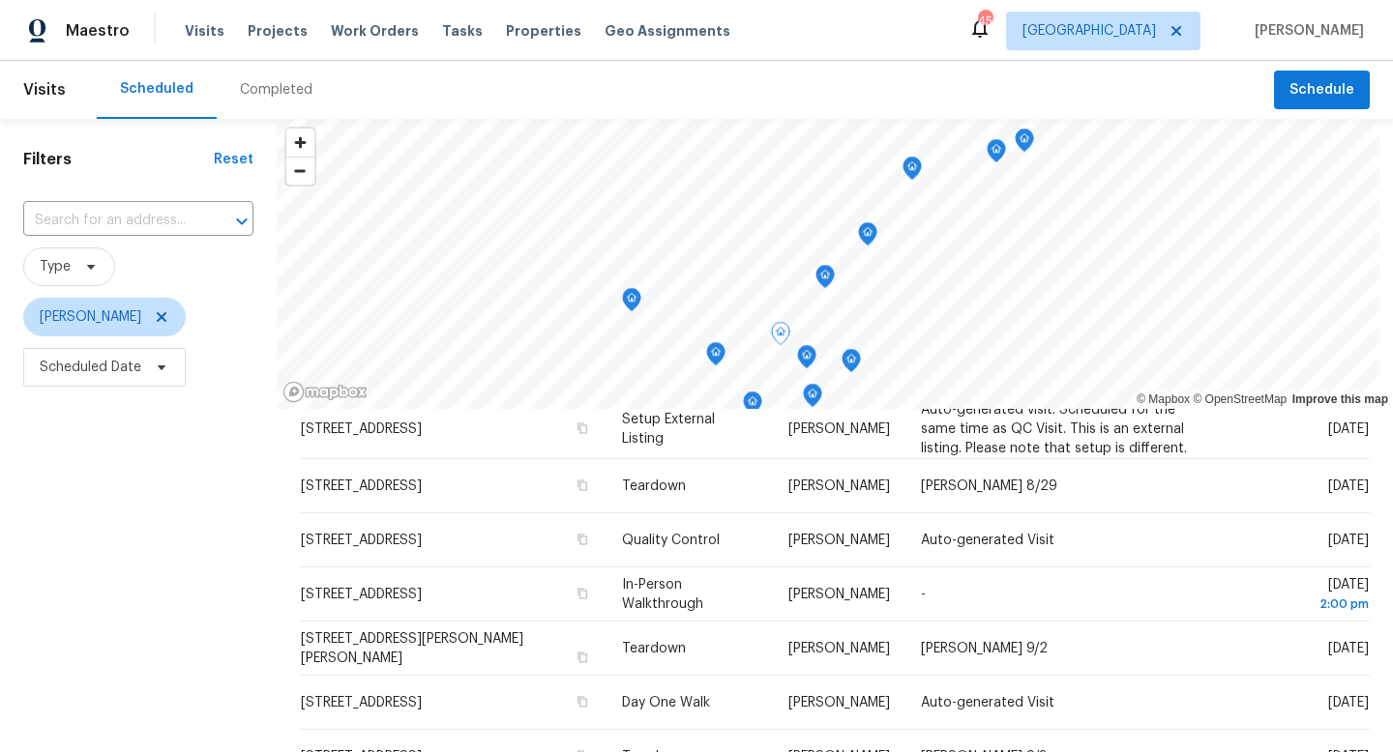
scroll to position [465, 0]
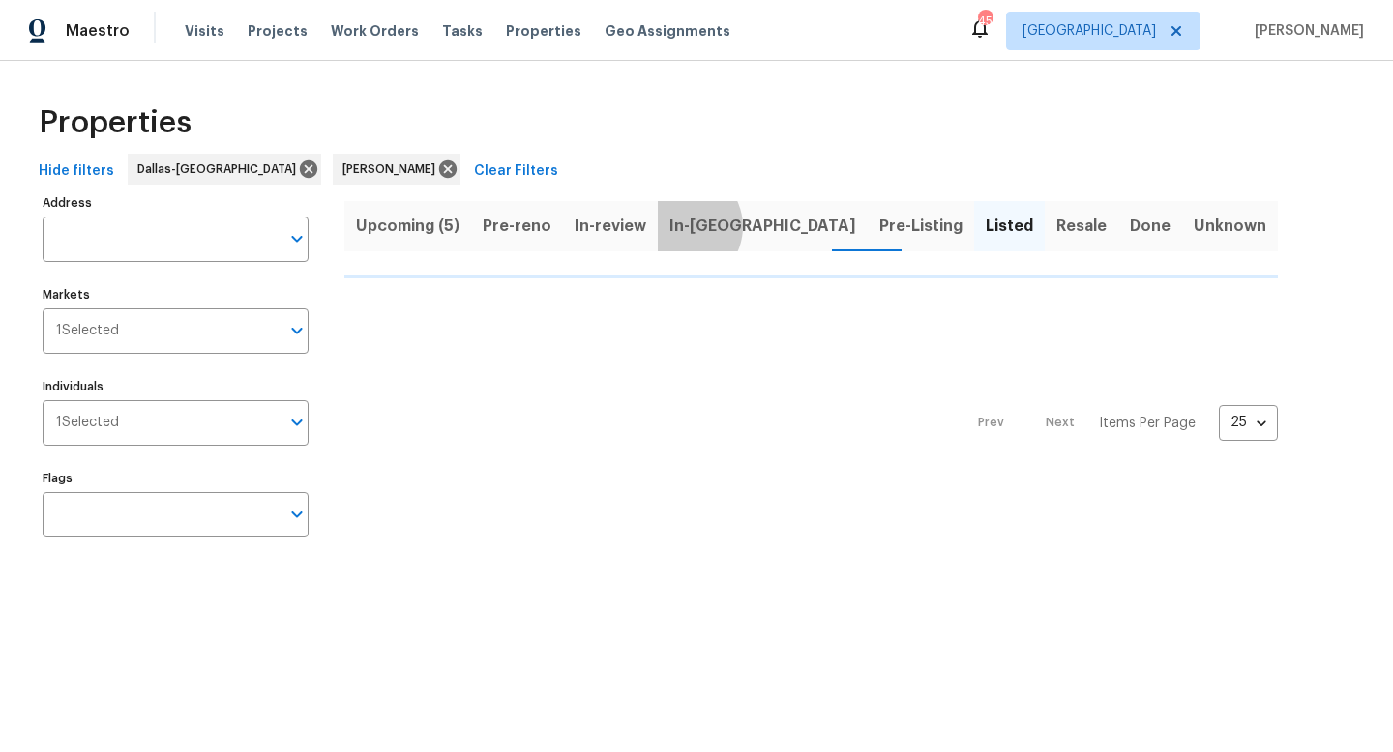
click at [673, 226] on span "In-[GEOGRAPHIC_DATA]" at bounding box center [762, 226] width 187 height 27
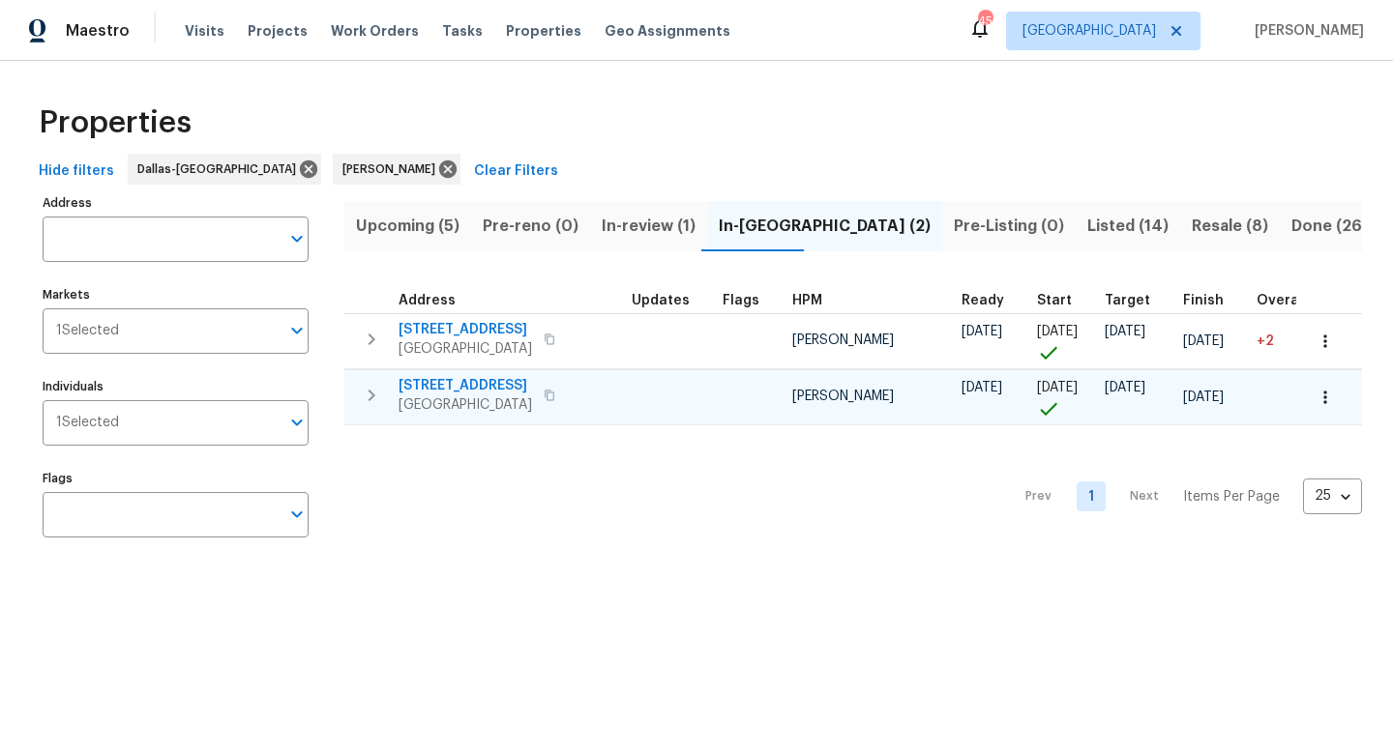
click at [466, 383] on span "[STREET_ADDRESS]" at bounding box center [464, 385] width 133 height 19
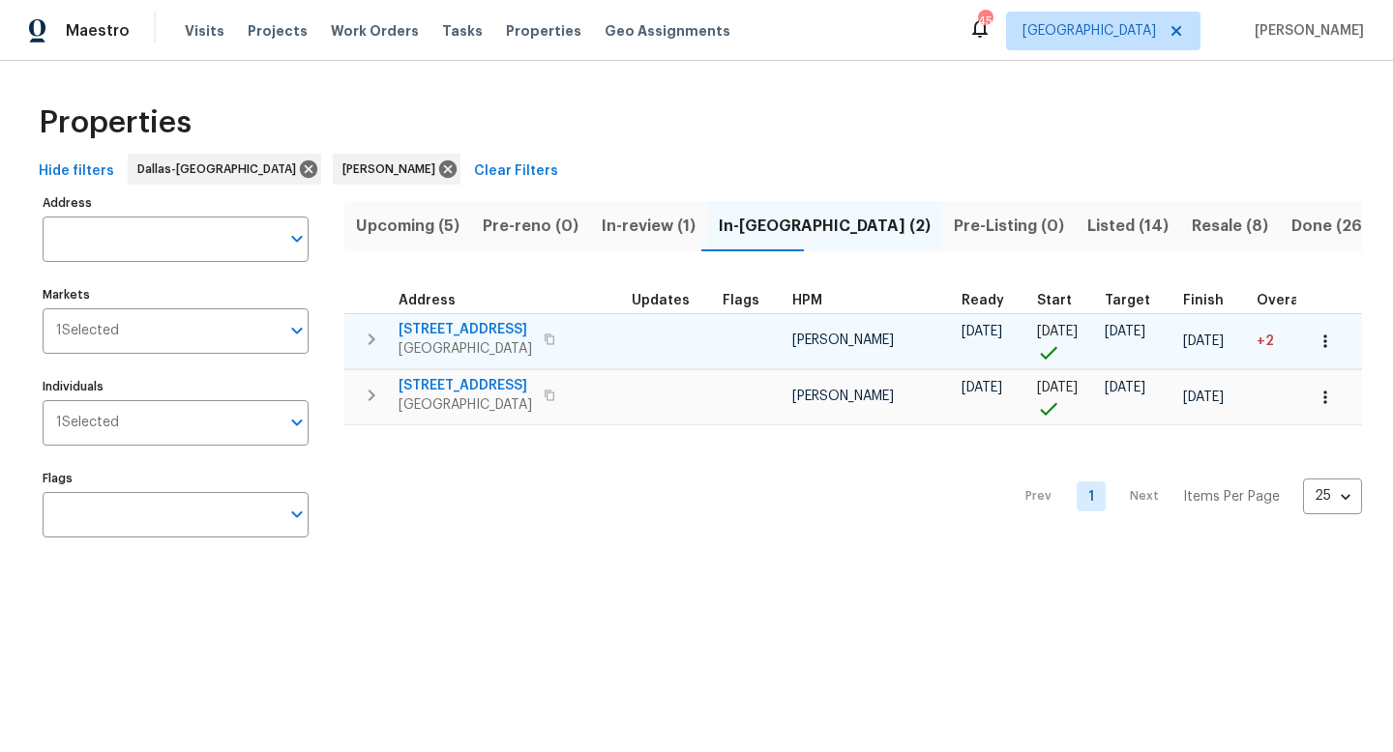
click at [467, 331] on span "[STREET_ADDRESS]" at bounding box center [464, 329] width 133 height 19
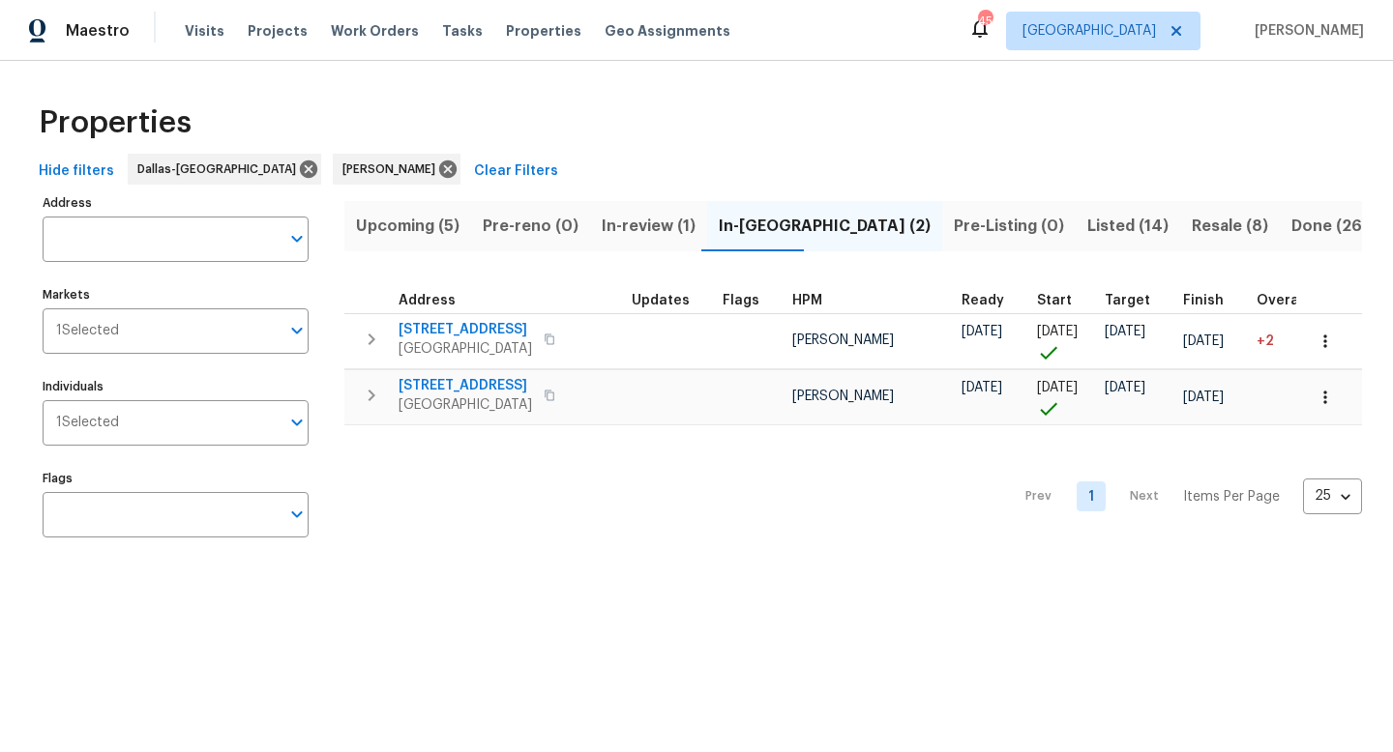
click at [427, 220] on span "Upcoming (5)" at bounding box center [407, 226] width 103 height 27
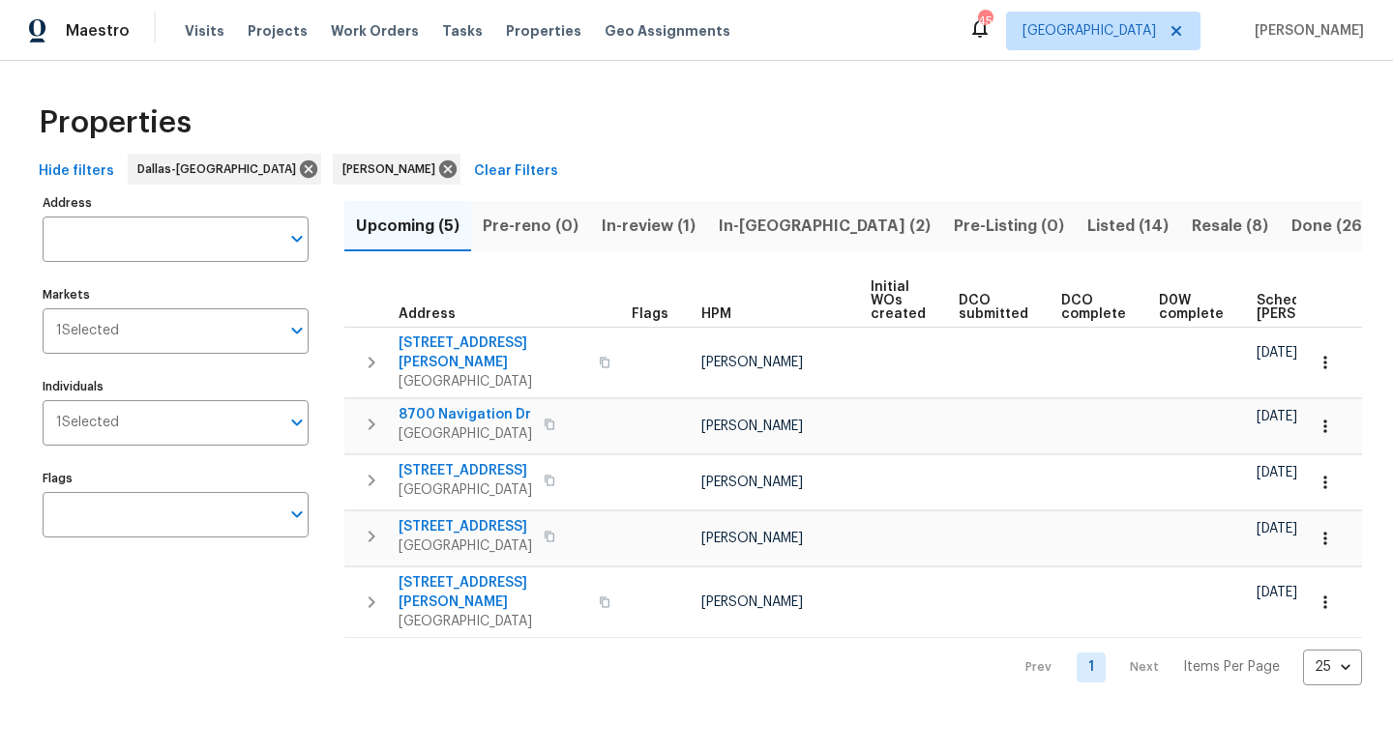
scroll to position [0, 213]
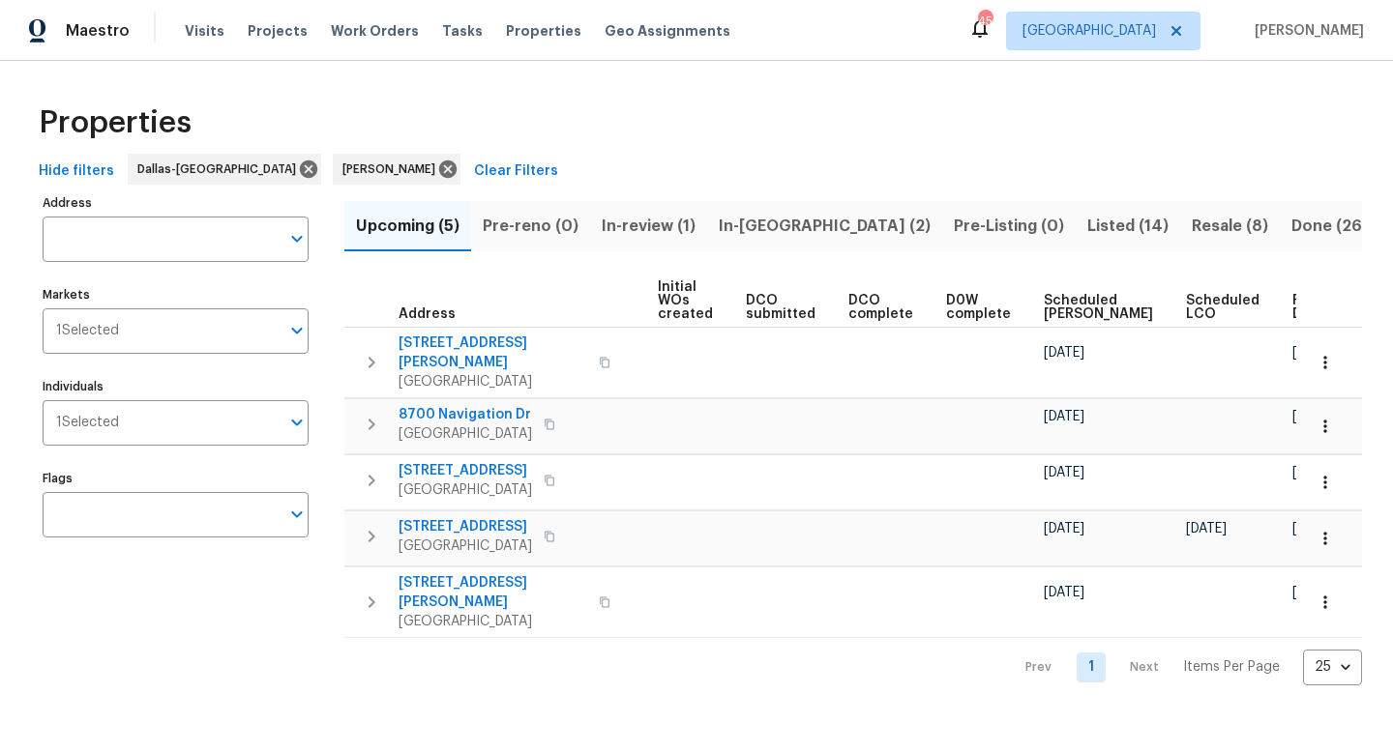
click at [1292, 302] on span "Ready Date" at bounding box center [1313, 307] width 43 height 27
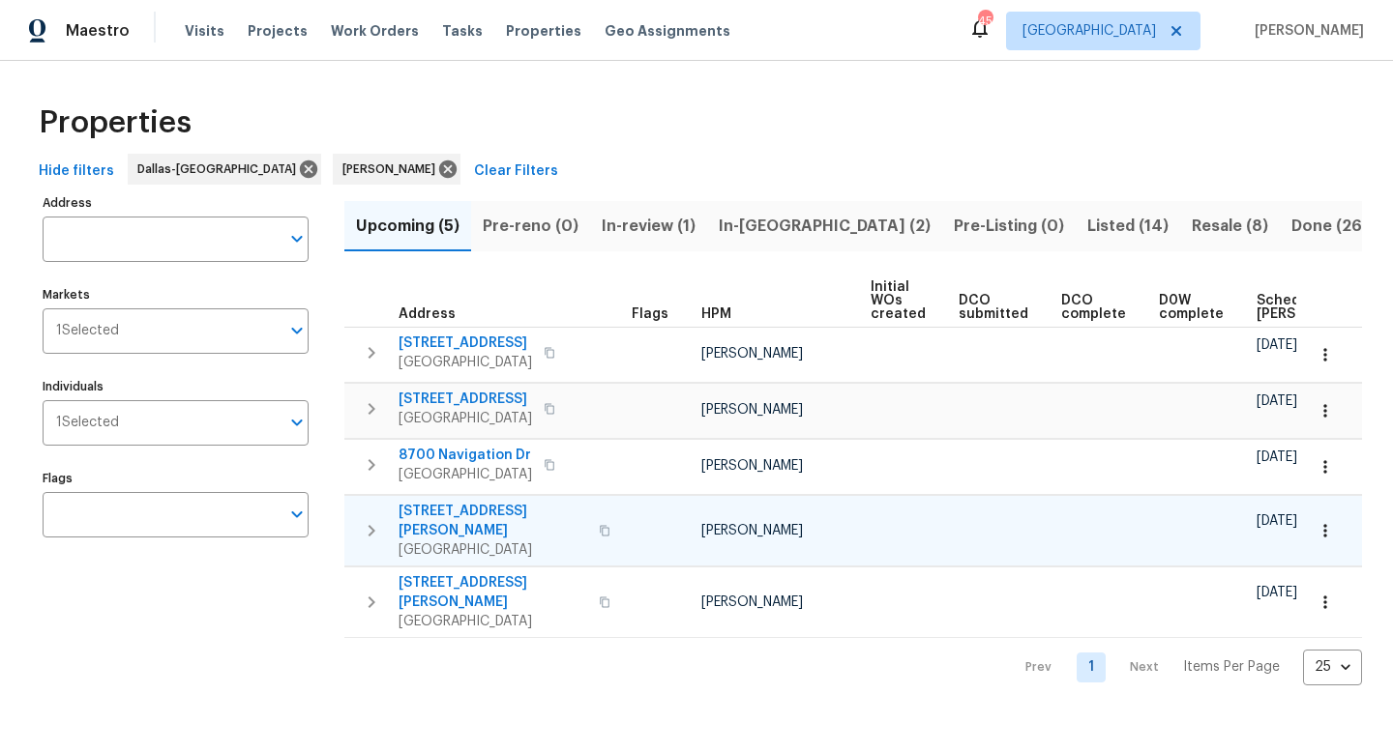
scroll to position [0, 235]
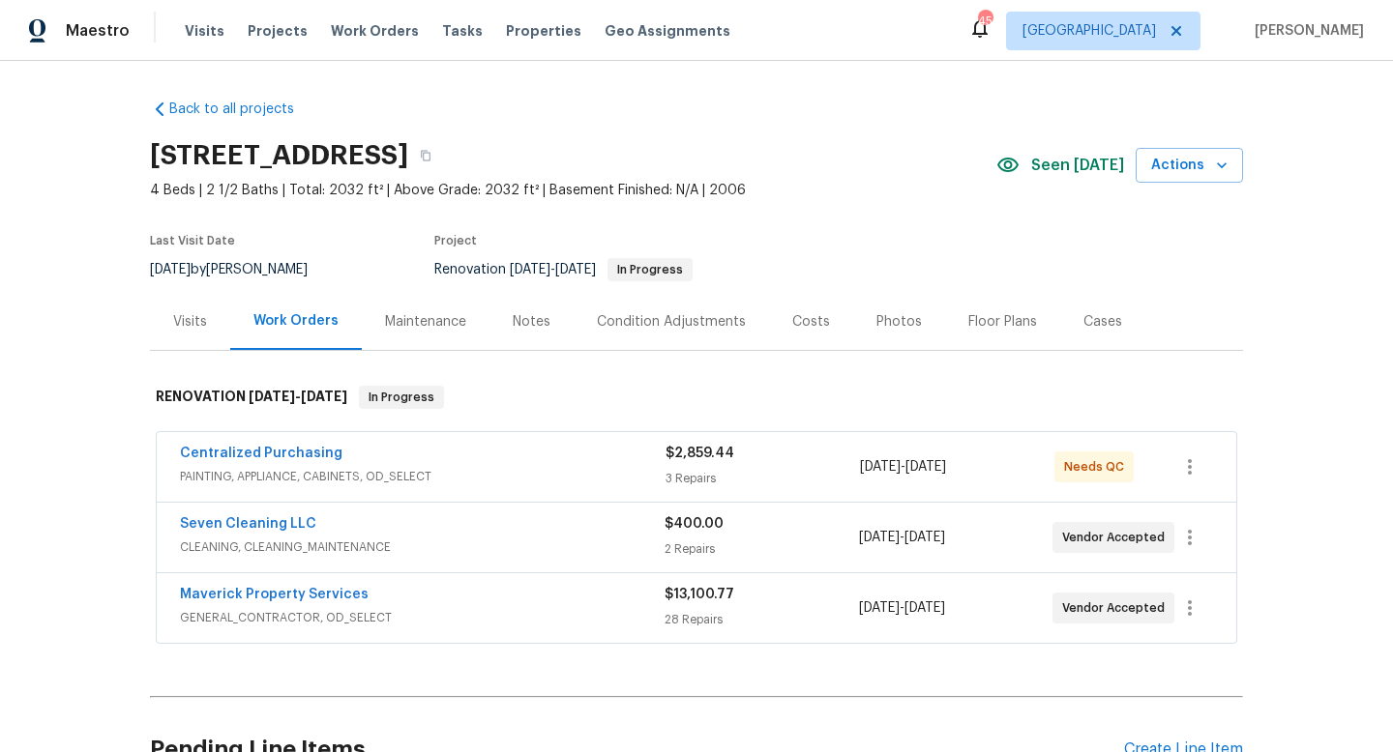
click at [354, 463] on div "Centralized Purchasing" at bounding box center [423, 455] width 486 height 23
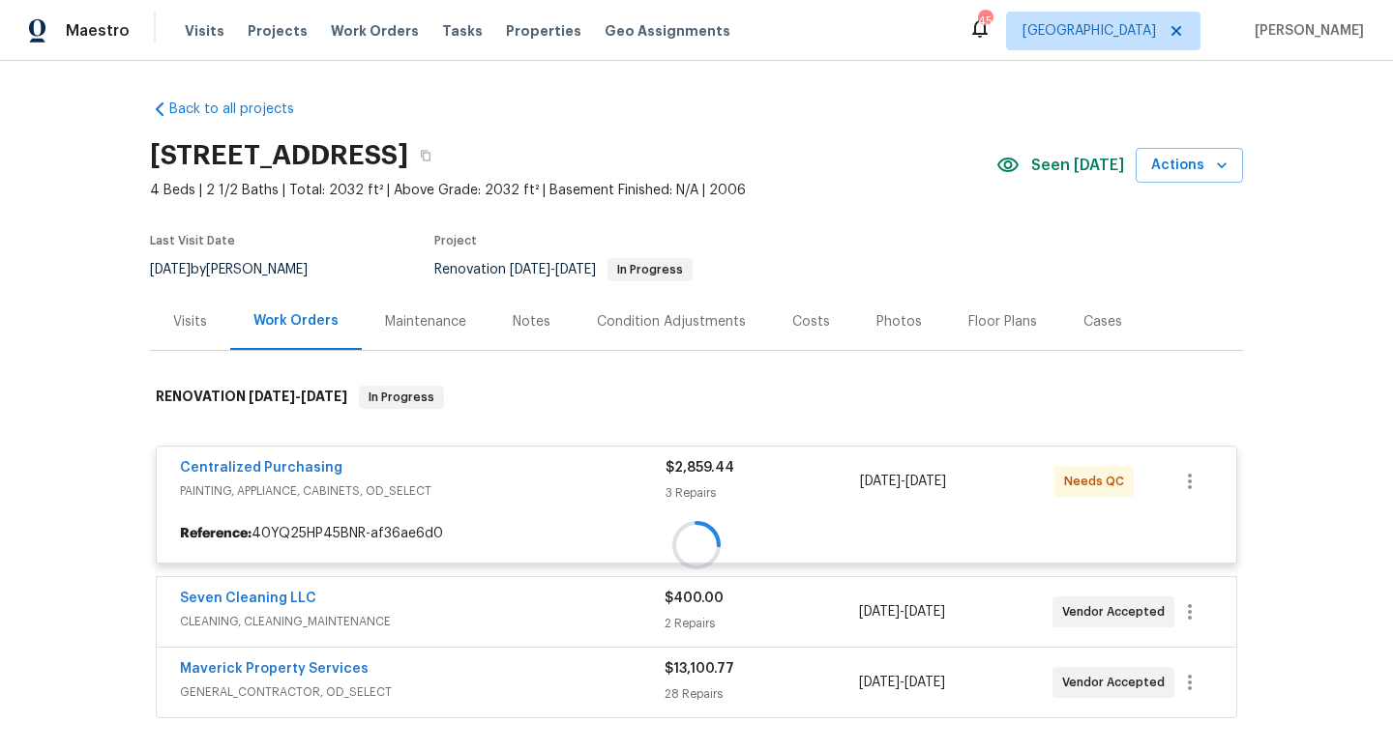
click at [522, 320] on div "Notes" at bounding box center [532, 321] width 38 height 19
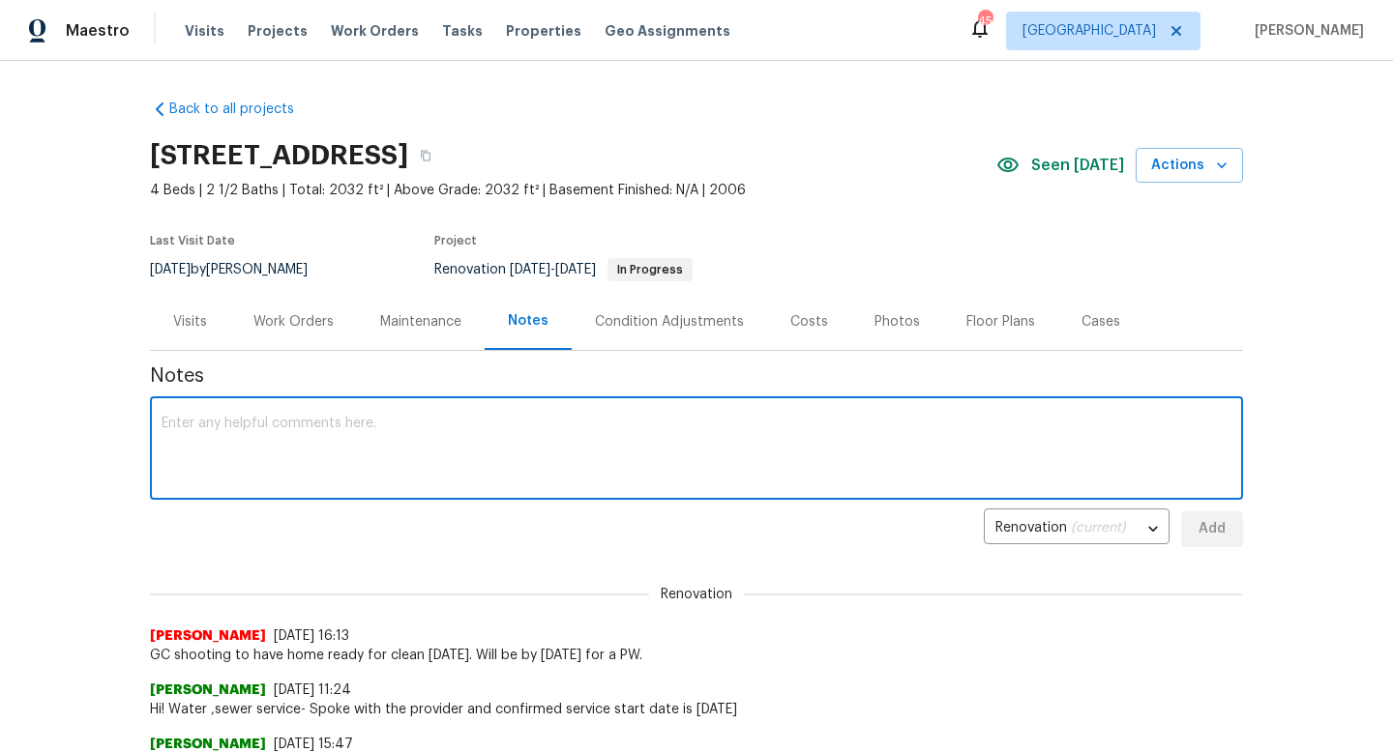
click at [336, 447] on textarea at bounding box center [697, 451] width 1070 height 68
type textarea "Setup pre paired and will be installed [DATE]."
click at [1224, 520] on span "Add" at bounding box center [1211, 529] width 31 height 24
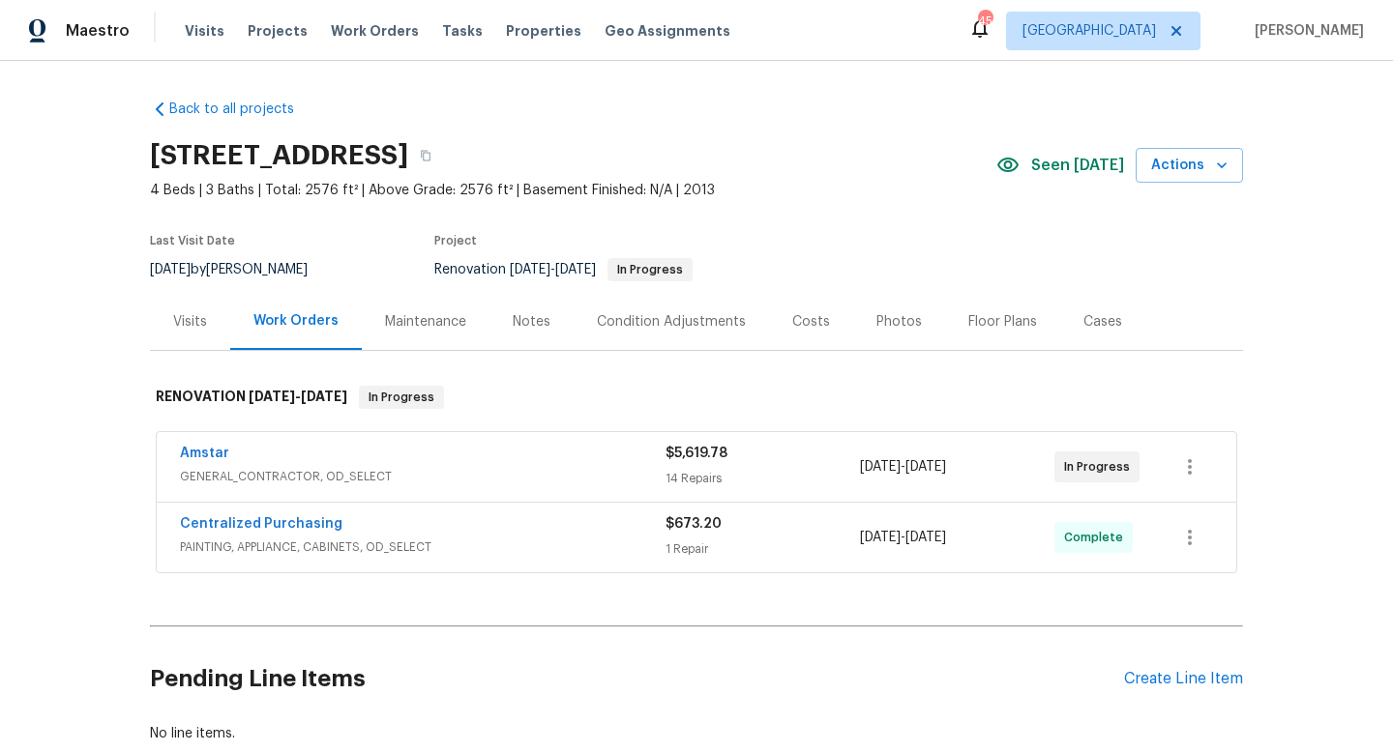
click at [538, 321] on div "Notes" at bounding box center [532, 321] width 38 height 19
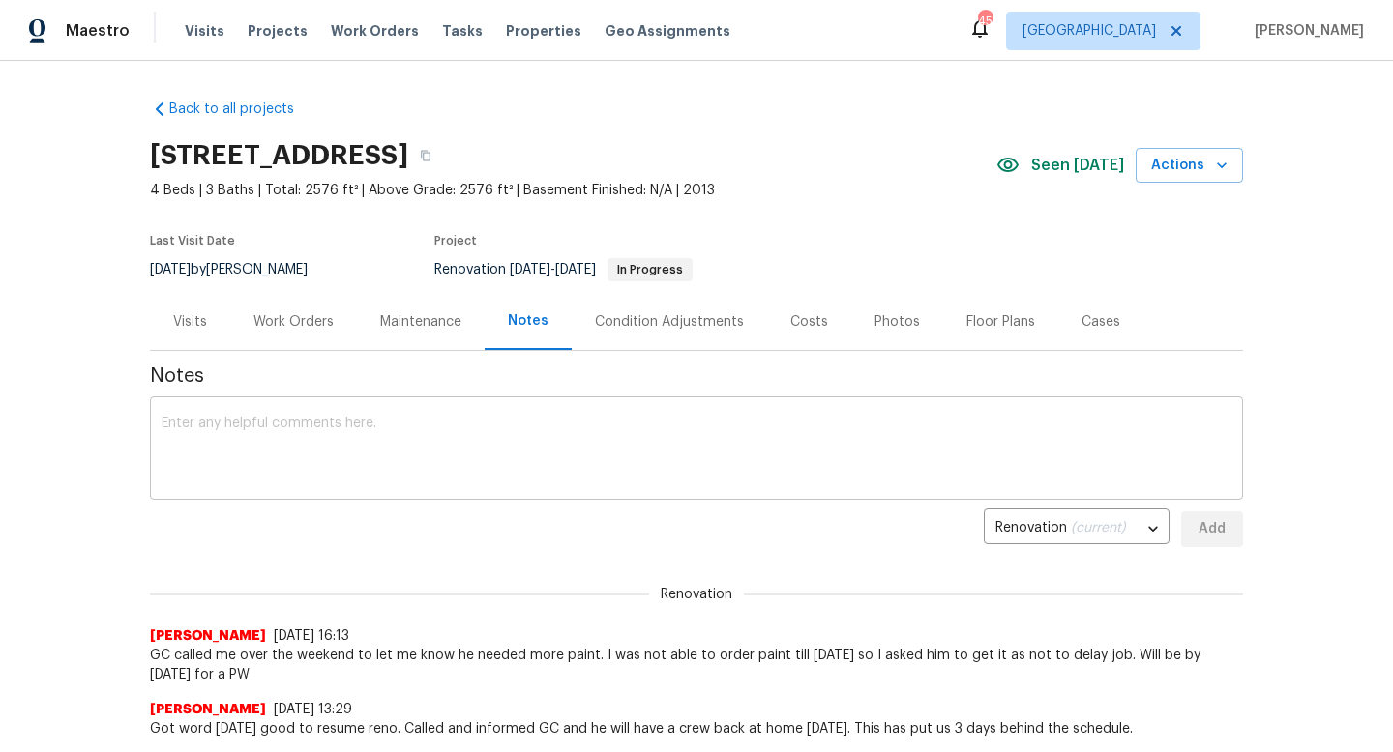
click at [280, 451] on textarea at bounding box center [697, 451] width 1070 height 68
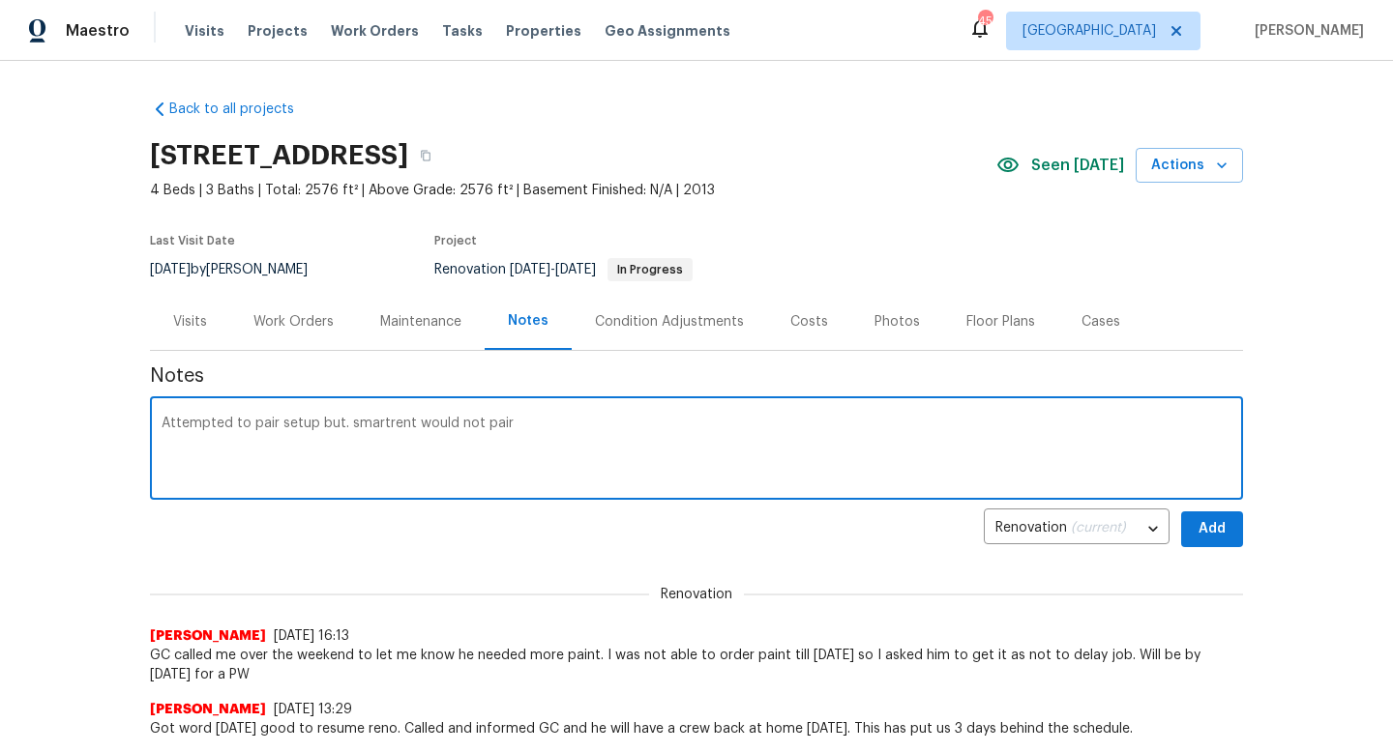
click at [381, 421] on textarea "Attempted to pair setup but. smartrent would not pair" at bounding box center [697, 451] width 1070 height 68
click at [526, 418] on textarea "Attempted to pair setup but. smart rent would not pair" at bounding box center [697, 451] width 1070 height 68
type textarea "Attempted to pair setup but. smart rent would not pair. I will attemp [DATE] an…"
click at [1214, 527] on span "Add" at bounding box center [1211, 529] width 31 height 24
